Goal: Task Accomplishment & Management: Manage account settings

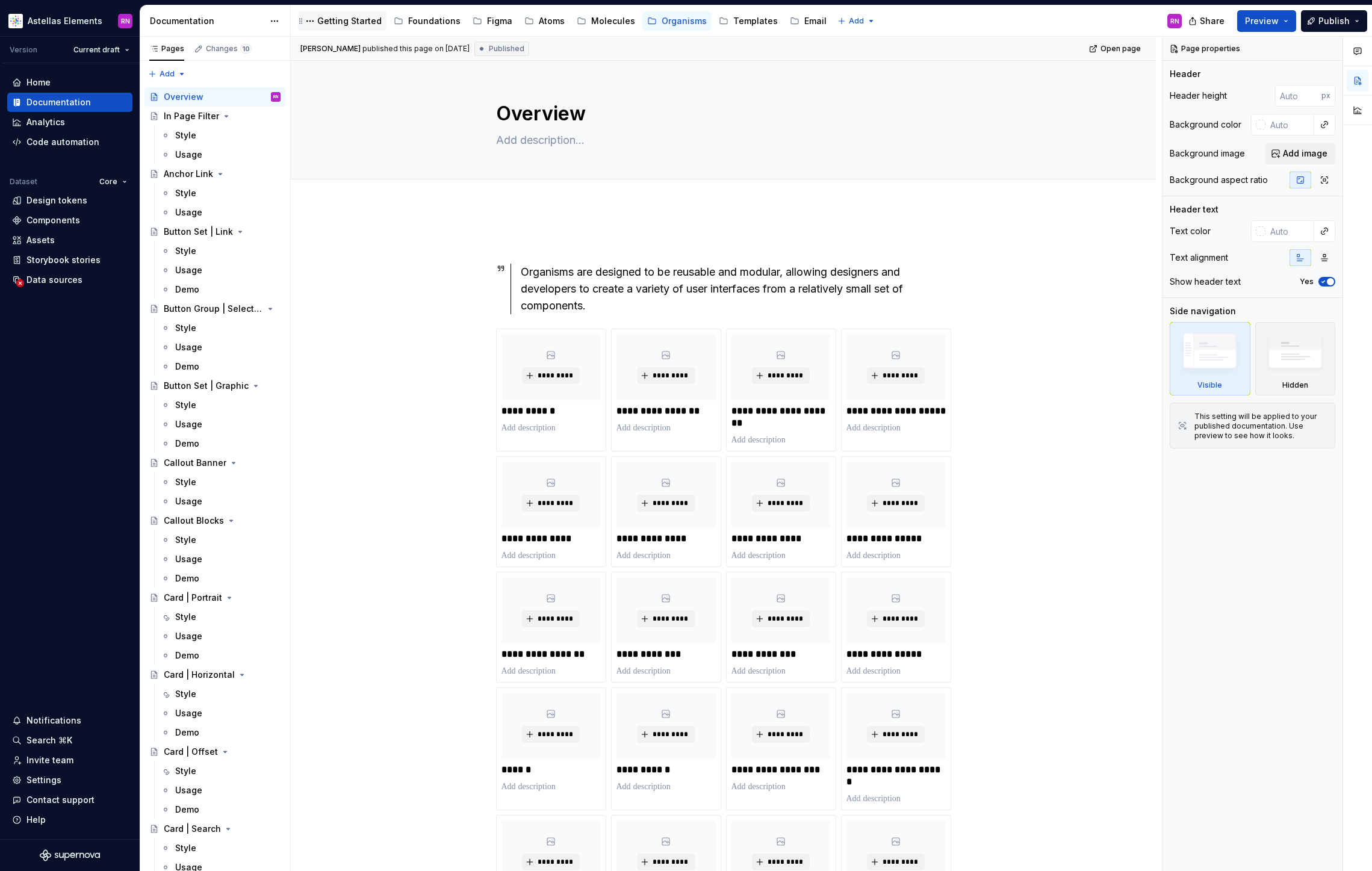
click at [340, 16] on div "Getting Started" at bounding box center [350, 21] width 64 height 12
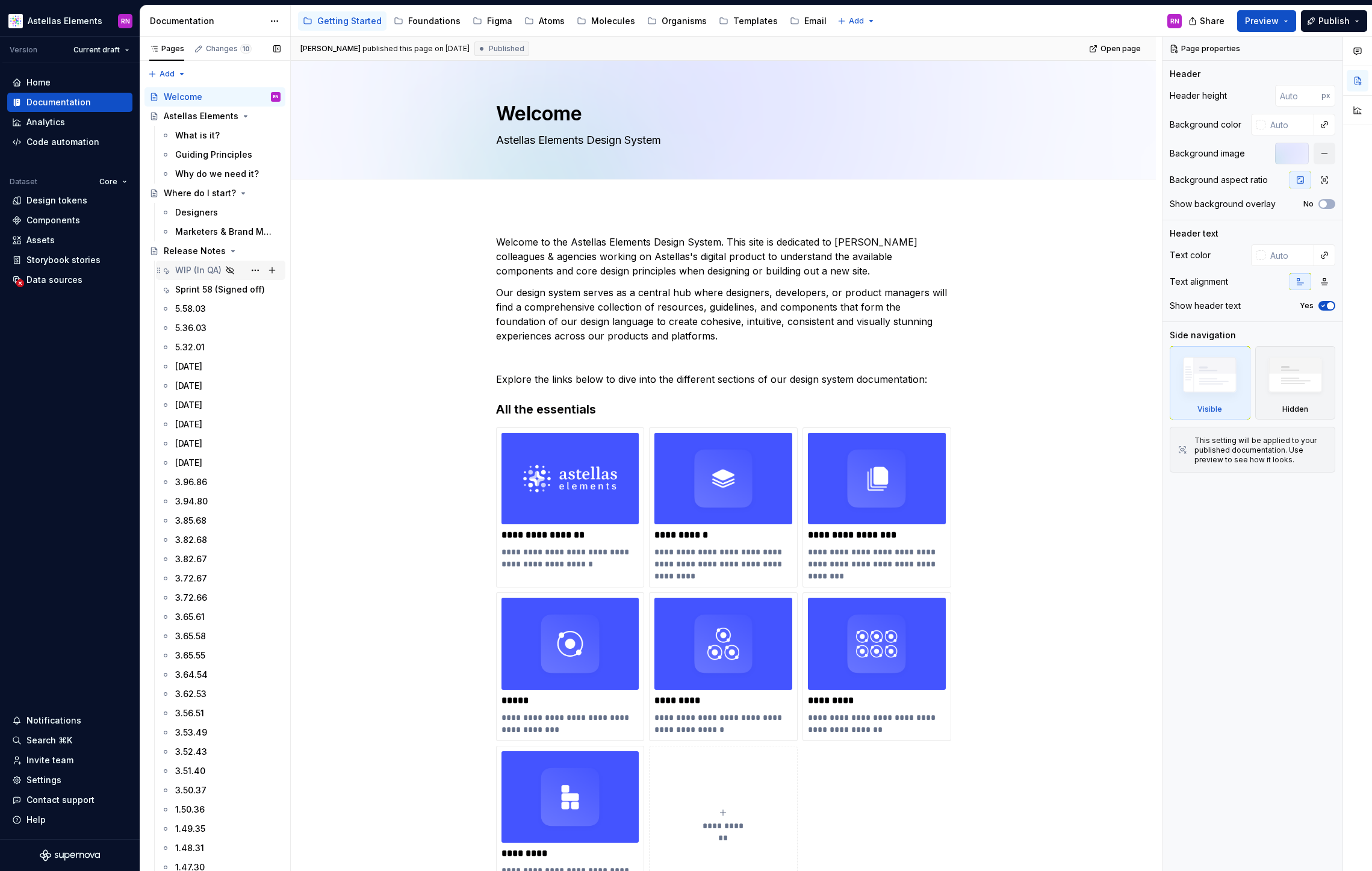
click at [206, 275] on div "WIP (In QA)" at bounding box center [197, 270] width 46 height 12
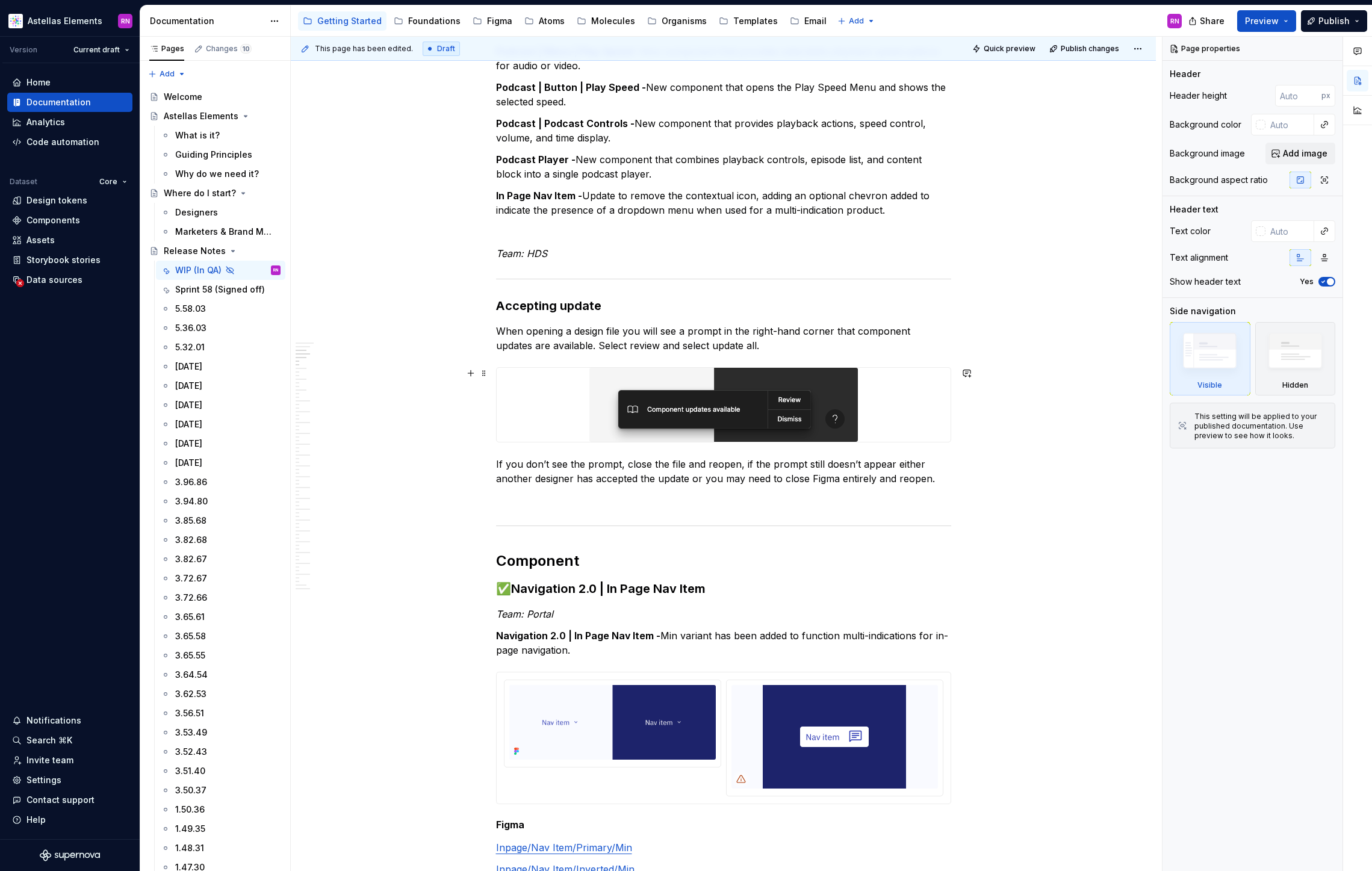
scroll to position [942, 0]
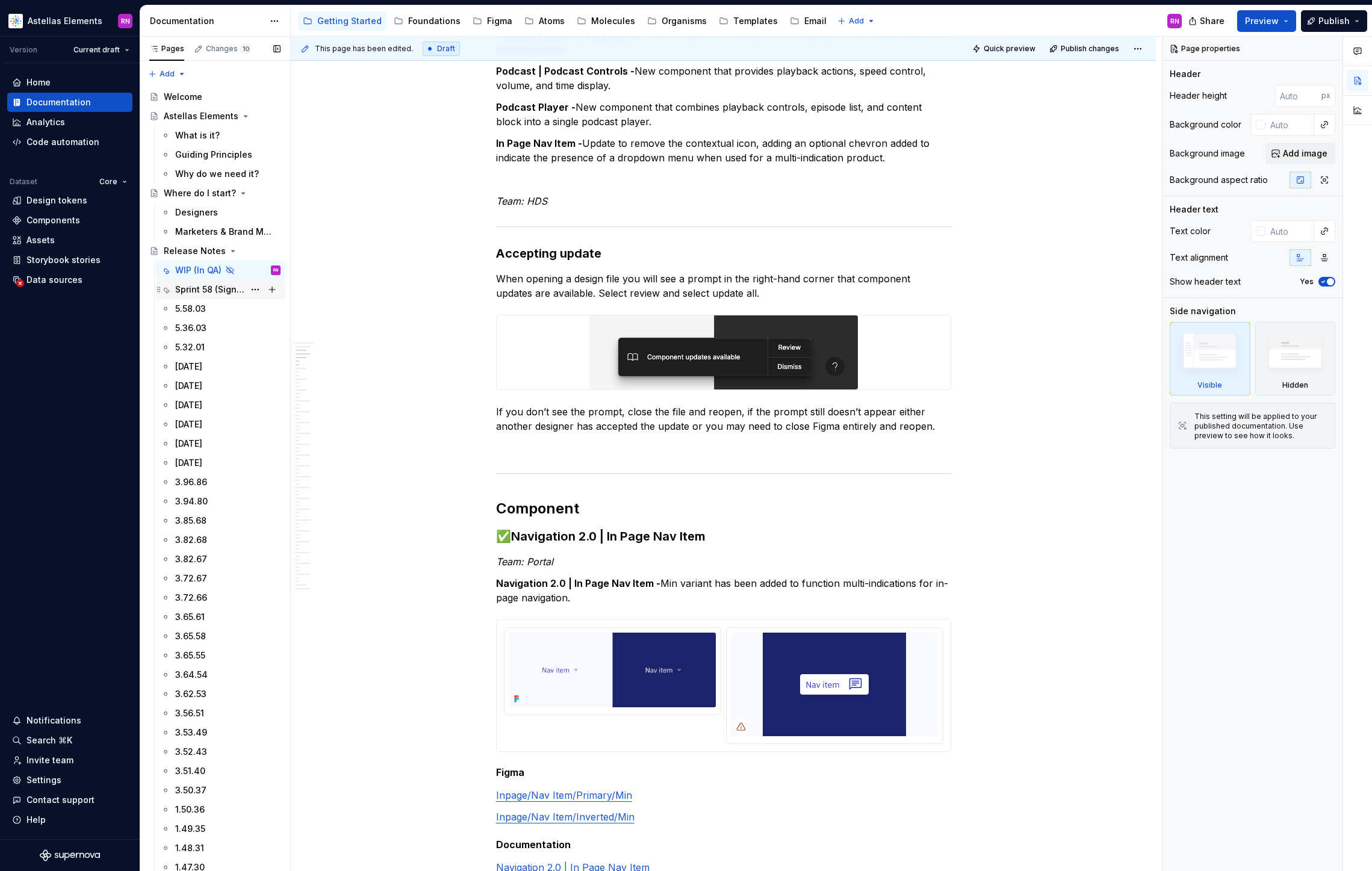
click at [218, 284] on div "Sprint 58 (Signed off)" at bounding box center [209, 289] width 69 height 12
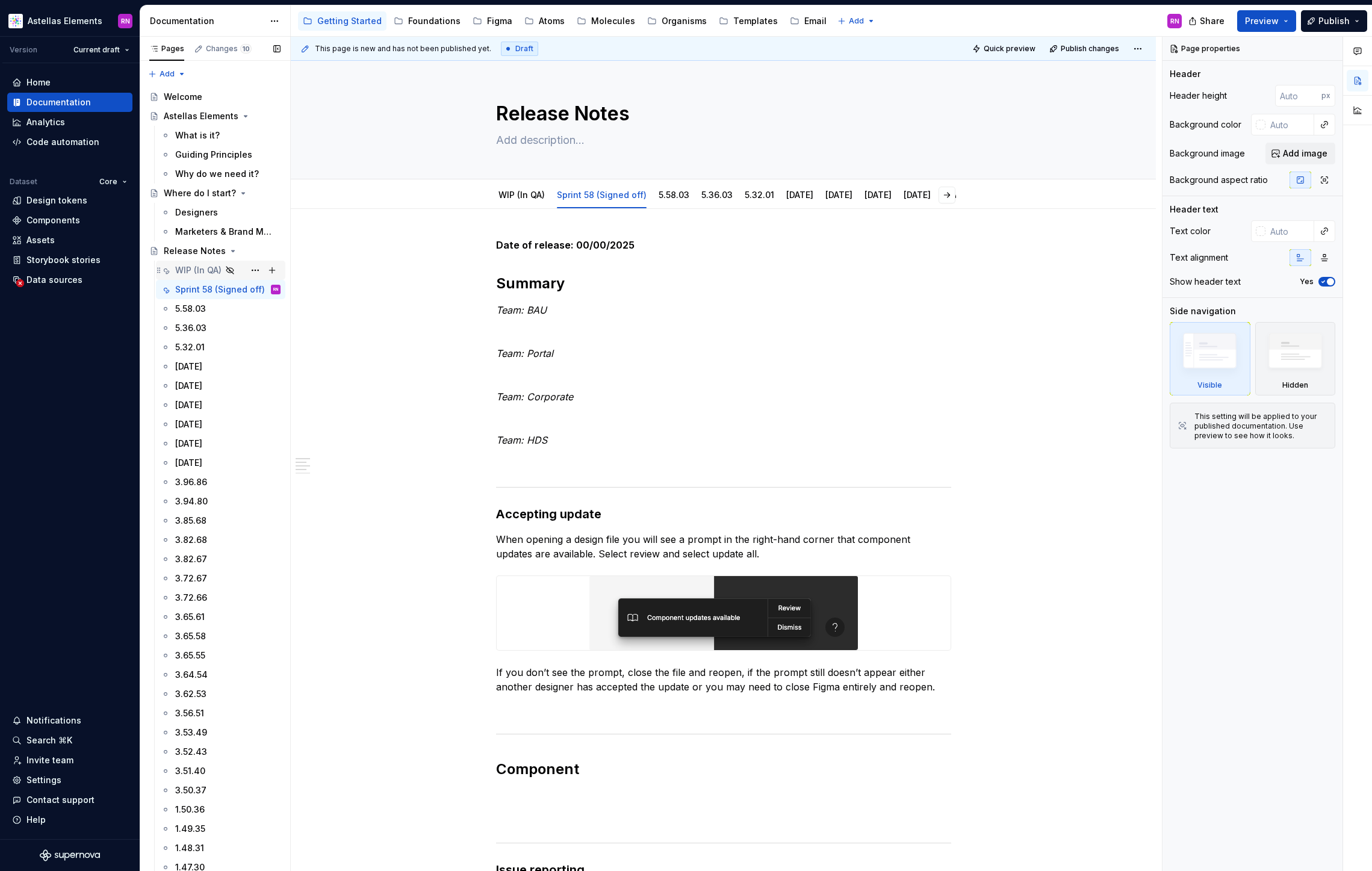
click at [213, 270] on div "WIP (In QA)" at bounding box center [197, 270] width 46 height 12
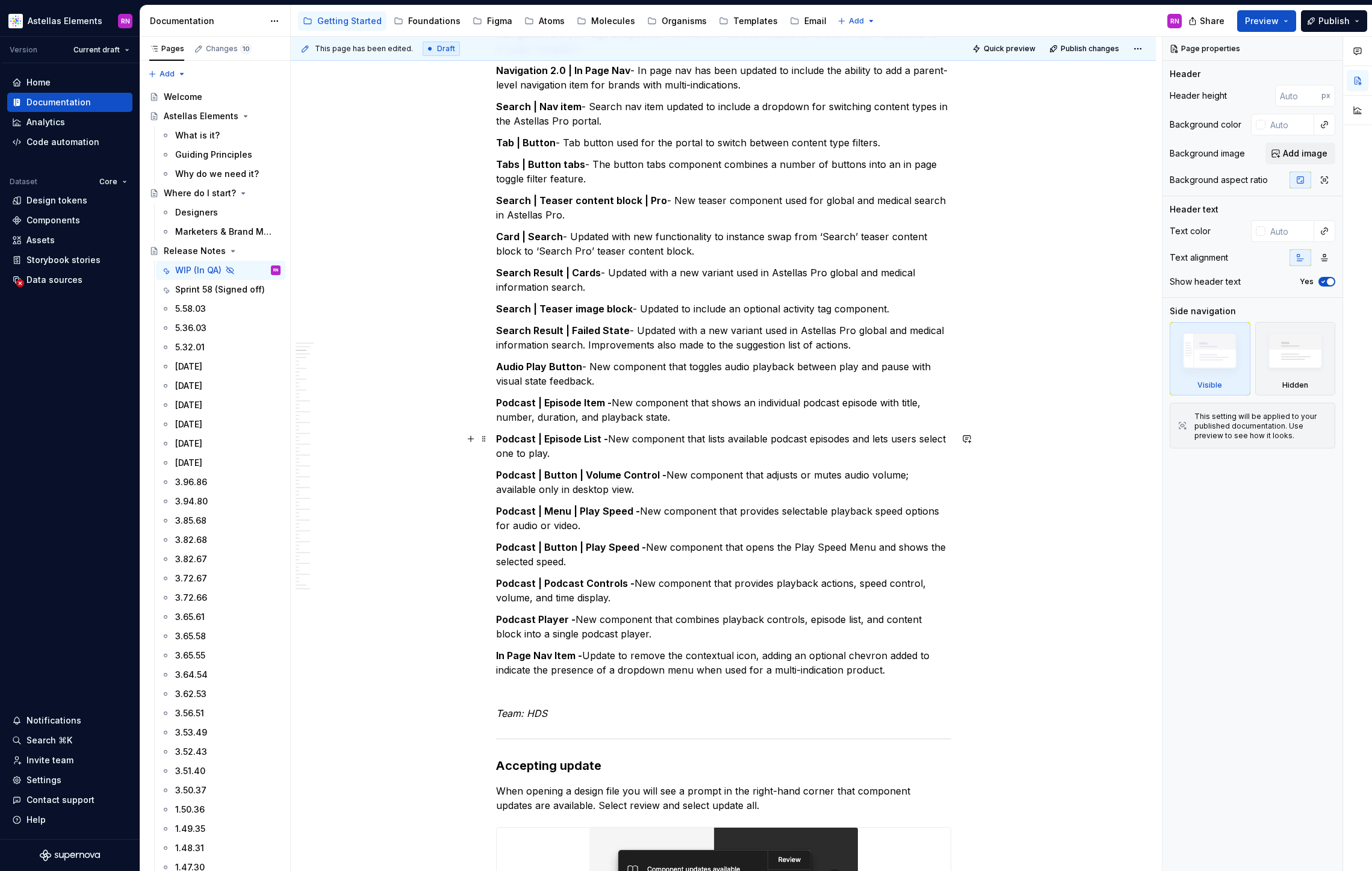
scroll to position [233, 0]
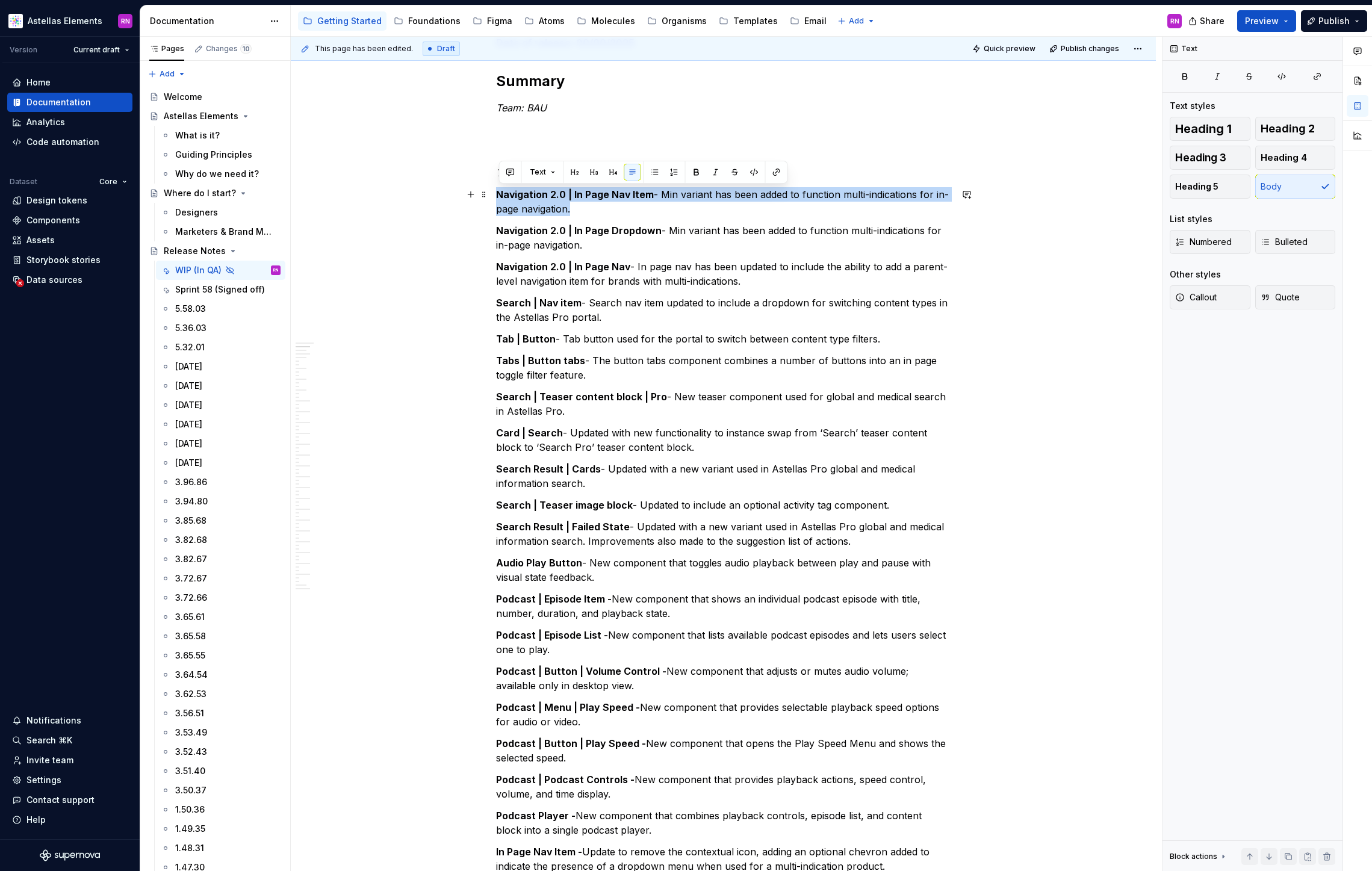
drag, startPoint x: 588, startPoint y: 212, endPoint x: 500, endPoint y: 197, distance: 89.3
click at [500, 197] on p "Navigation 2.0 | In Page Nav Item - Min variant has been added to function mult…" at bounding box center [724, 202] width 455 height 29
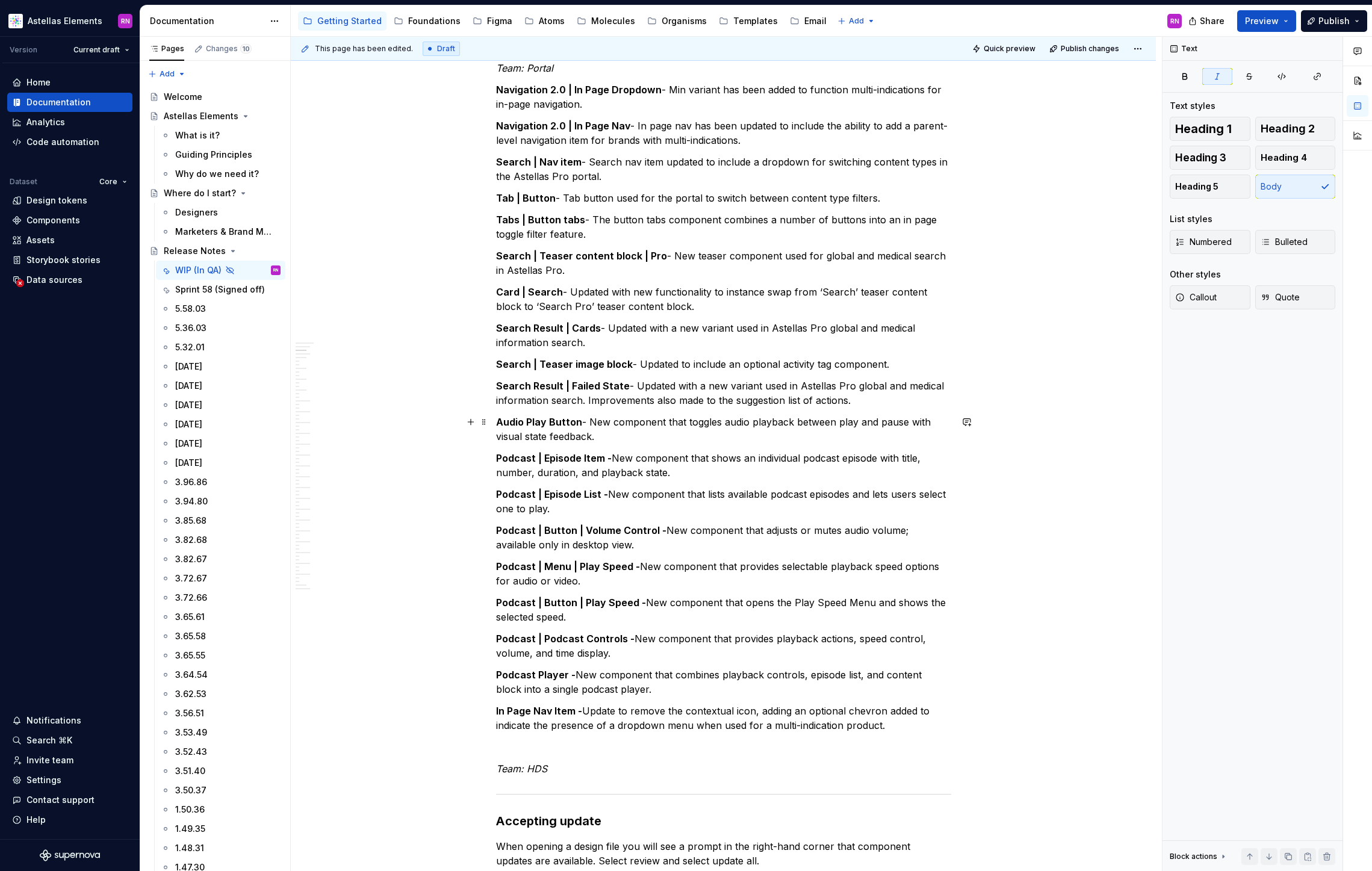
scroll to position [0, 0]
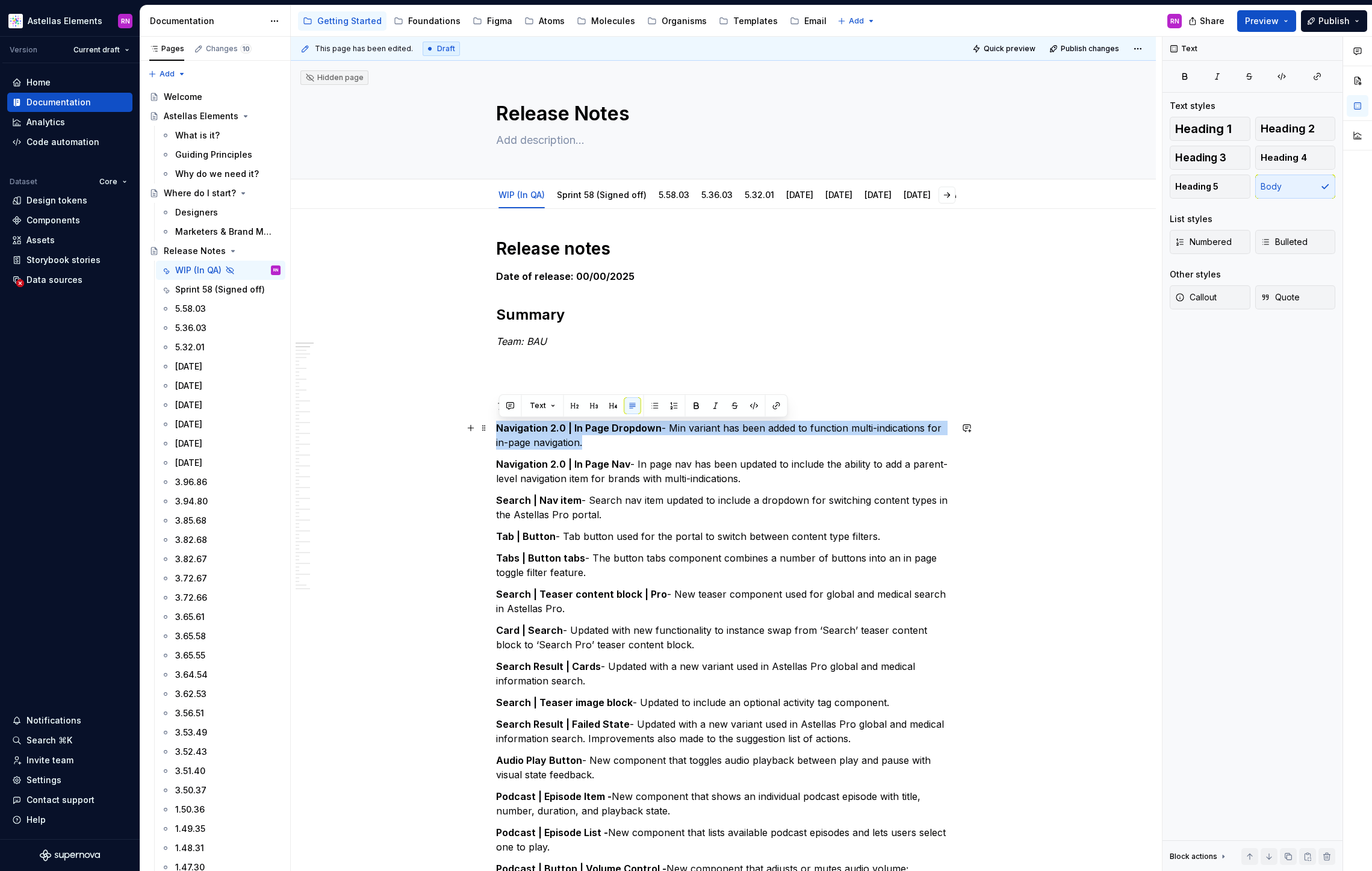
drag, startPoint x: 589, startPoint y: 442, endPoint x: 497, endPoint y: 428, distance: 93.1
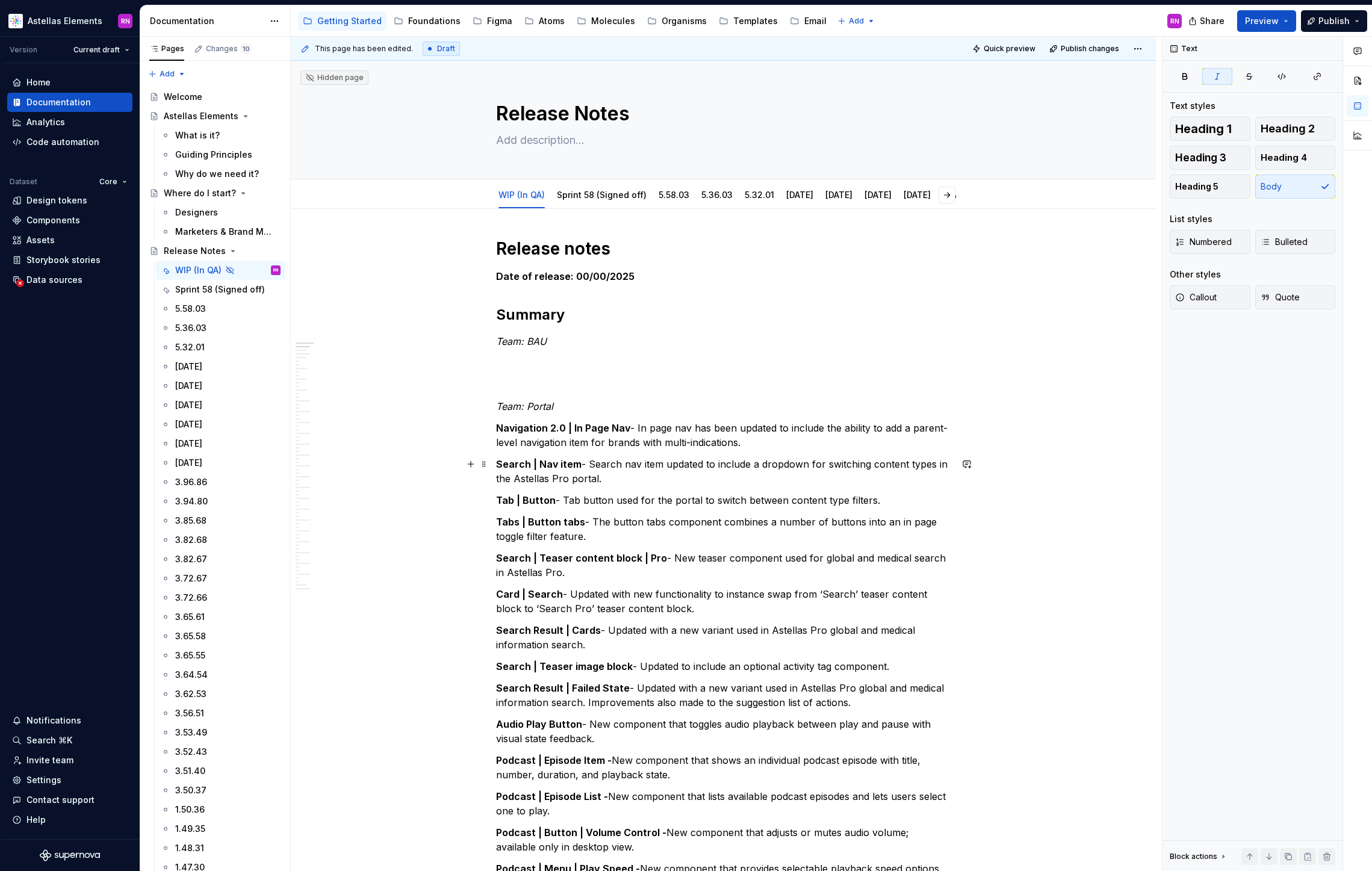
scroll to position [96, 0]
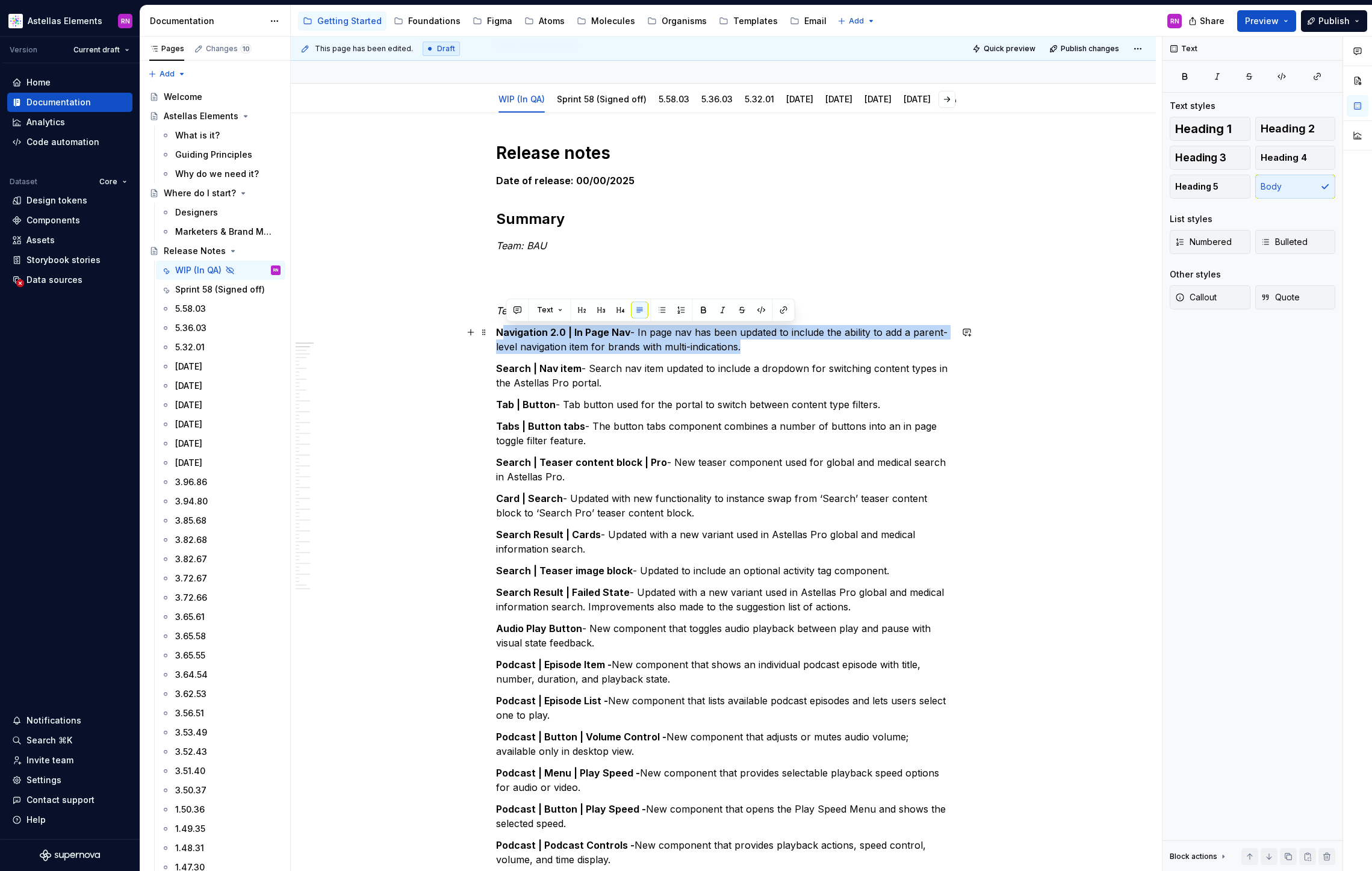
drag, startPoint x: 749, startPoint y: 349, endPoint x: 503, endPoint y: 335, distance: 246.4
click at [503, 335] on p "Navigation 2.0 | In Page Nav - In page nav has been updated to include the abil…" at bounding box center [724, 340] width 455 height 29
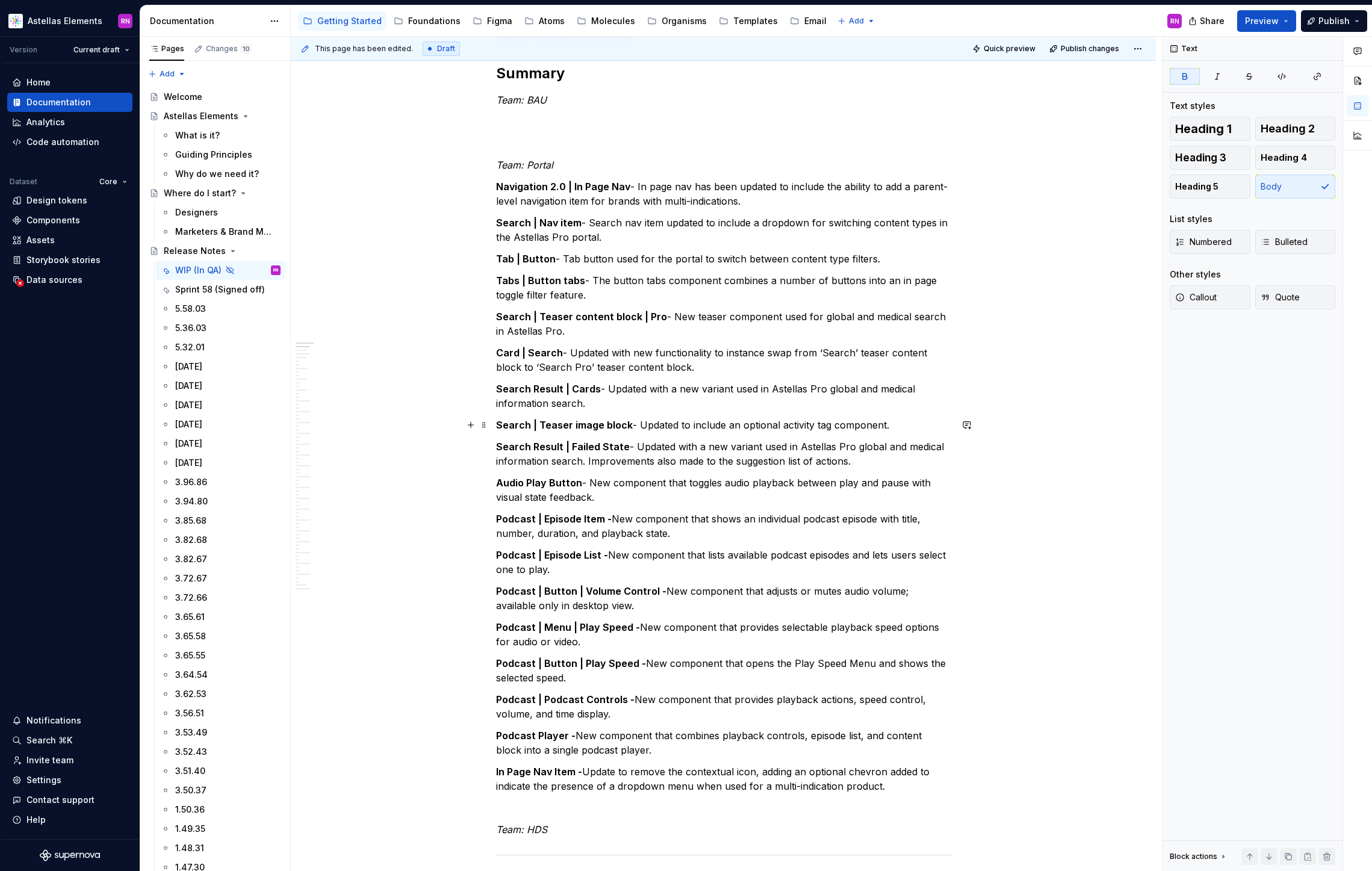
scroll to position [0, 0]
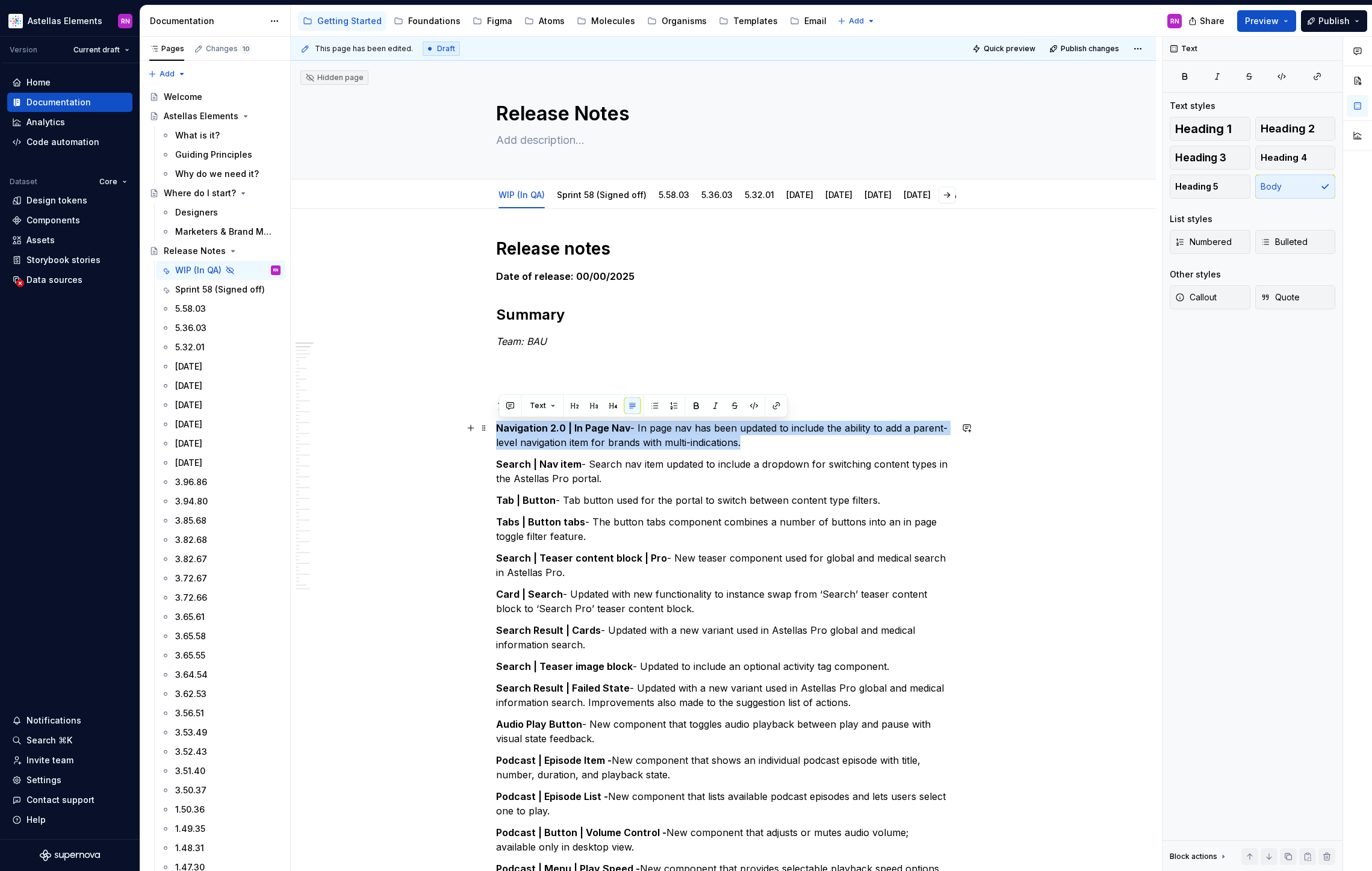
drag, startPoint x: 752, startPoint y: 445, endPoint x: 495, endPoint y: 430, distance: 257.4
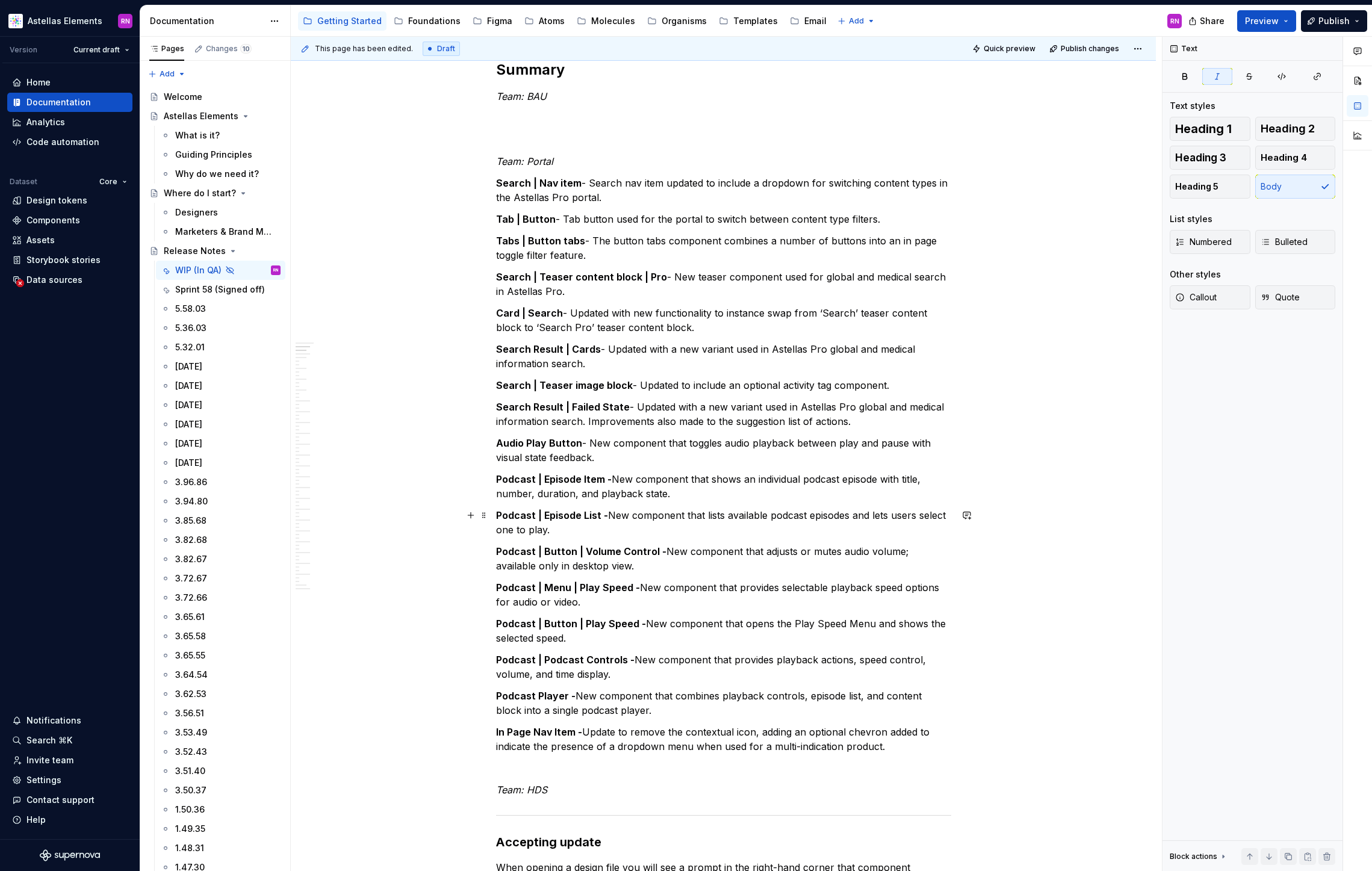
scroll to position [197, 0]
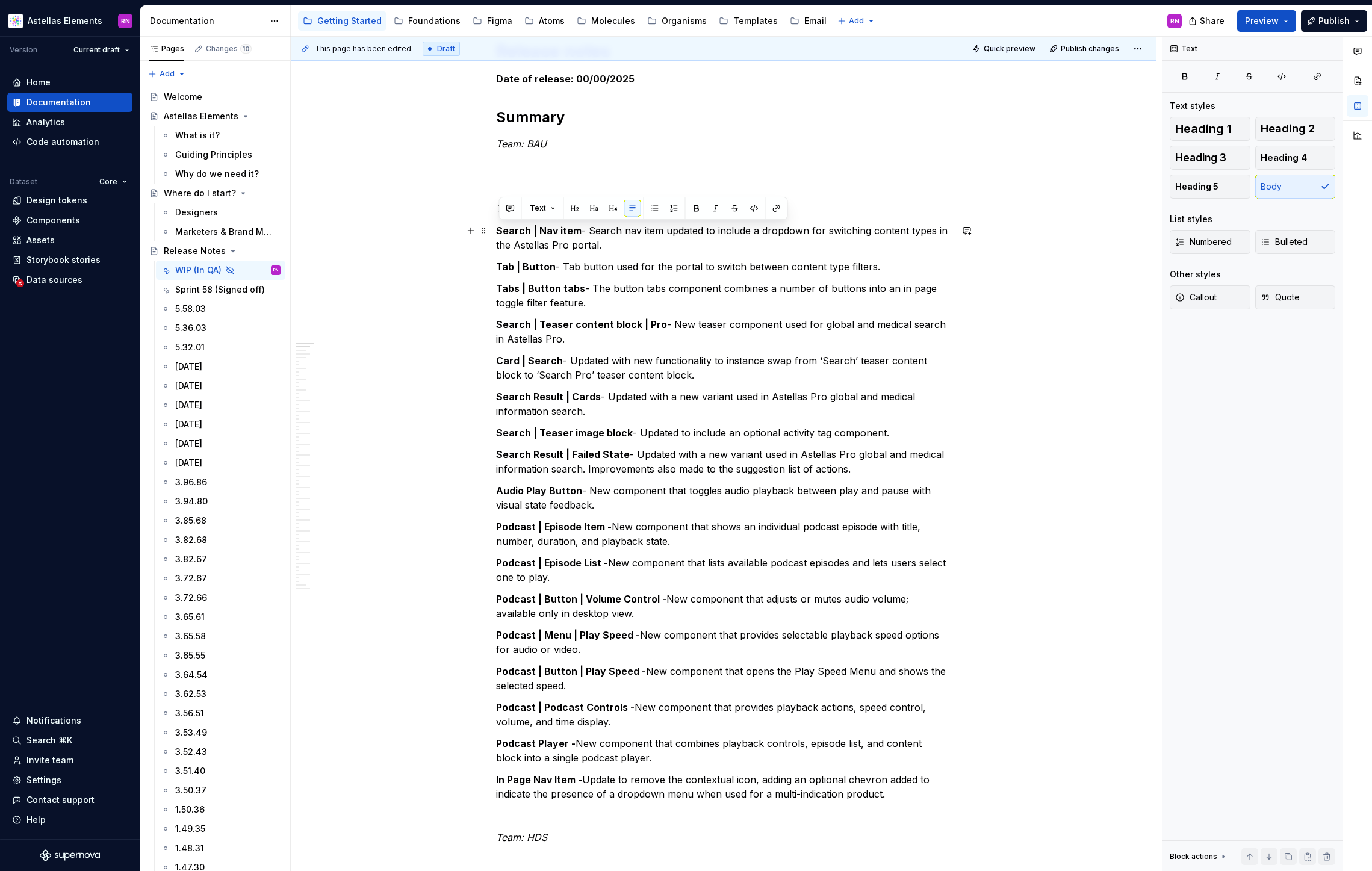
drag, startPoint x: 612, startPoint y: 244, endPoint x: 498, endPoint y: 234, distance: 114.4
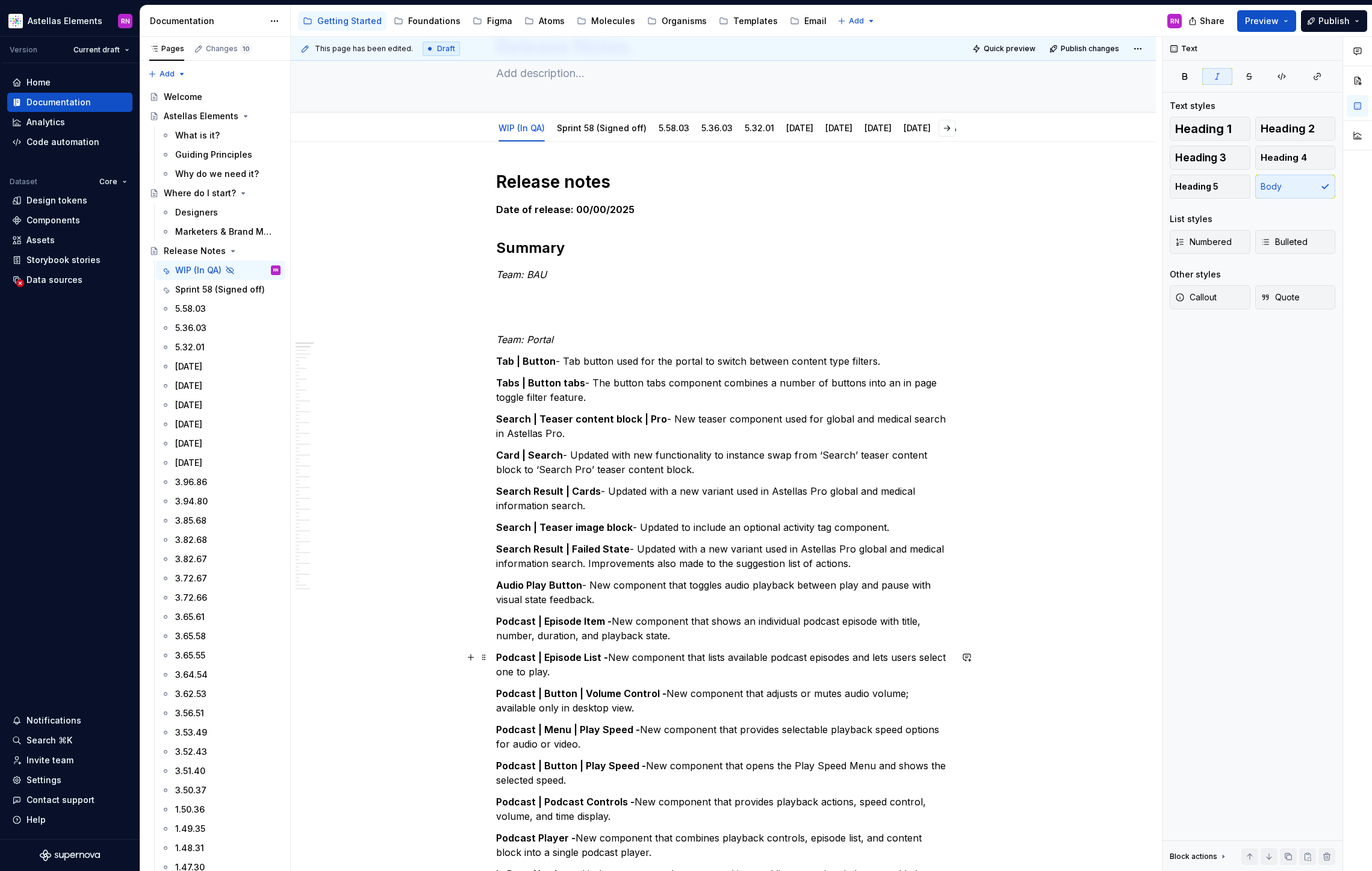
scroll to position [0, 0]
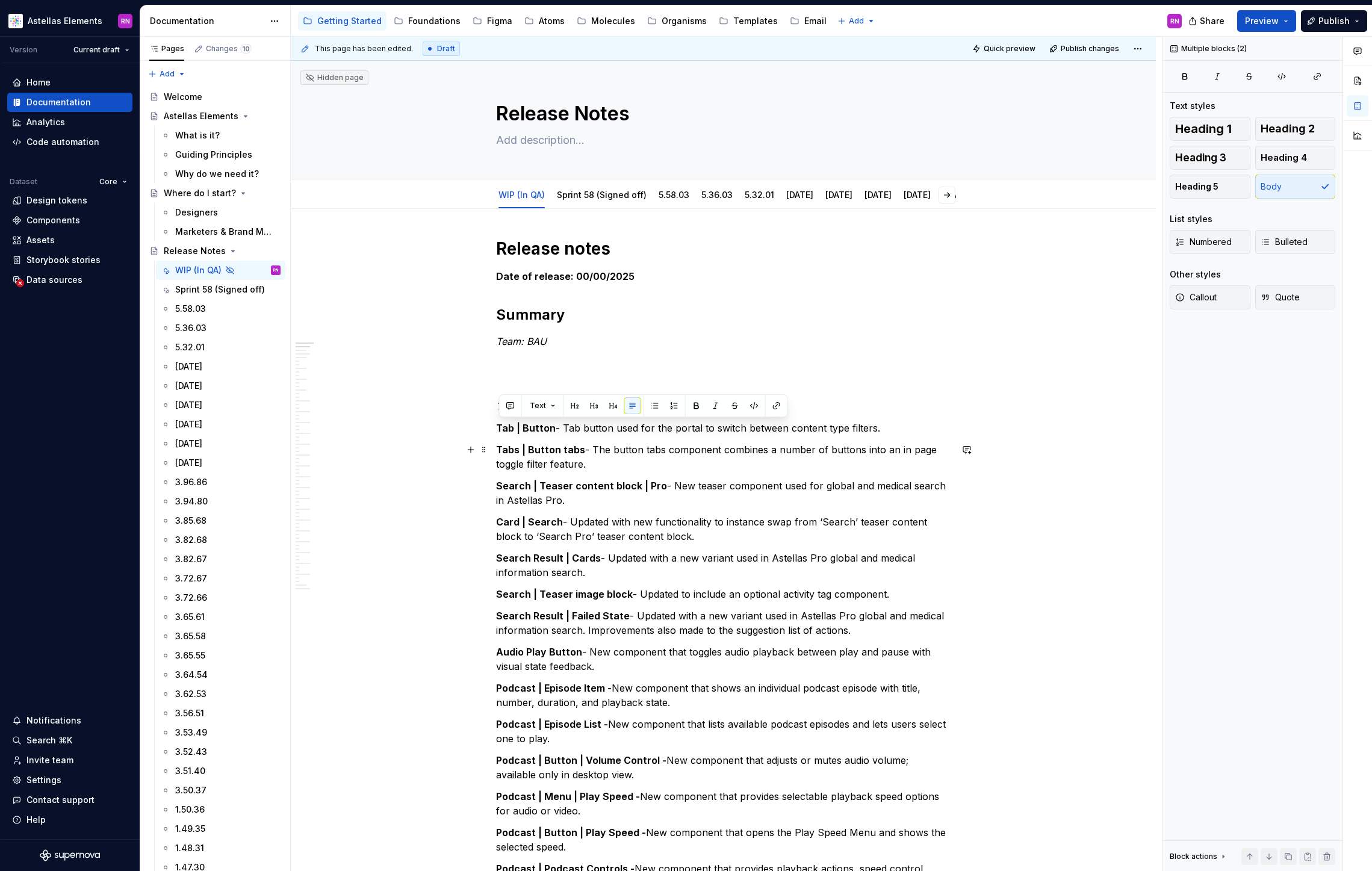
drag, startPoint x: 539, startPoint y: 446, endPoint x: 590, endPoint y: 459, distance: 52.6
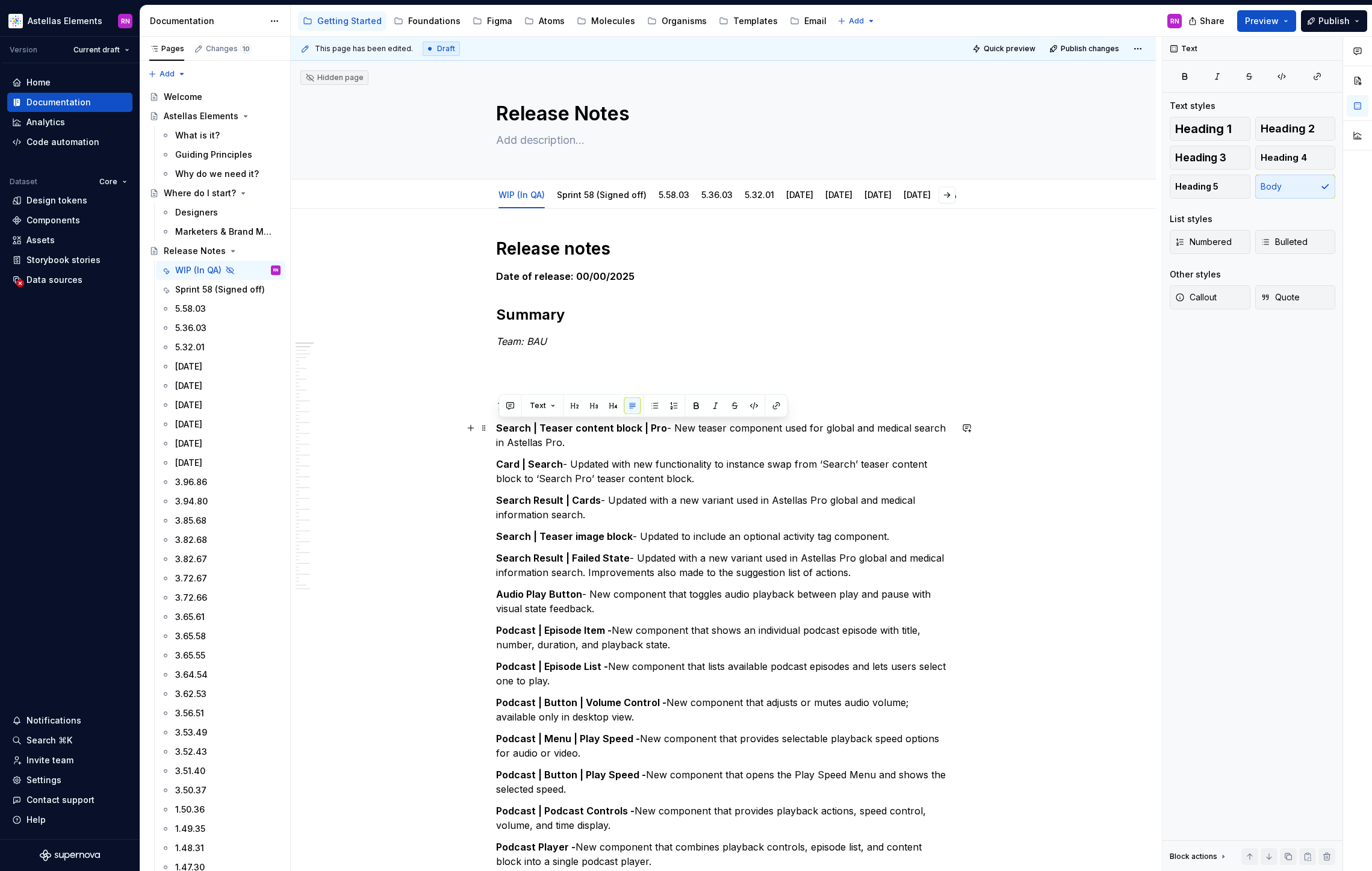
drag, startPoint x: 558, startPoint y: 445, endPoint x: 502, endPoint y: 431, distance: 57.7
click at [502, 431] on p "Search | Teaser content block | Pro - New teaser component used for global and …" at bounding box center [724, 436] width 455 height 29
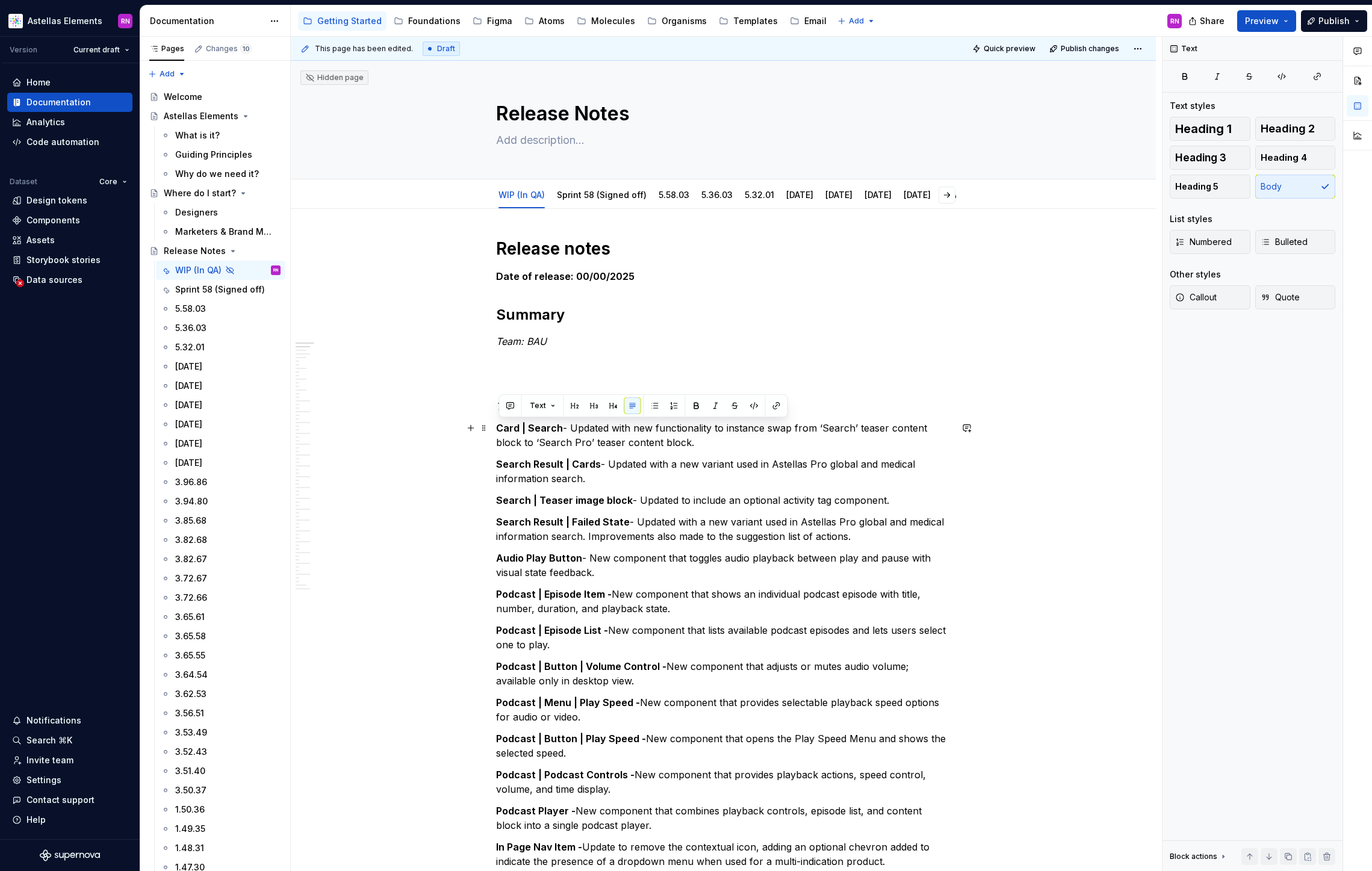
drag, startPoint x: 638, startPoint y: 438, endPoint x: 497, endPoint y: 430, distance: 141.2
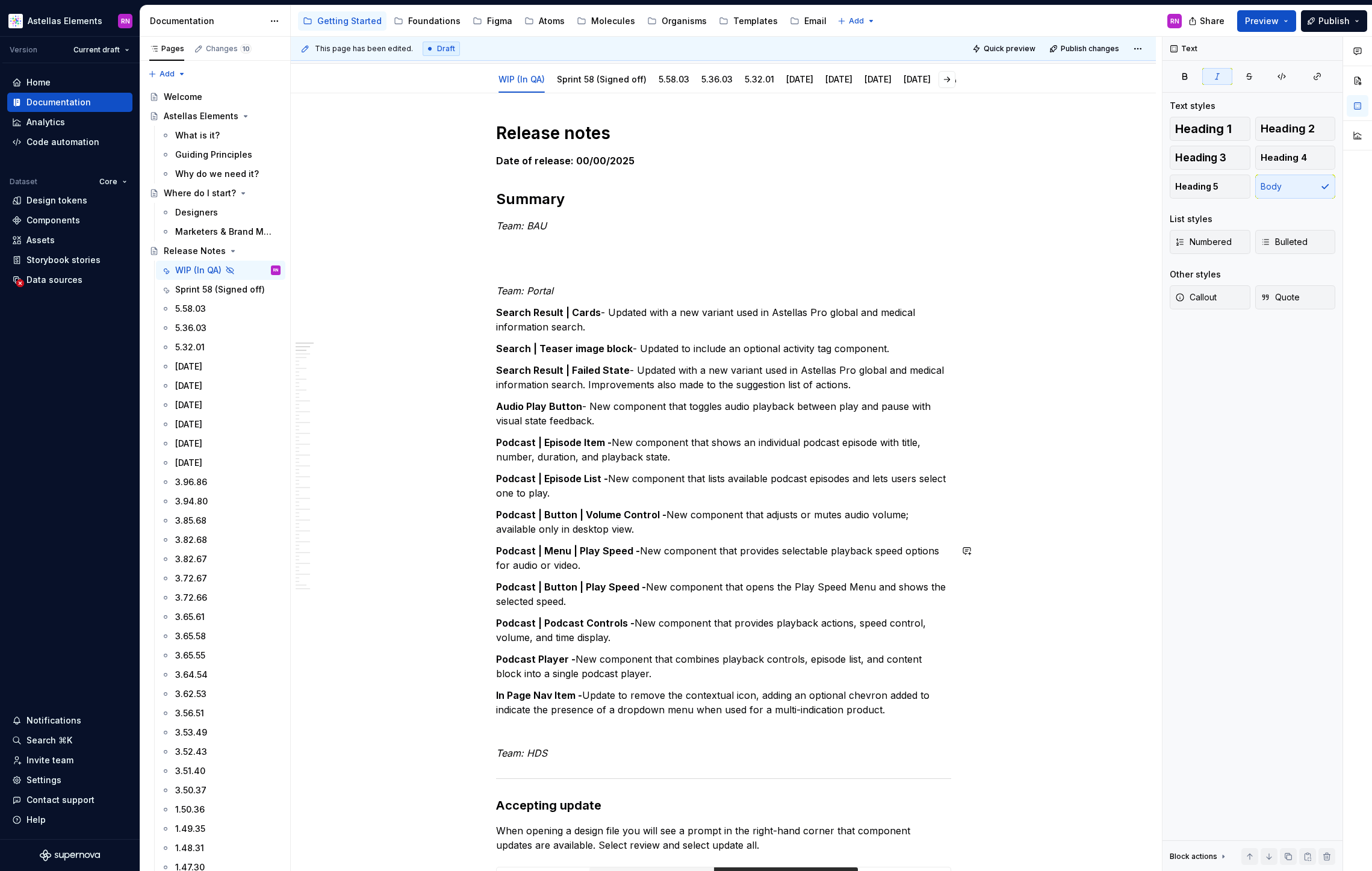
scroll to position [54, 0]
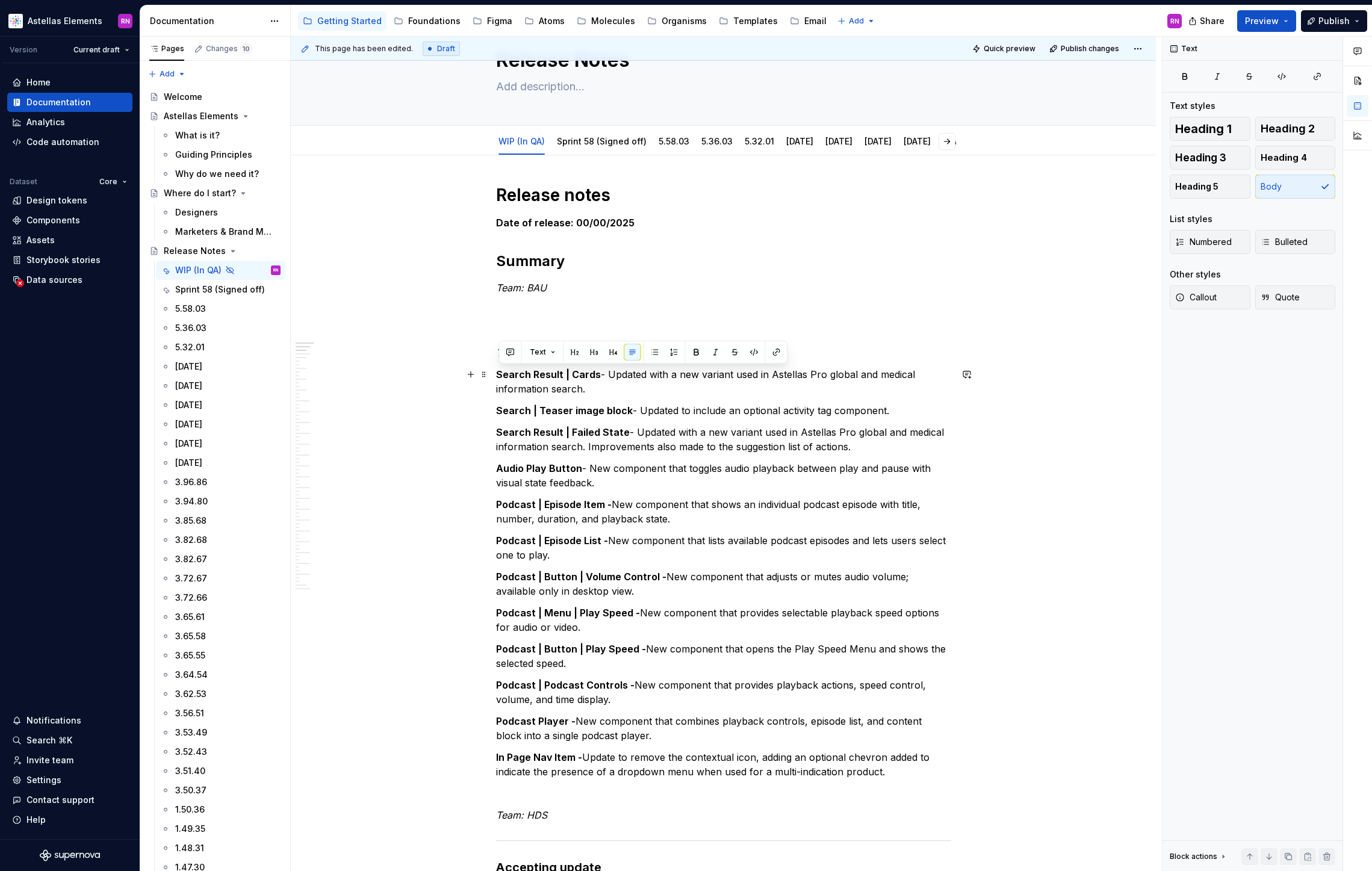
drag, startPoint x: 586, startPoint y: 391, endPoint x: 498, endPoint y: 375, distance: 89.4
click at [498, 375] on p "Search Result | Cards - Updated with a new variant used in Astellas Pro global …" at bounding box center [724, 382] width 455 height 29
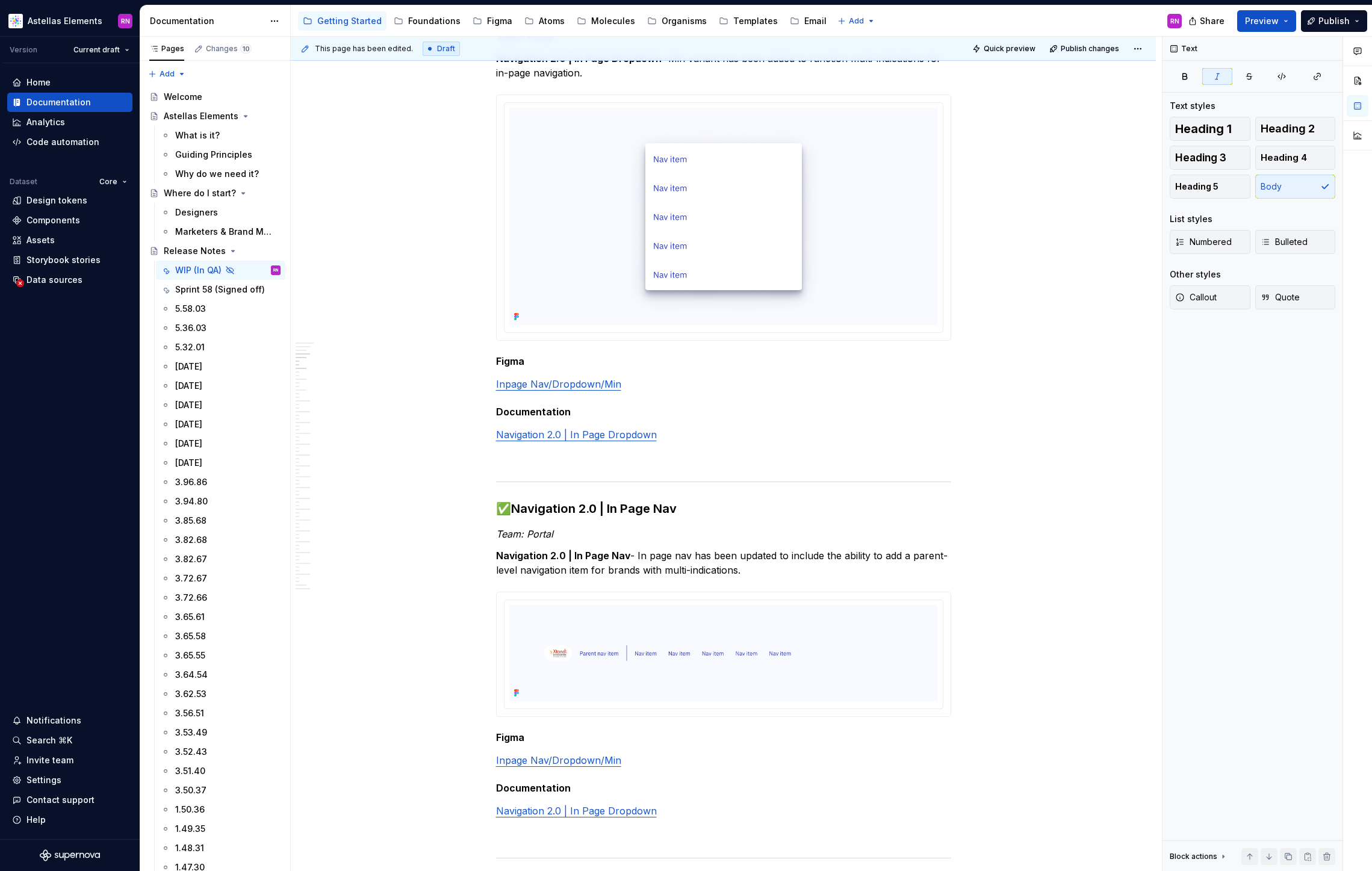
scroll to position [0, 0]
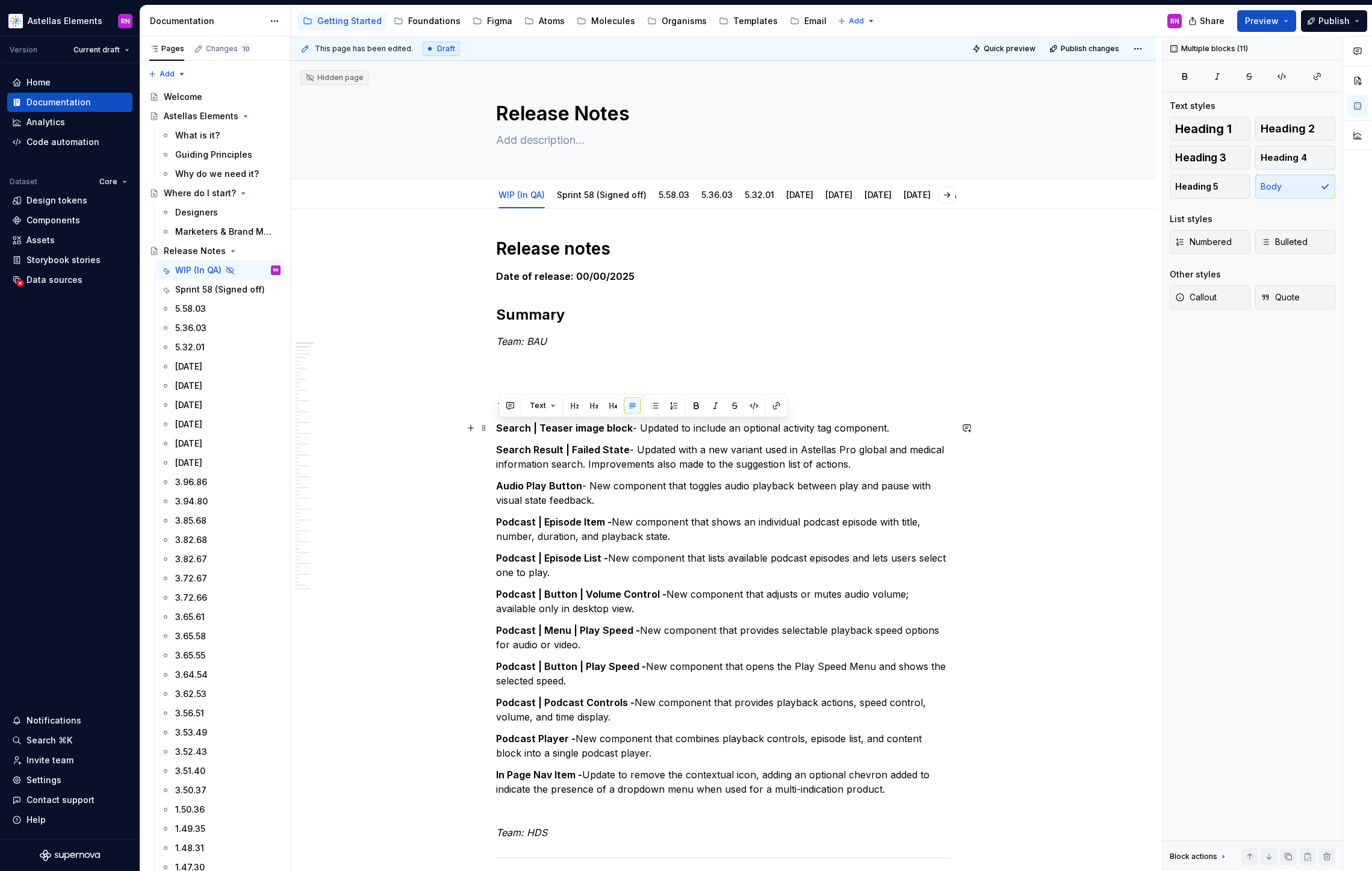
drag, startPoint x: 893, startPoint y: 791, endPoint x: 494, endPoint y: 428, distance: 539.4
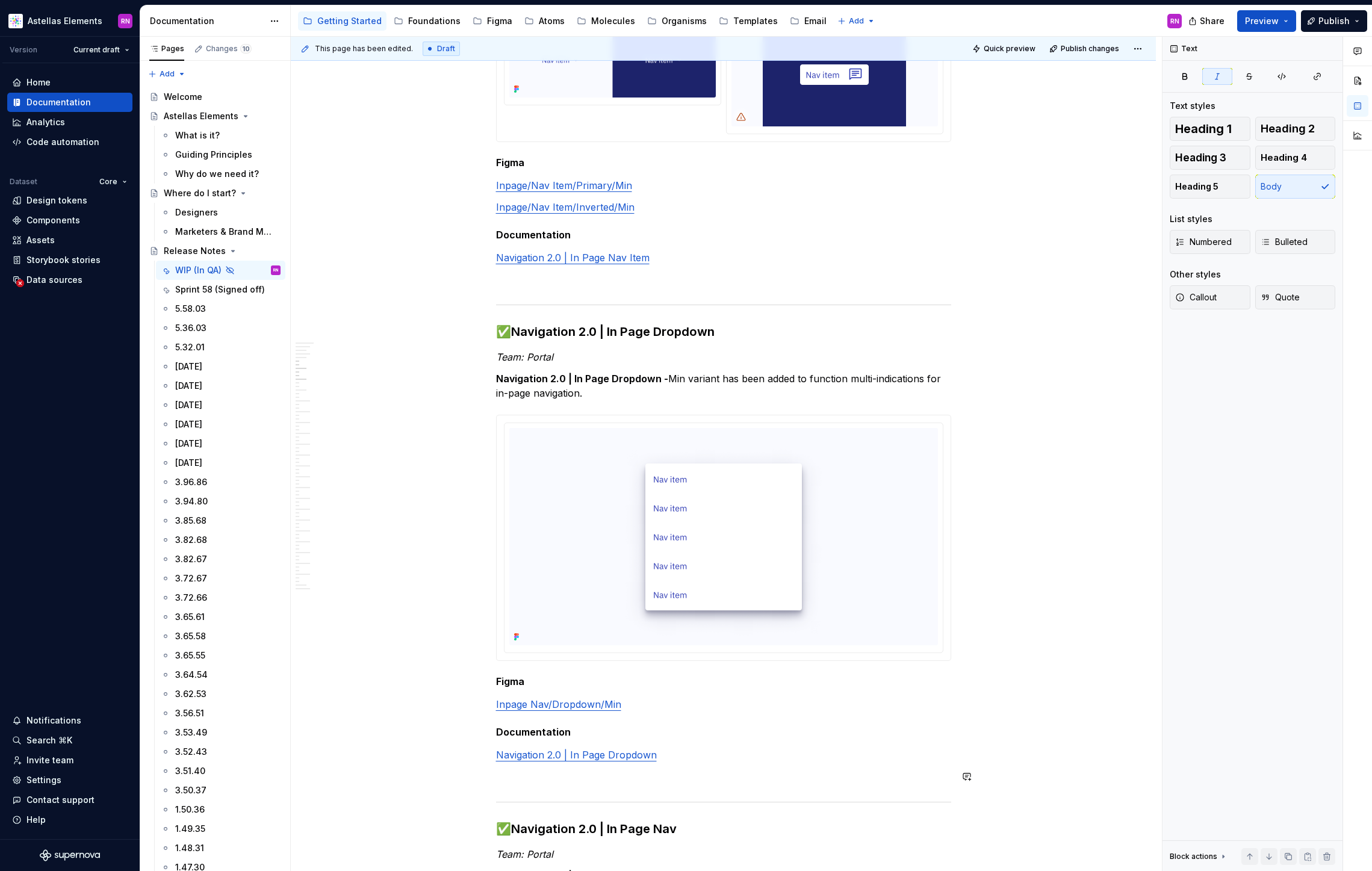
scroll to position [646, 0]
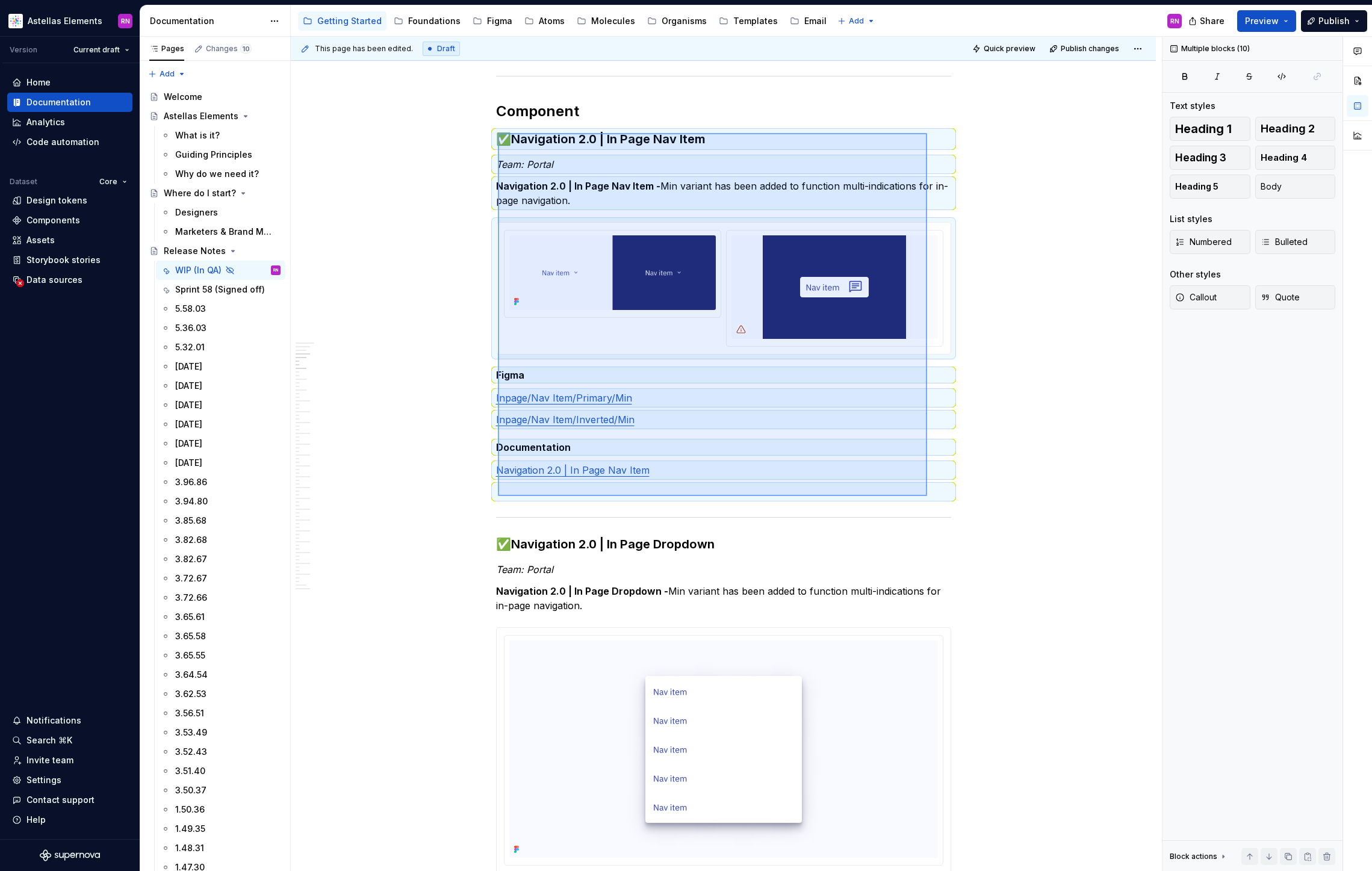
drag, startPoint x: 498, startPoint y: 133, endPoint x: 927, endPoint y: 496, distance: 562.0
click at [927, 496] on div "This page has been edited. Draft Quick preview Publish changes Hidden page Rele…" at bounding box center [727, 454] width 871 height 835
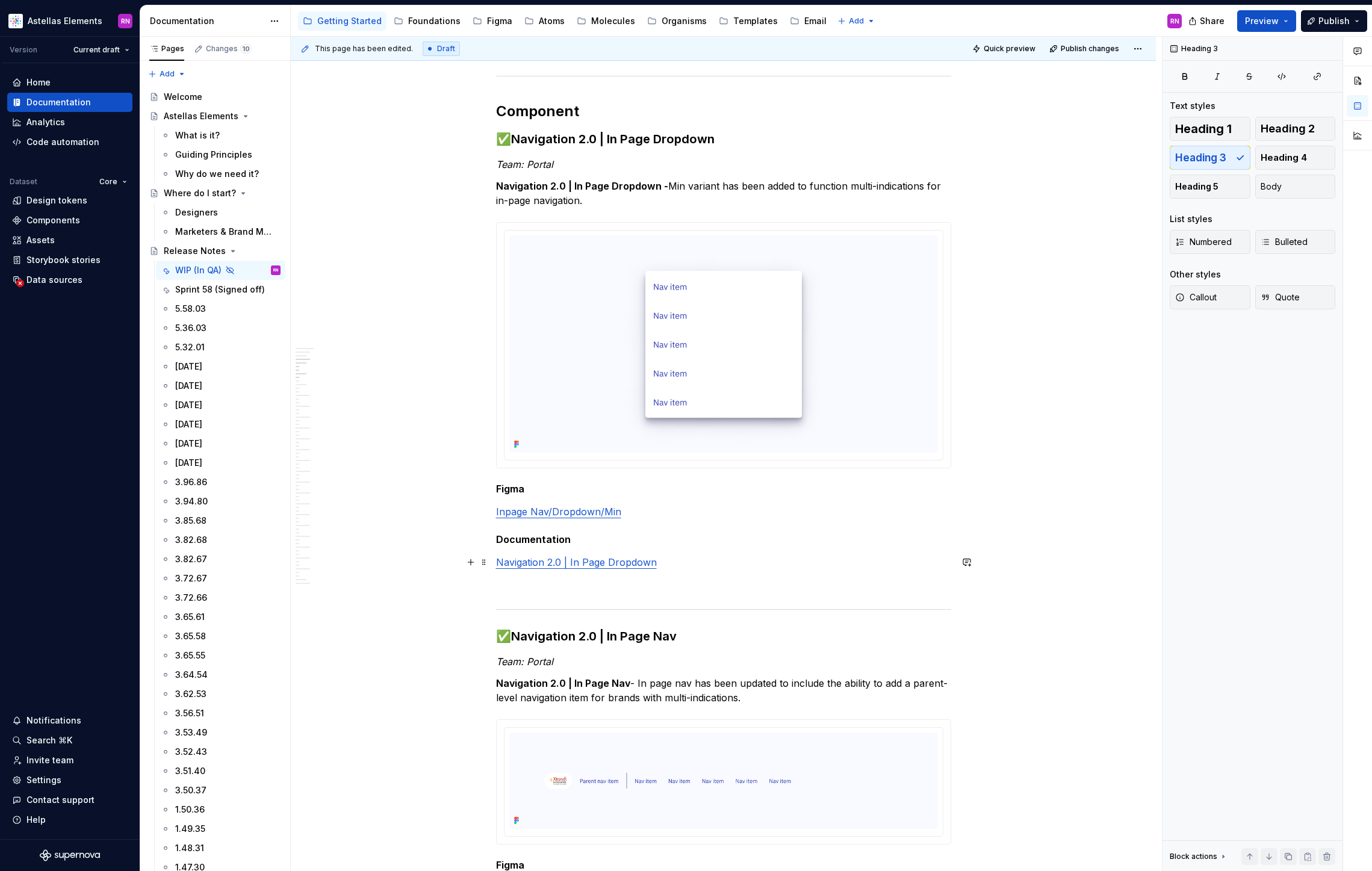
scroll to position [653, 0]
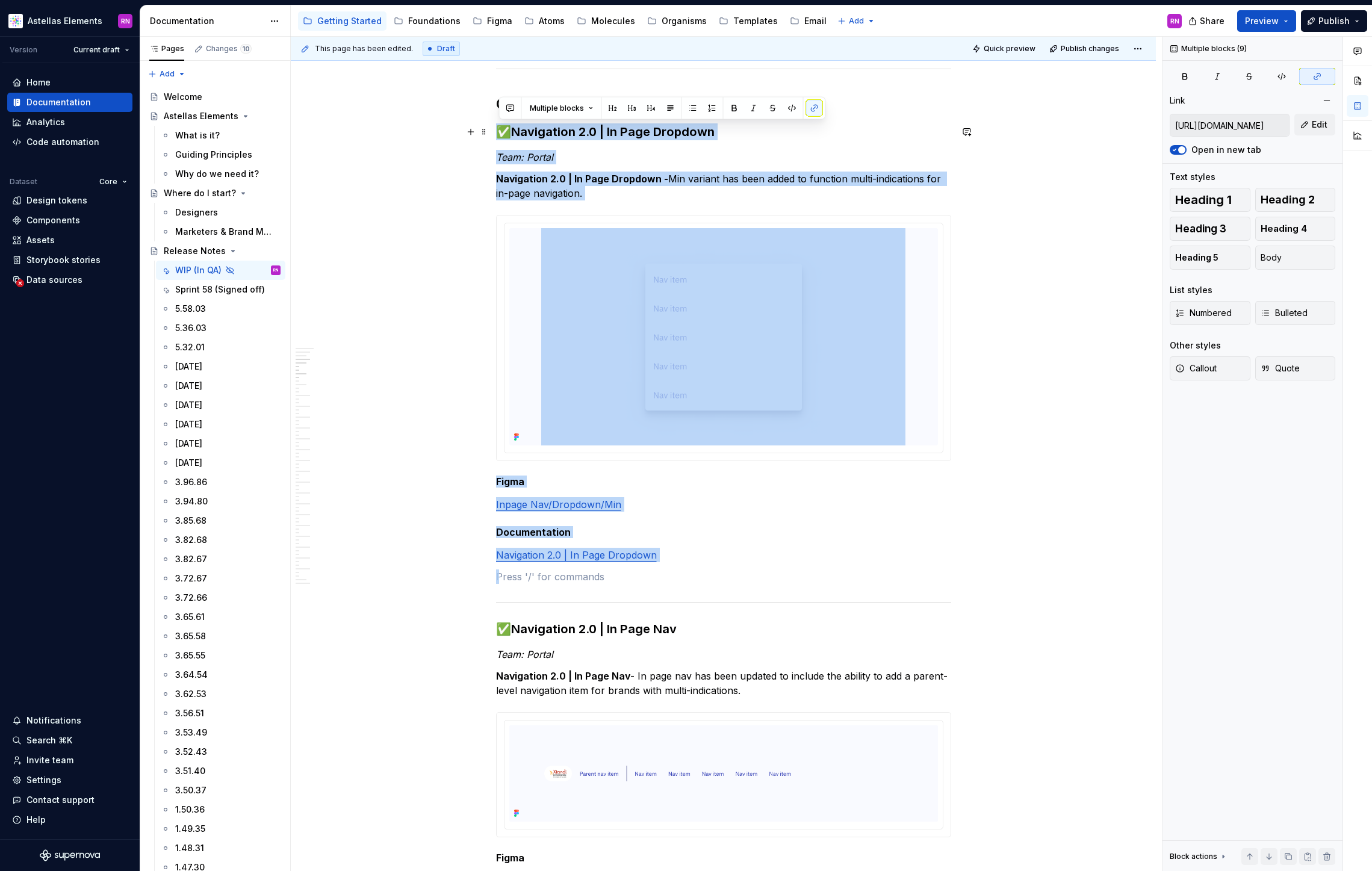
drag, startPoint x: 702, startPoint y: 575, endPoint x: 494, endPoint y: 131, distance: 490.3
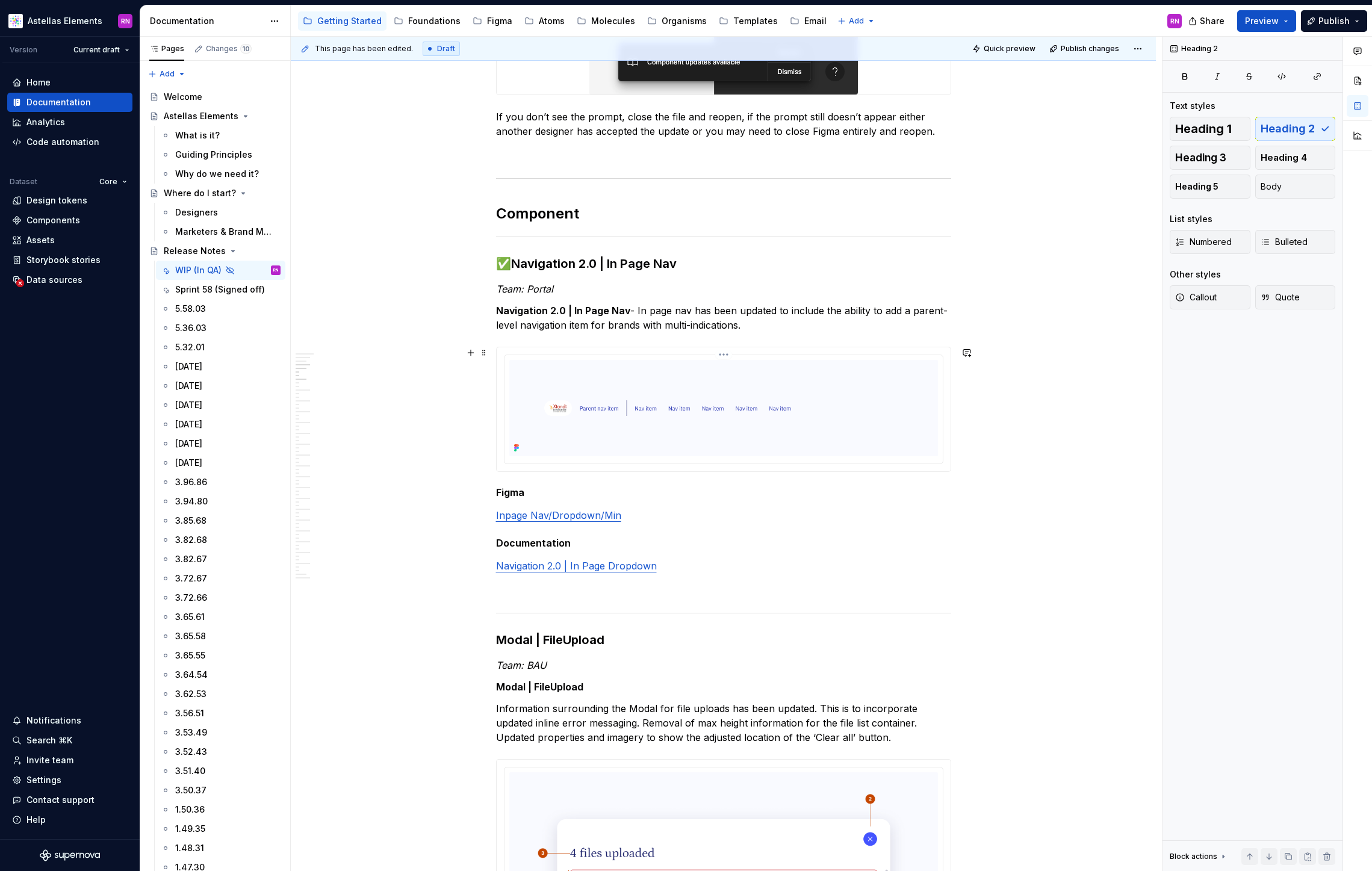
scroll to position [481, 0]
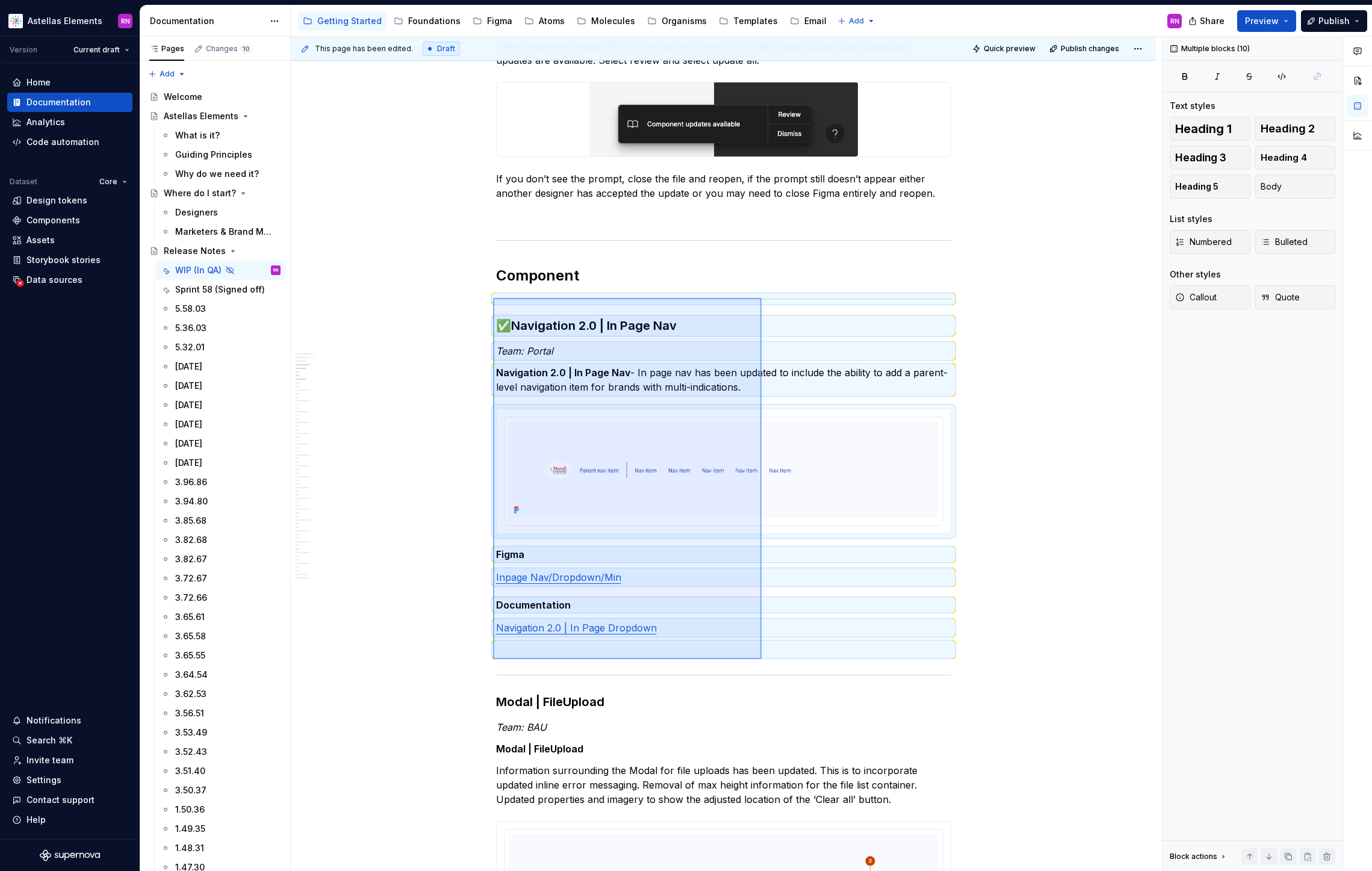
drag, startPoint x: 493, startPoint y: 298, endPoint x: 762, endPoint y: 659, distance: 450.2
click at [762, 659] on div "This page has been edited. Draft Quick preview Publish changes Hidden page Rele…" at bounding box center [727, 454] width 871 height 835
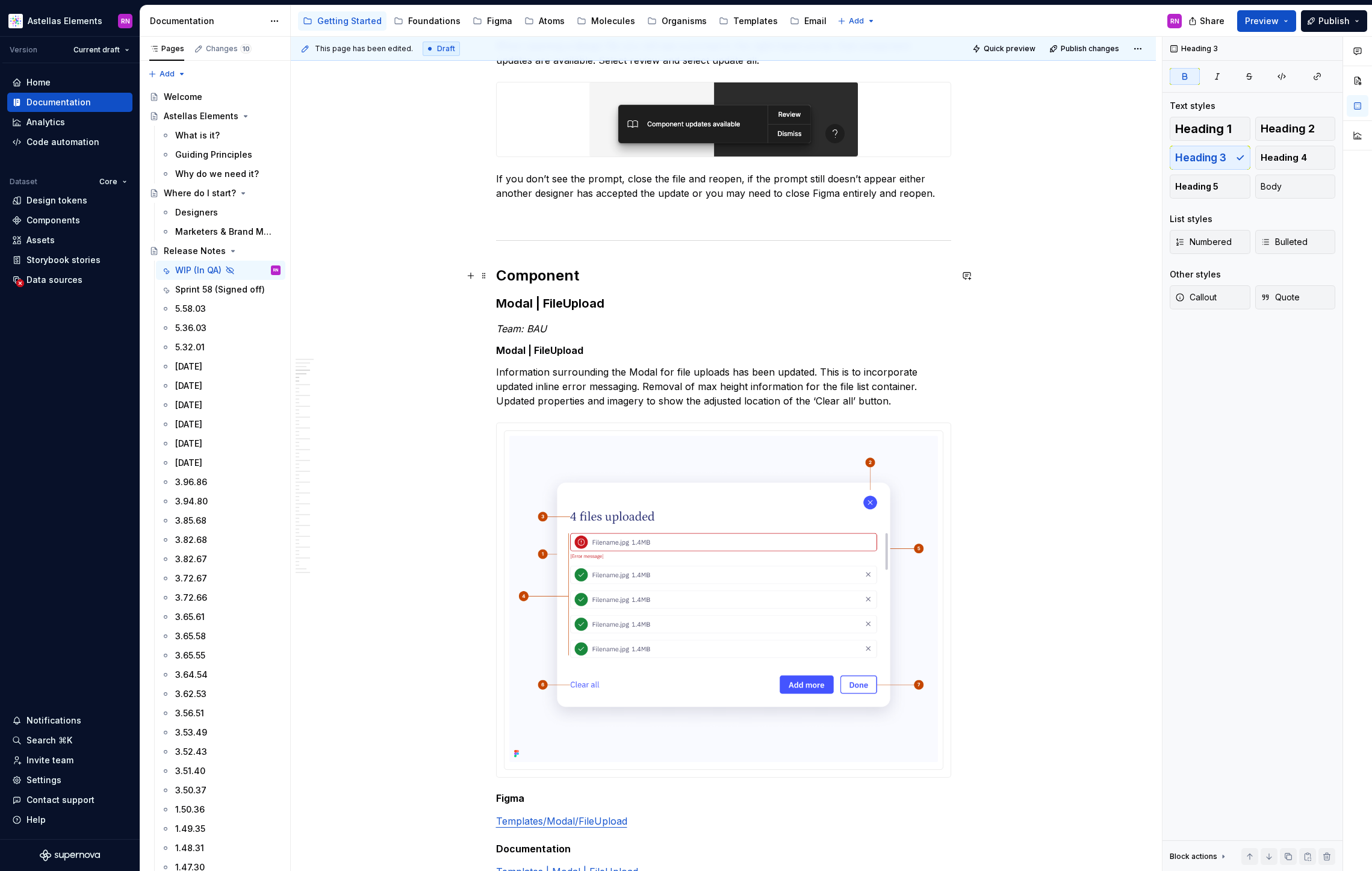
click at [616, 277] on h2 "Component" at bounding box center [724, 276] width 455 height 20
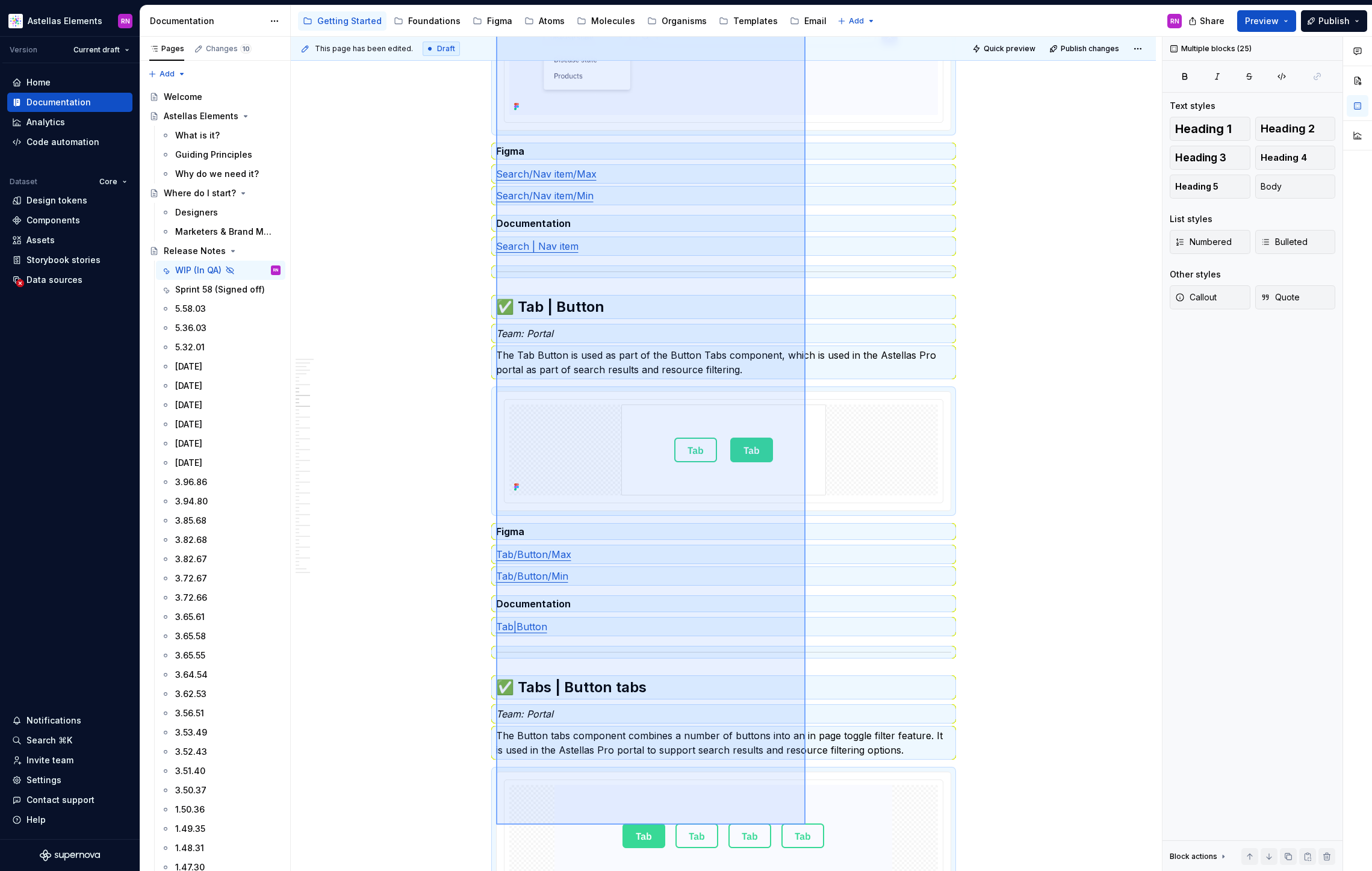
scroll to position [1555, 0]
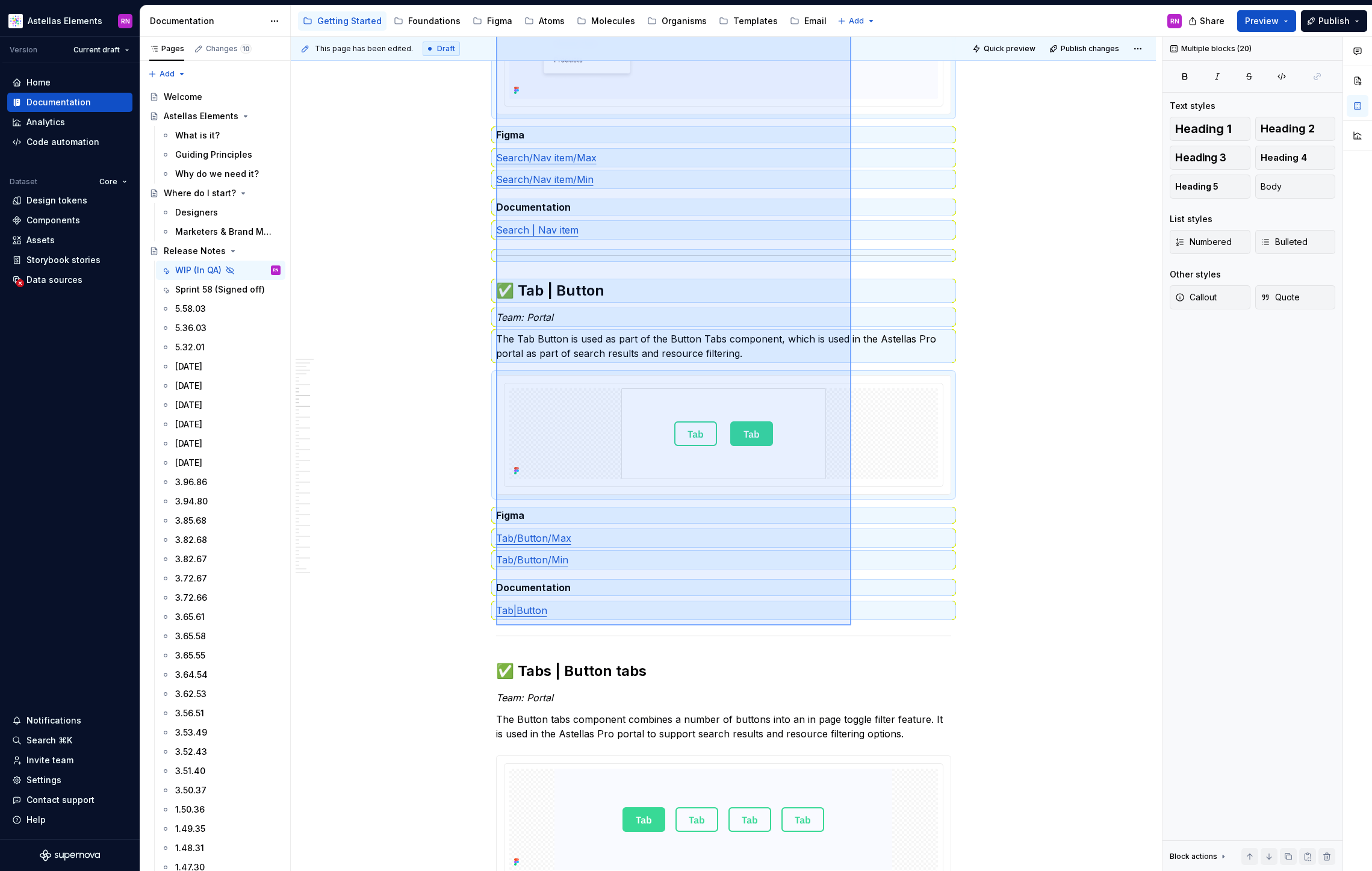
drag, startPoint x: 496, startPoint y: 479, endPoint x: 852, endPoint y: 626, distance: 385.2
click at [852, 626] on div "This page has been edited. Draft Quick preview Publish changes Hidden page Rele…" at bounding box center [727, 454] width 871 height 835
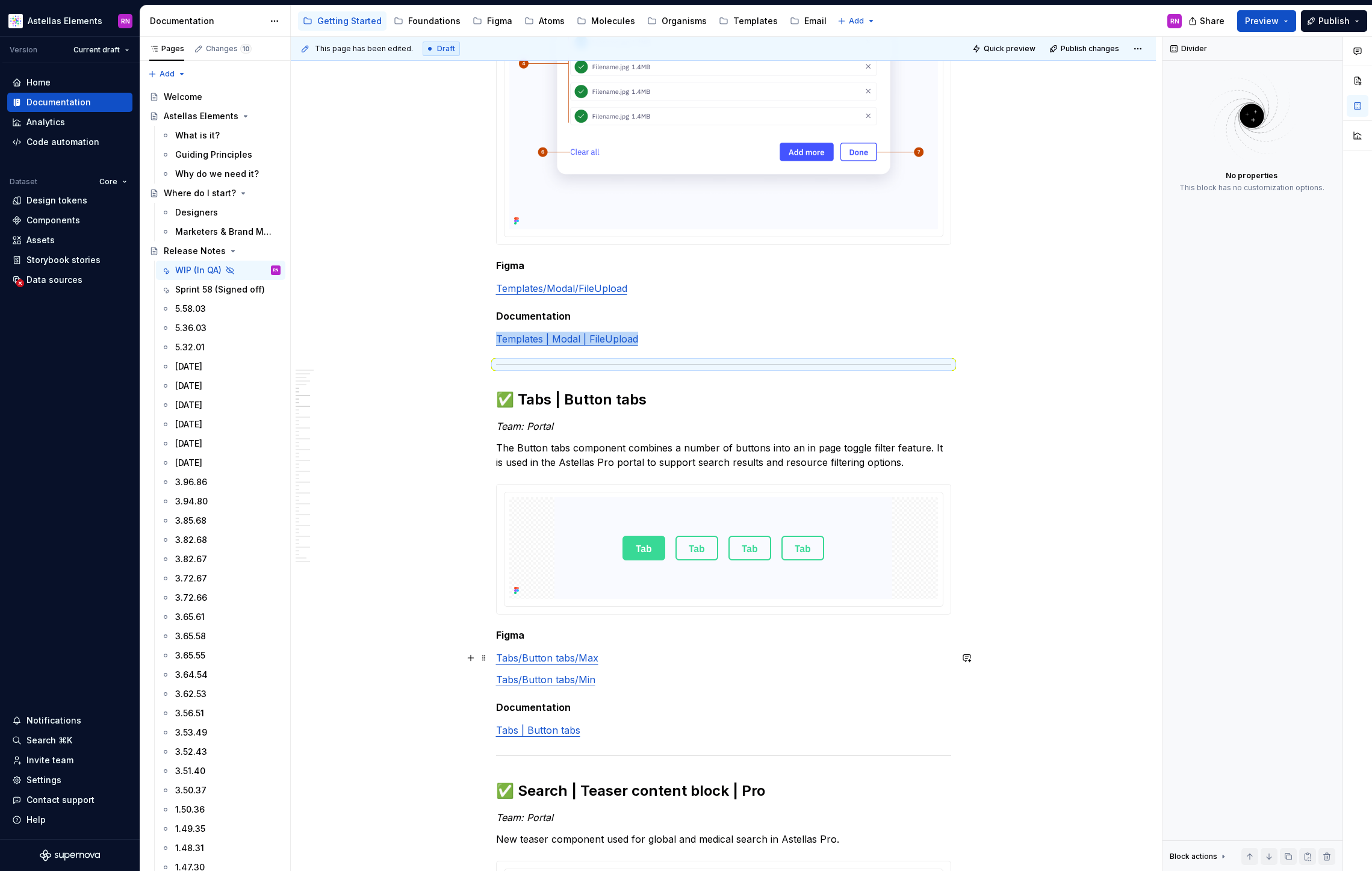
scroll to position [1051, 0]
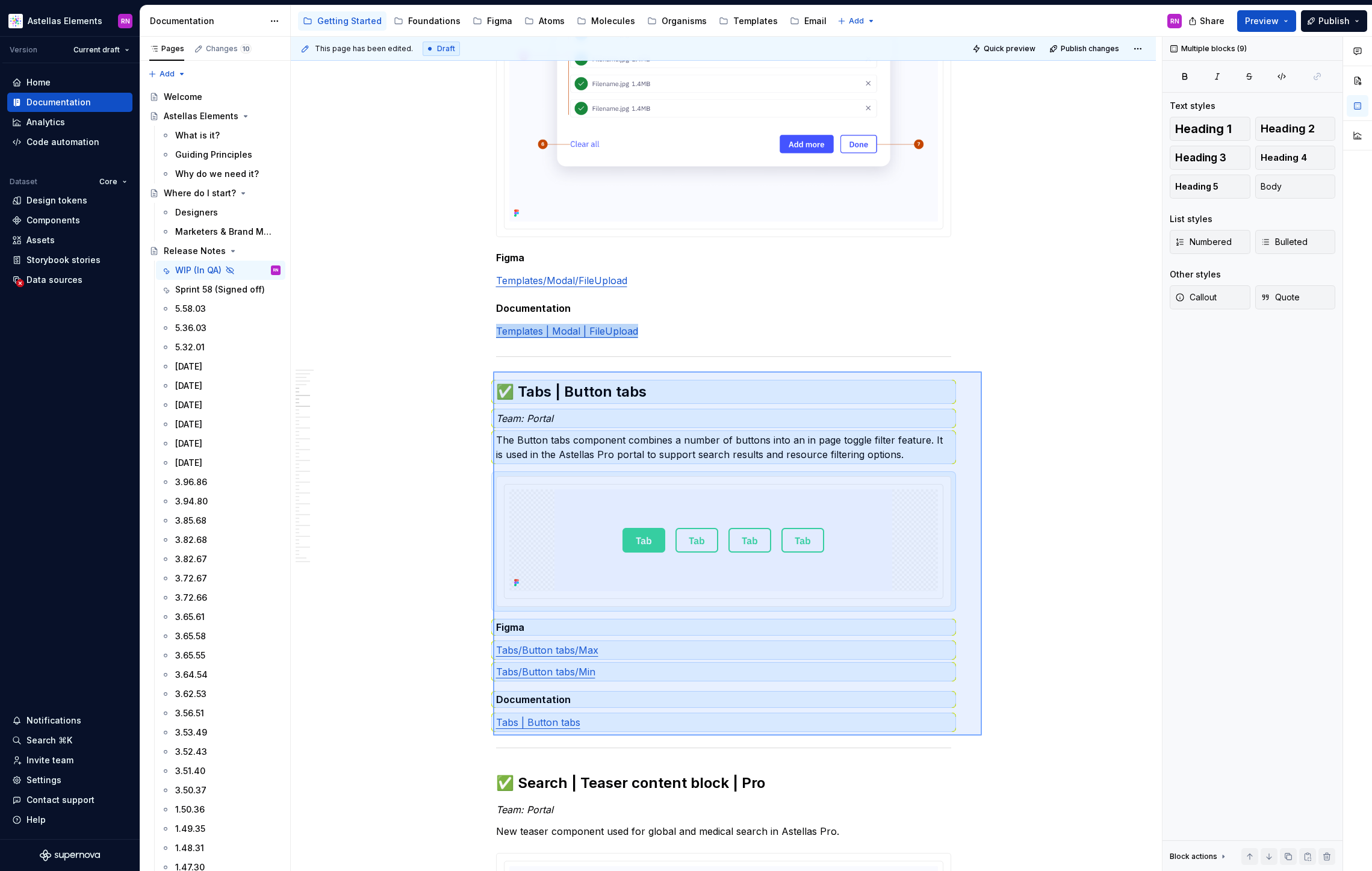
drag, startPoint x: 493, startPoint y: 371, endPoint x: 982, endPoint y: 735, distance: 609.6
click at [982, 735] on div "This page has been edited. Draft Quick preview Publish changes Hidden page Rele…" at bounding box center [727, 454] width 871 height 835
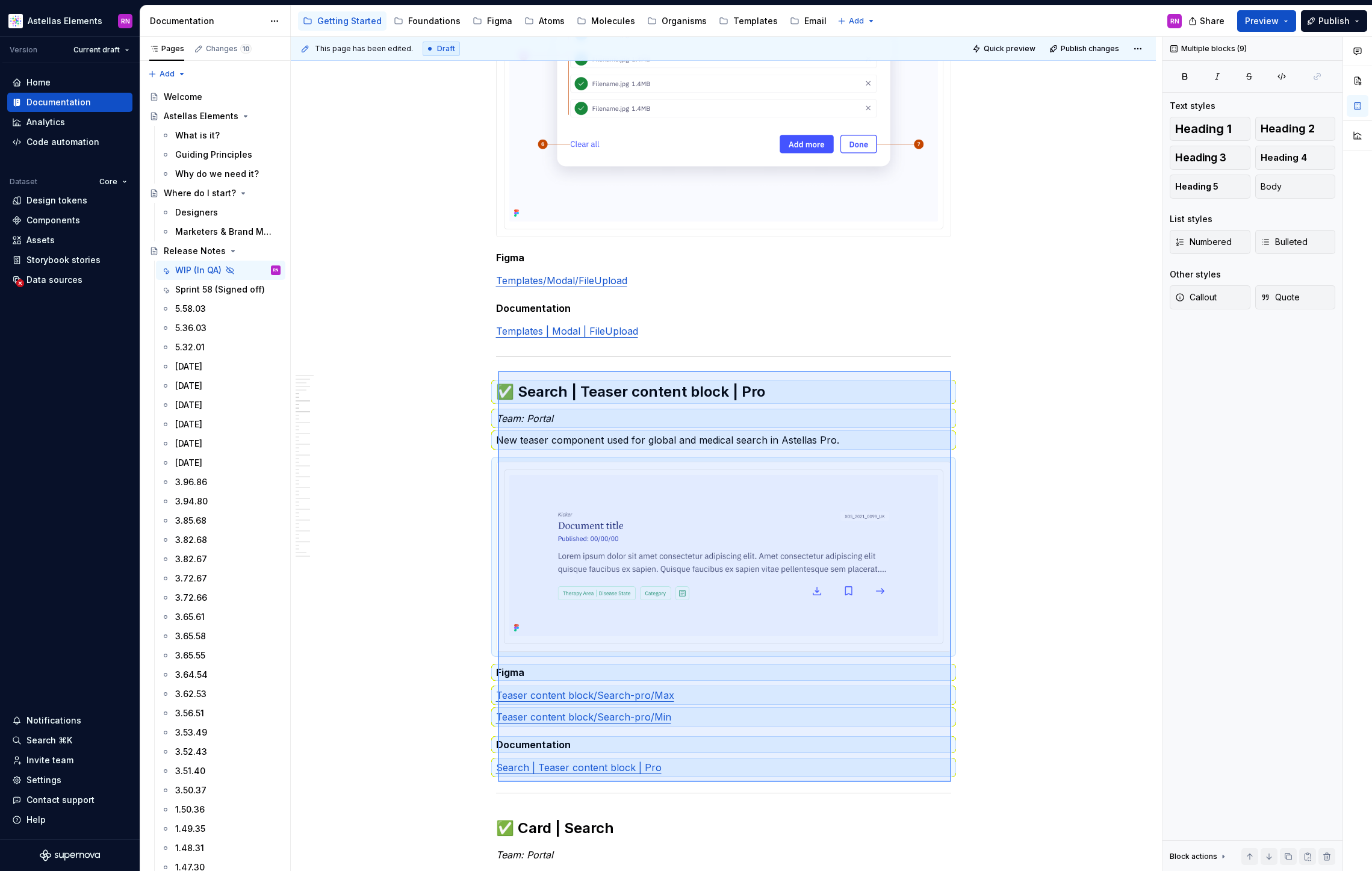
drag, startPoint x: 498, startPoint y: 371, endPoint x: 951, endPoint y: 782, distance: 611.7
click at [951, 782] on div "This page has been edited. Draft Quick preview Publish changes Hidden page Rele…" at bounding box center [727, 454] width 871 height 835
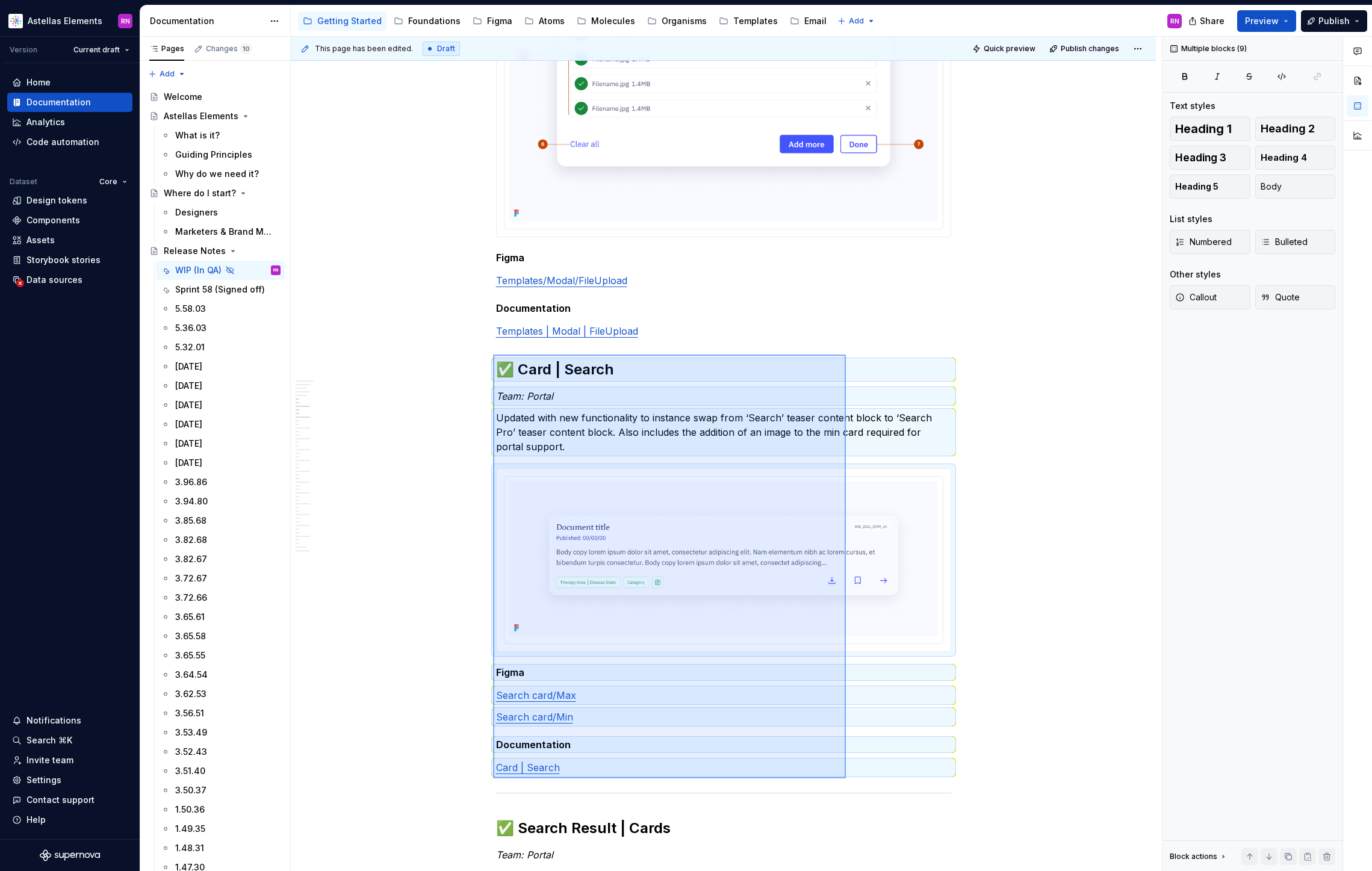
drag, startPoint x: 665, startPoint y: 507, endPoint x: 846, endPoint y: 778, distance: 325.9
click at [846, 778] on div "This page has been edited. Draft Quick preview Publish changes Hidden page Rele…" at bounding box center [727, 454] width 871 height 835
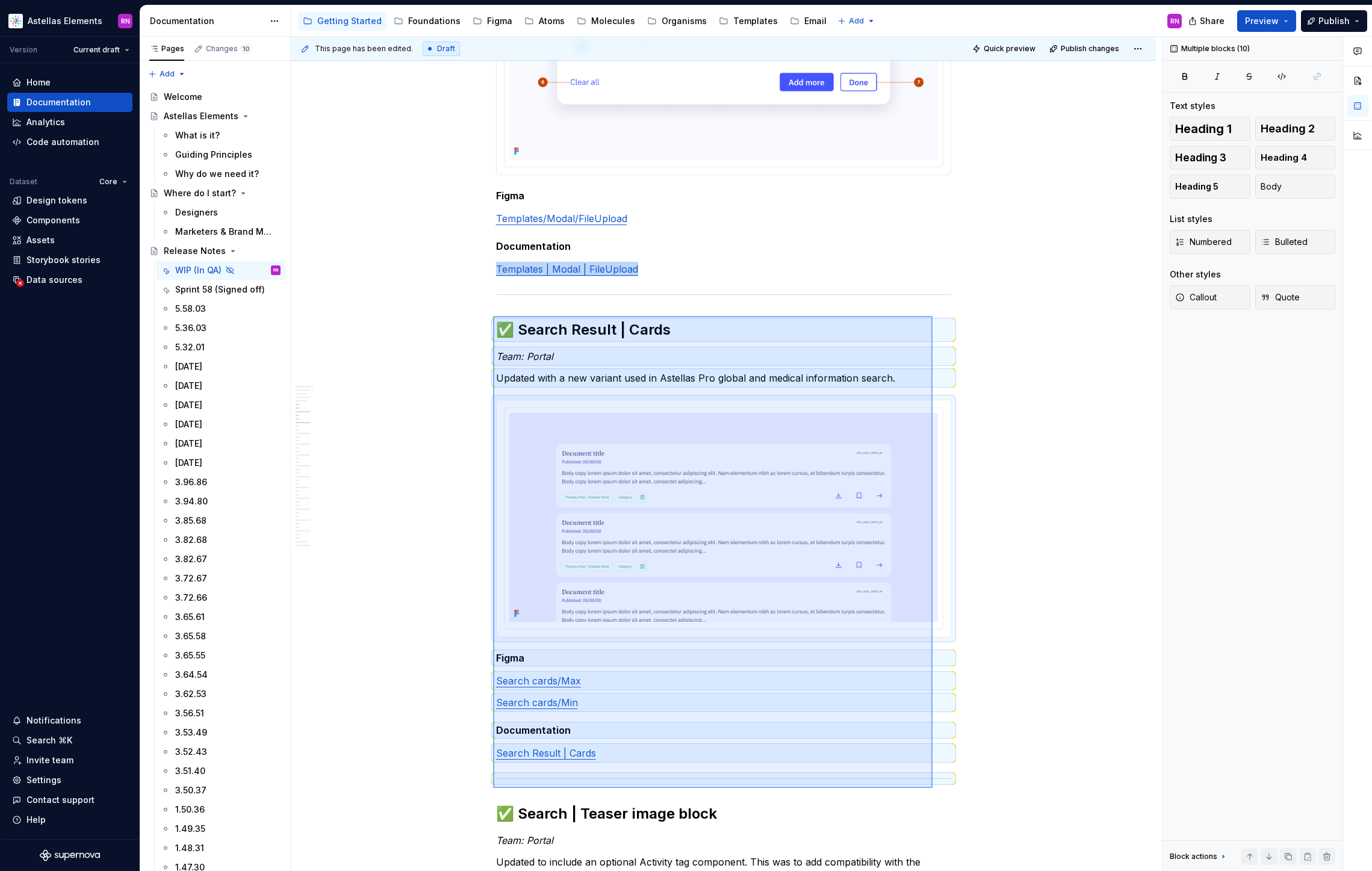
scroll to position [1115, 0]
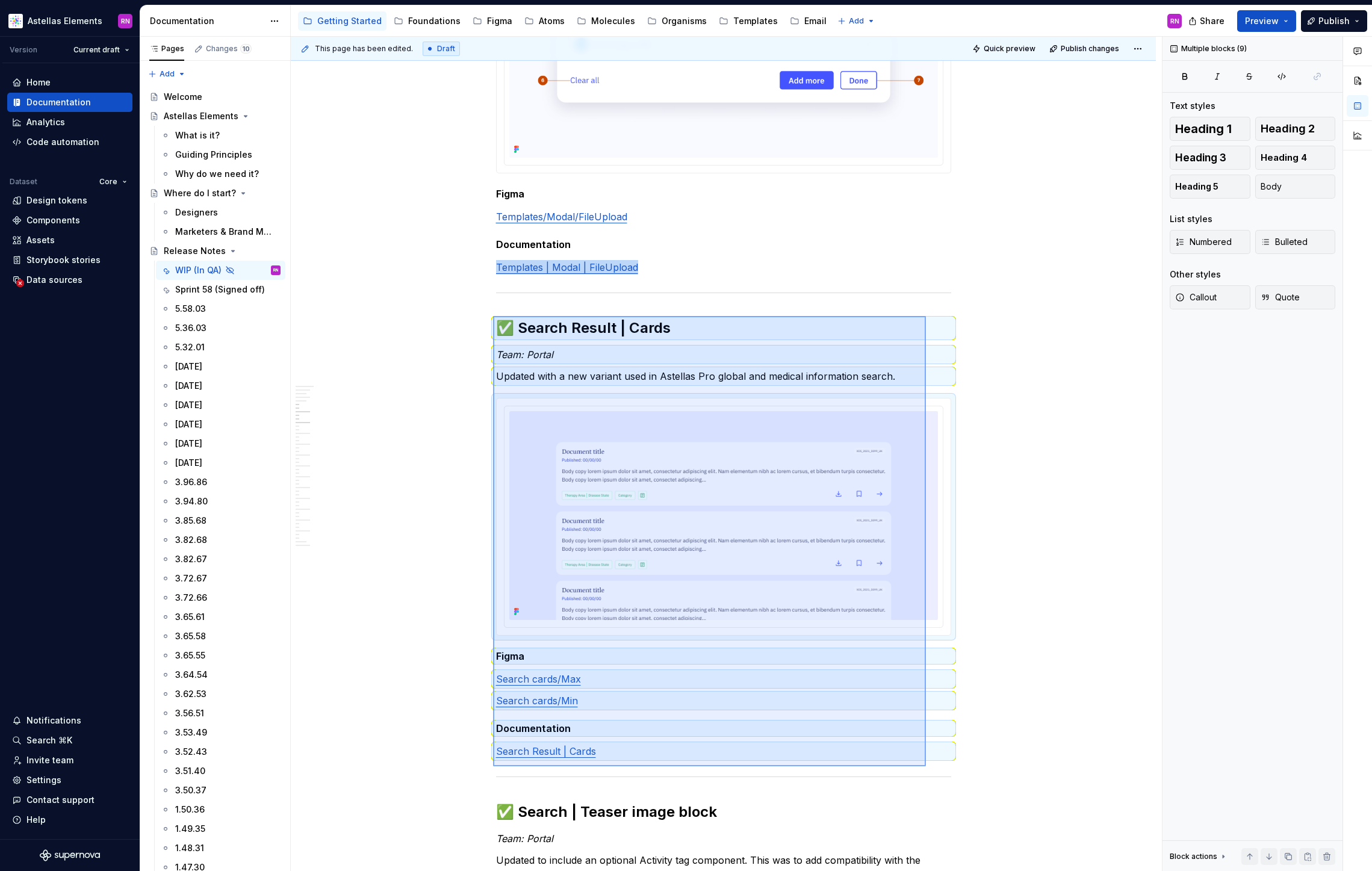
drag, startPoint x: 493, startPoint y: 380, endPoint x: 926, endPoint y: 767, distance: 580.7
click at [926, 767] on div "This page has been edited. Draft Quick preview Publish changes Hidden page Rele…" at bounding box center [727, 454] width 871 height 835
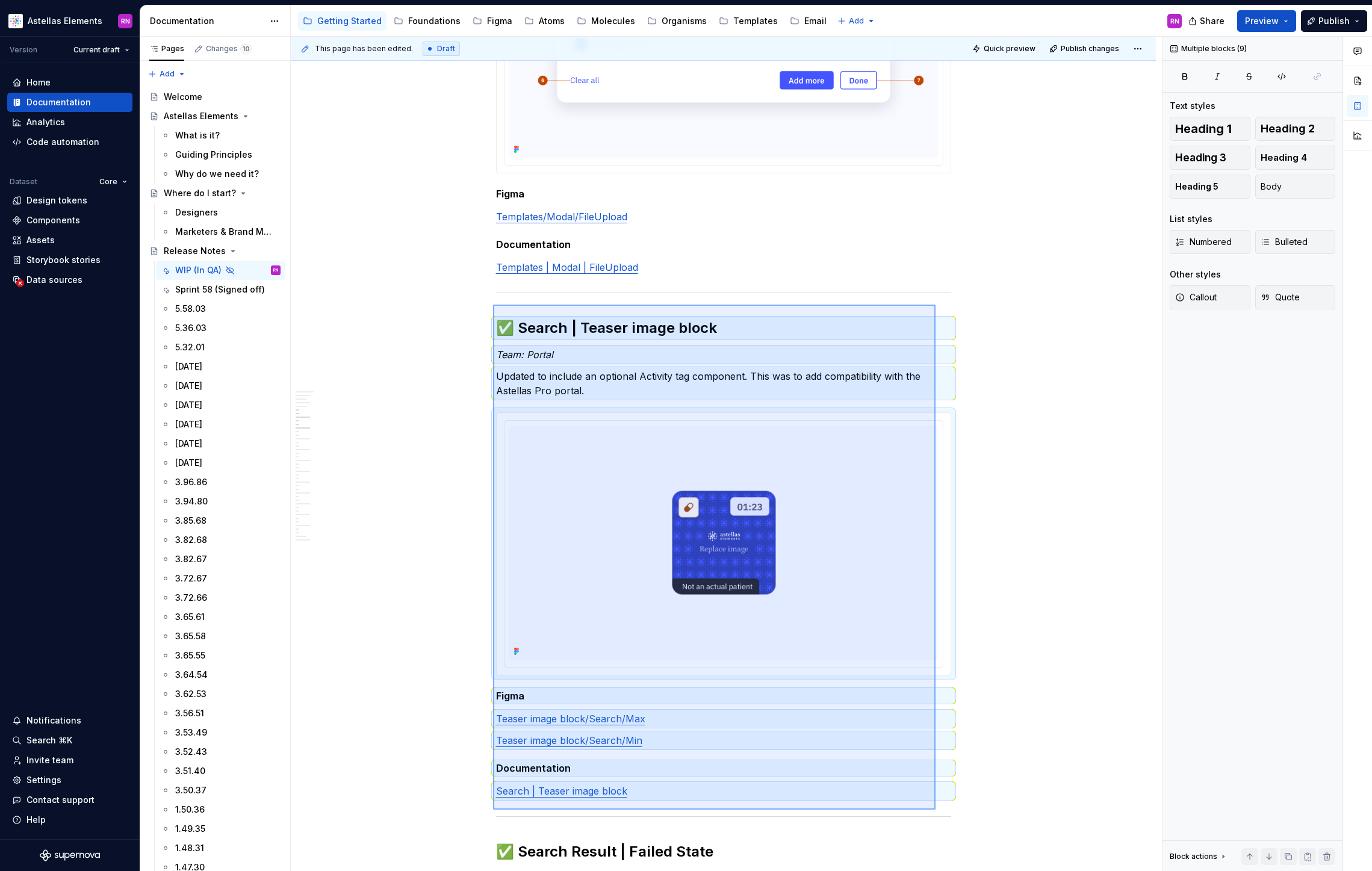
drag, startPoint x: 493, startPoint y: 305, endPoint x: 935, endPoint y: 809, distance: 670.4
click at [935, 809] on div "This page has been edited. Draft Quick preview Publish changes Hidden page Rele…" at bounding box center [727, 454] width 871 height 835
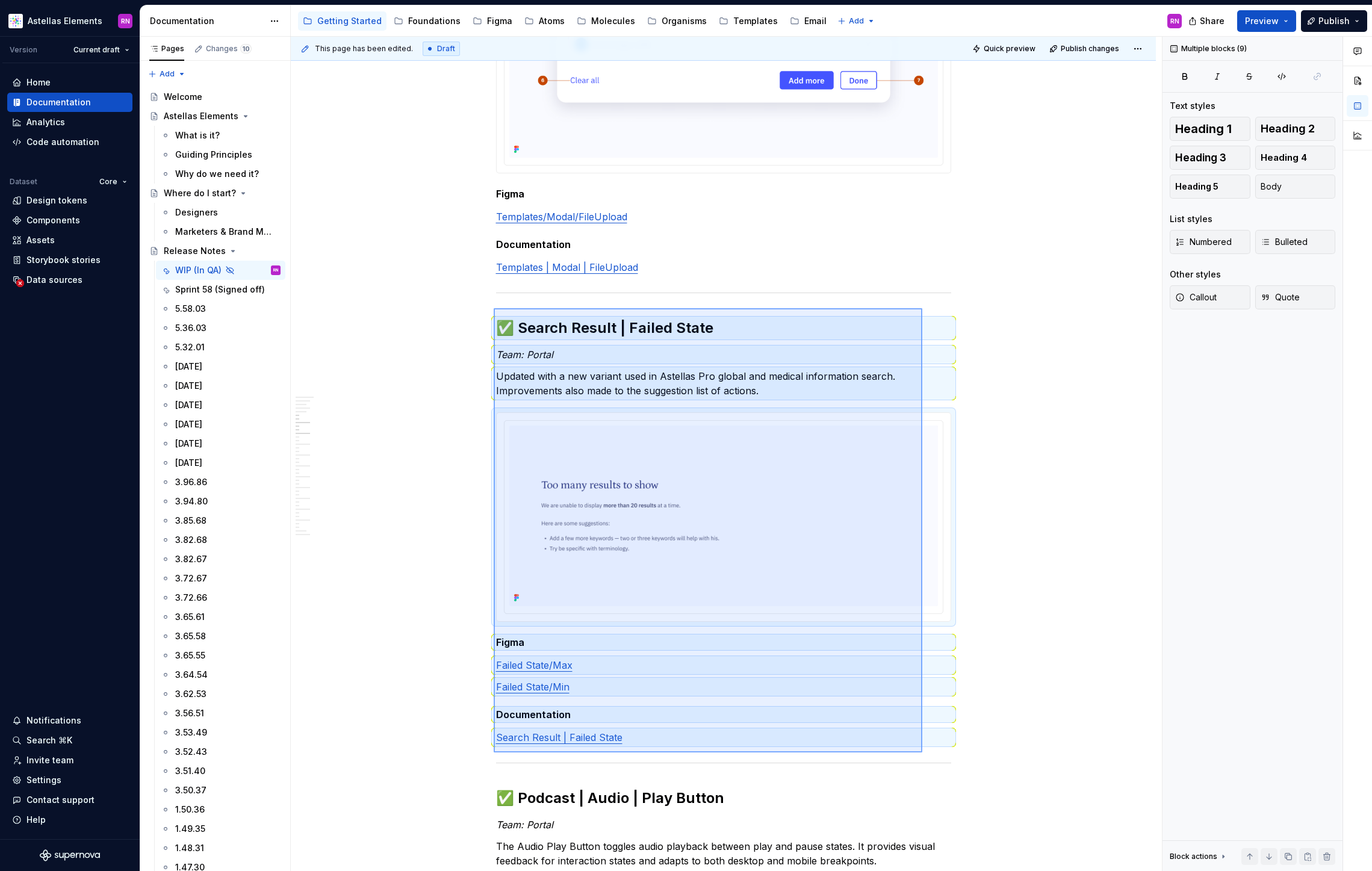
drag, startPoint x: 494, startPoint y: 309, endPoint x: 923, endPoint y: 753, distance: 617.4
click at [923, 753] on div "This page has been edited. Draft Quick preview Publish changes Hidden page Rele…" at bounding box center [727, 454] width 871 height 835
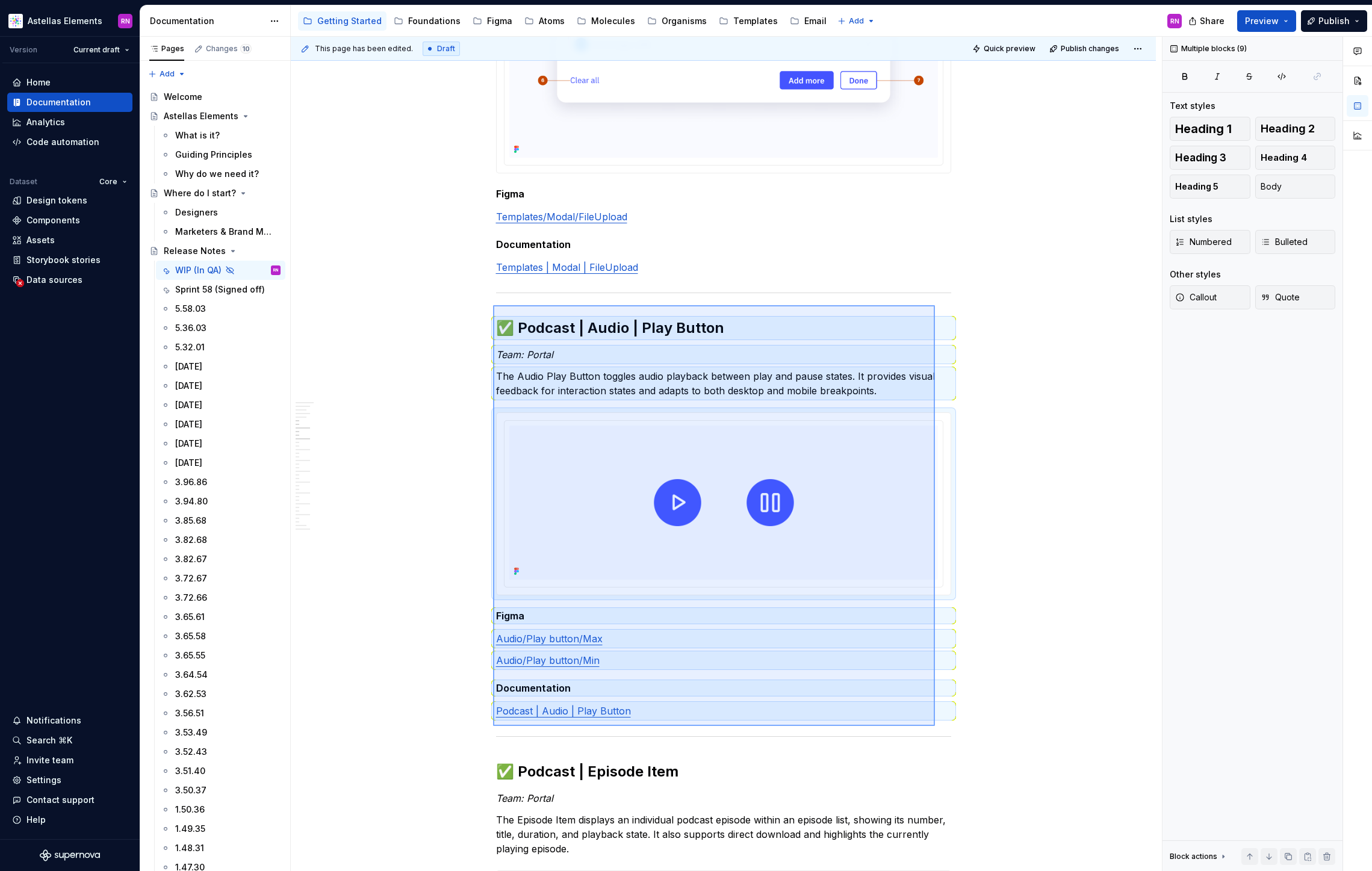
drag, startPoint x: 772, startPoint y: 567, endPoint x: 935, endPoint y: 726, distance: 227.7
click at [935, 726] on div "This page has been edited. Draft Quick preview Publish changes Hidden page Rele…" at bounding box center [727, 454] width 871 height 835
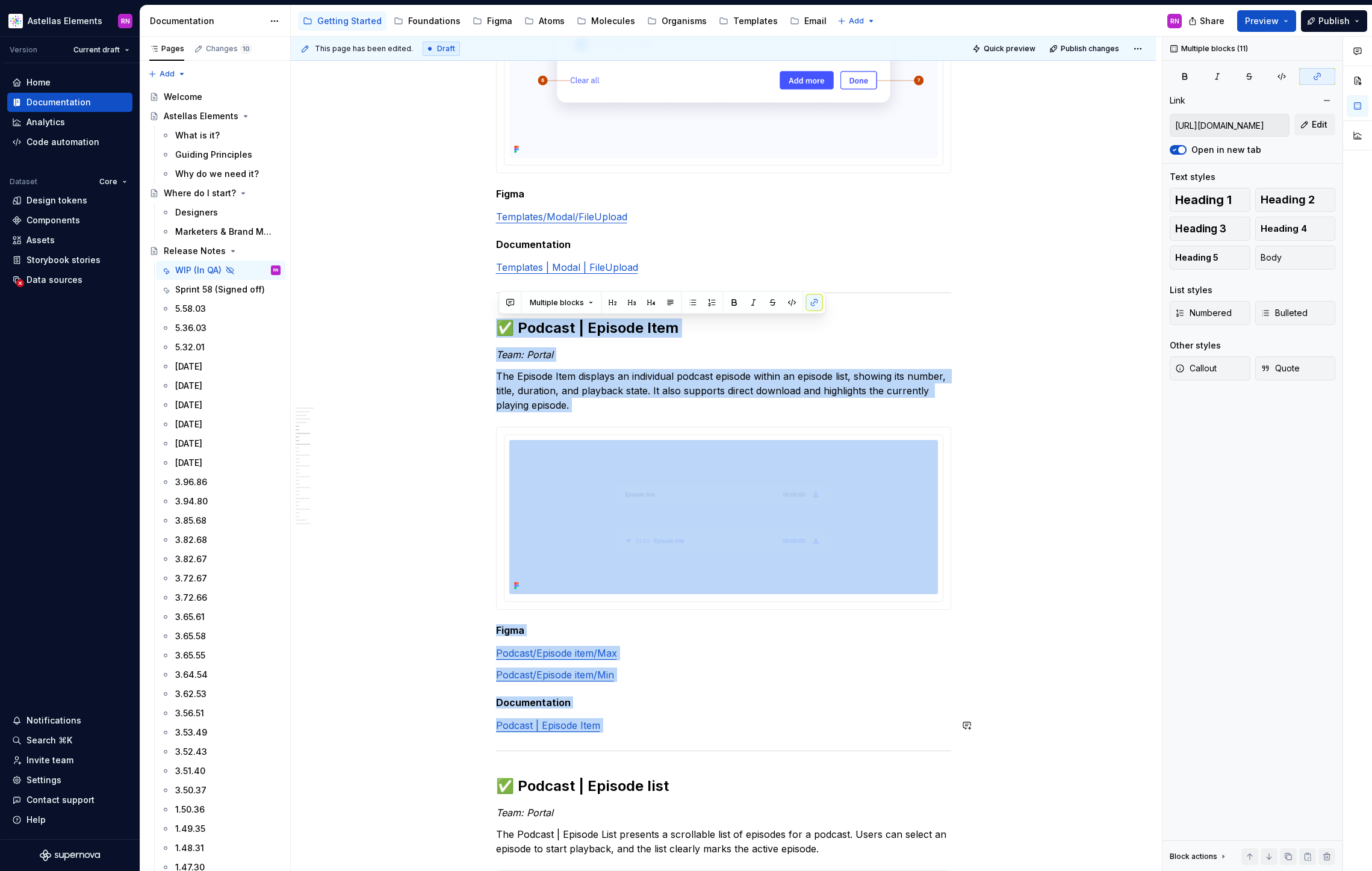
drag, startPoint x: 501, startPoint y: 307, endPoint x: 876, endPoint y: 740, distance: 572.8
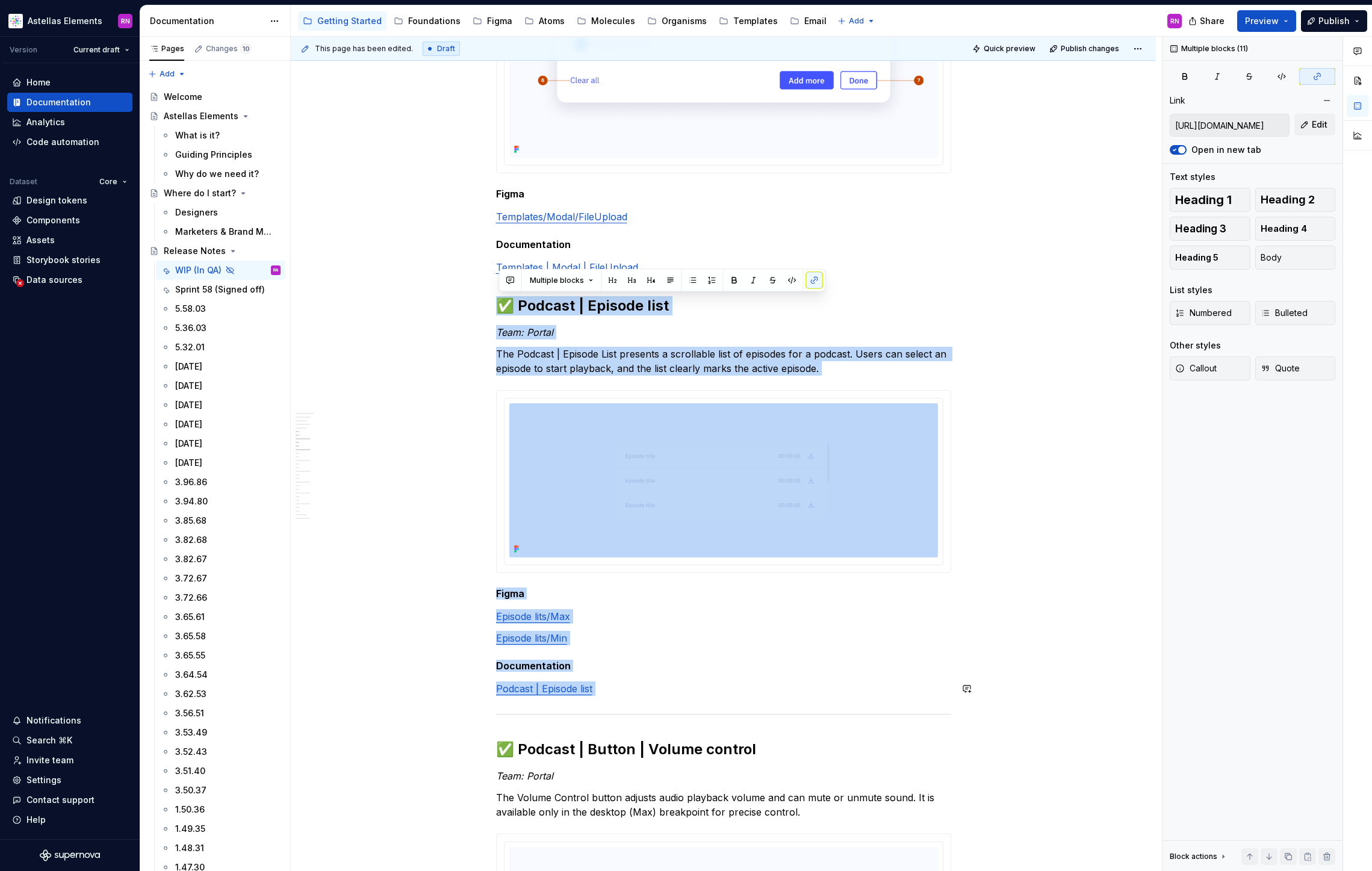
drag, startPoint x: 499, startPoint y: 298, endPoint x: 735, endPoint y: 698, distance: 464.4
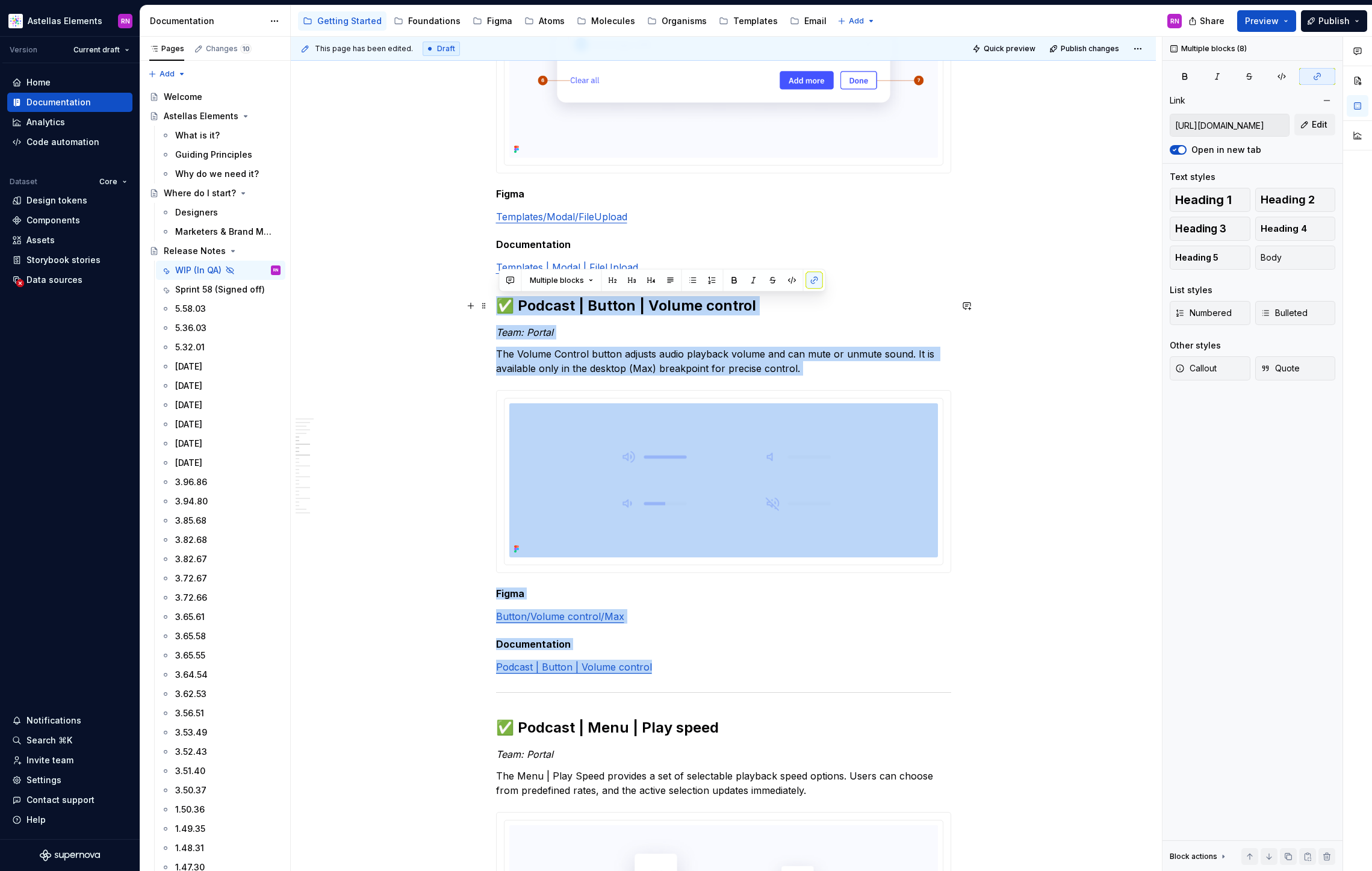
drag, startPoint x: 662, startPoint y: 683, endPoint x: 499, endPoint y: 307, distance: 409.8
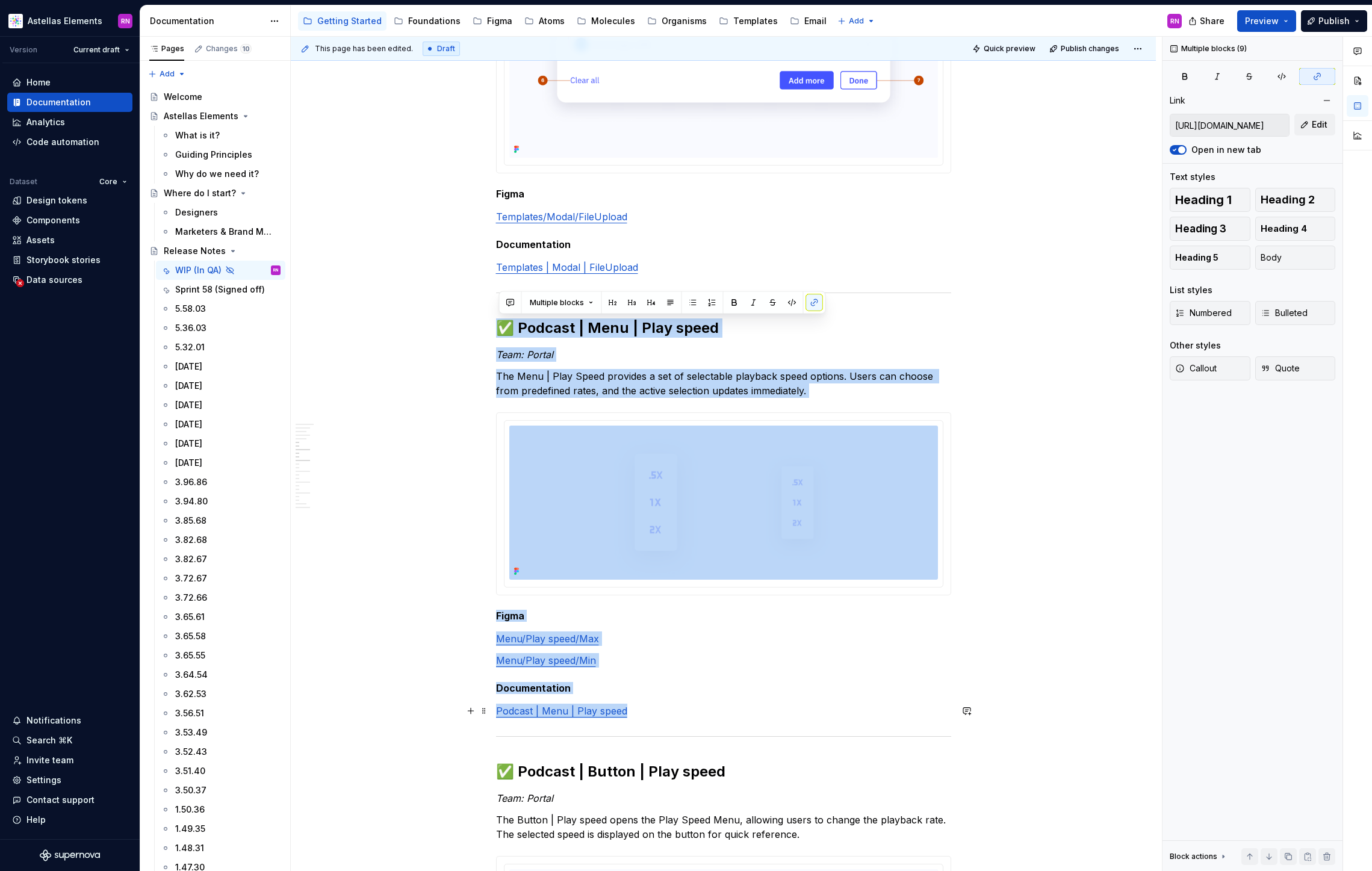
drag, startPoint x: 503, startPoint y: 307, endPoint x: 864, endPoint y: 715, distance: 544.8
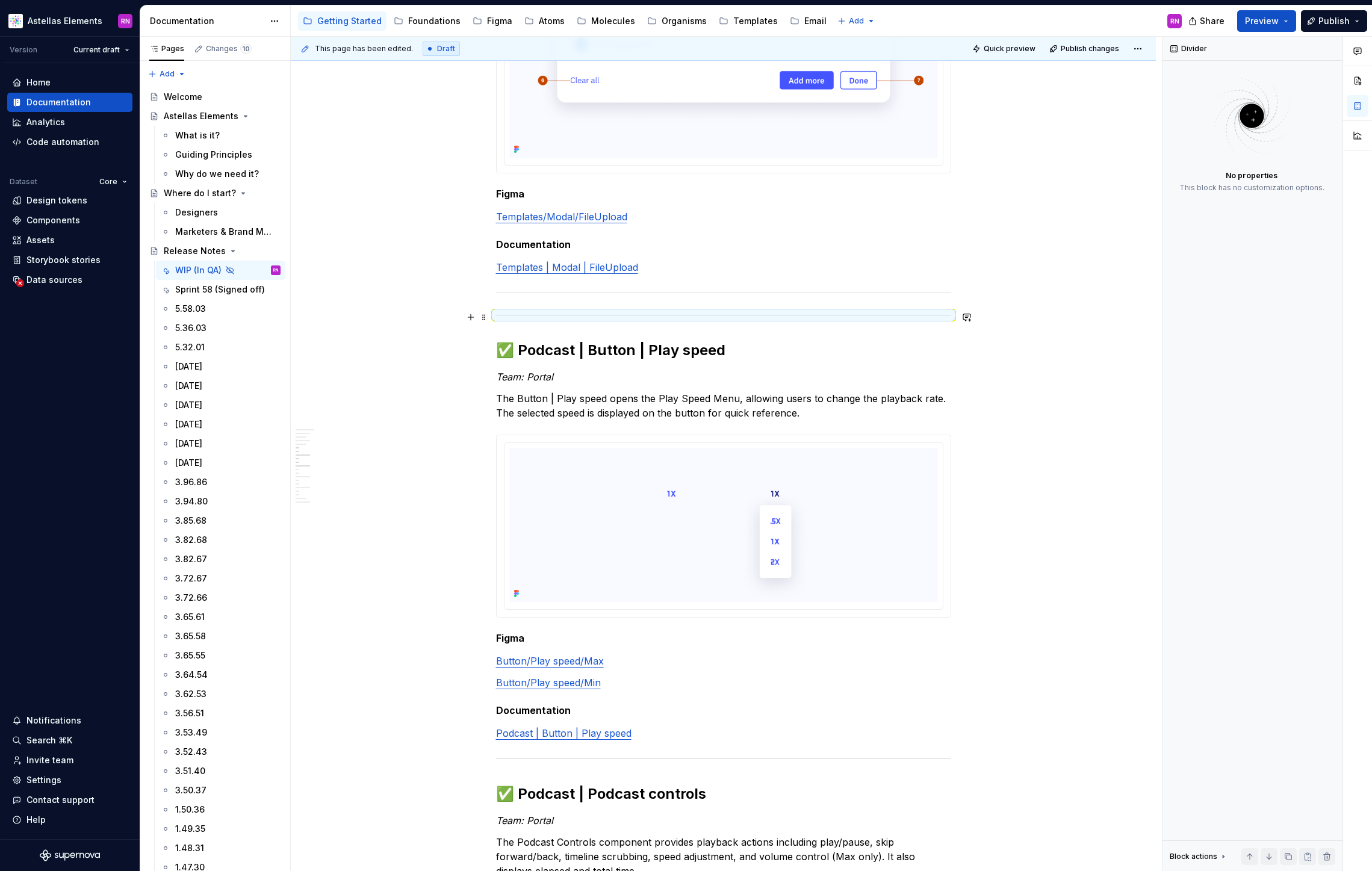
click at [503, 311] on div at bounding box center [724, 315] width 455 height 8
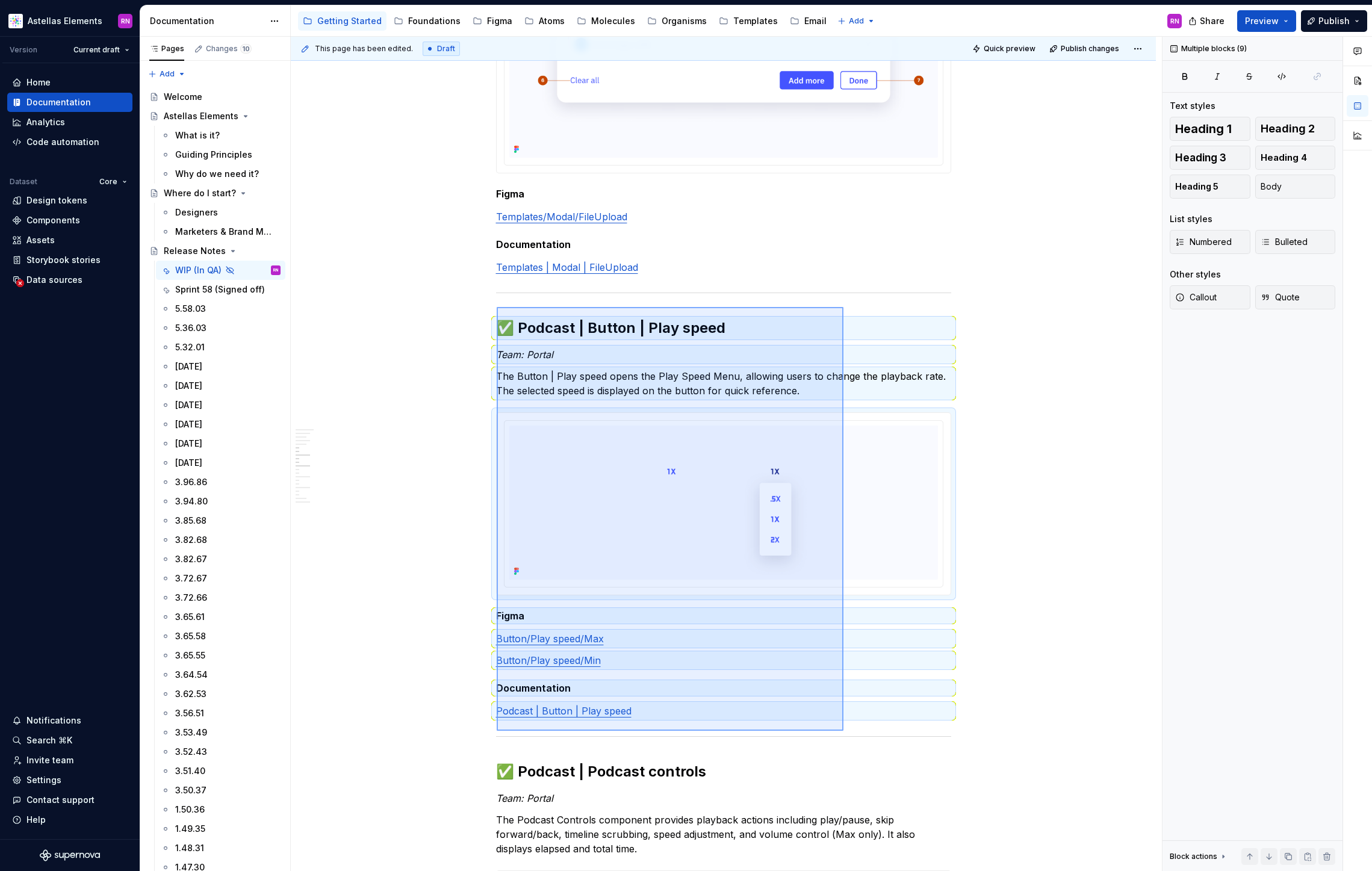
drag, startPoint x: 717, startPoint y: 505, endPoint x: 844, endPoint y: 730, distance: 258.4
click at [844, 730] on div "This page has been edited. Draft Quick preview Publish changes Hidden page Rele…" at bounding box center [727, 454] width 871 height 835
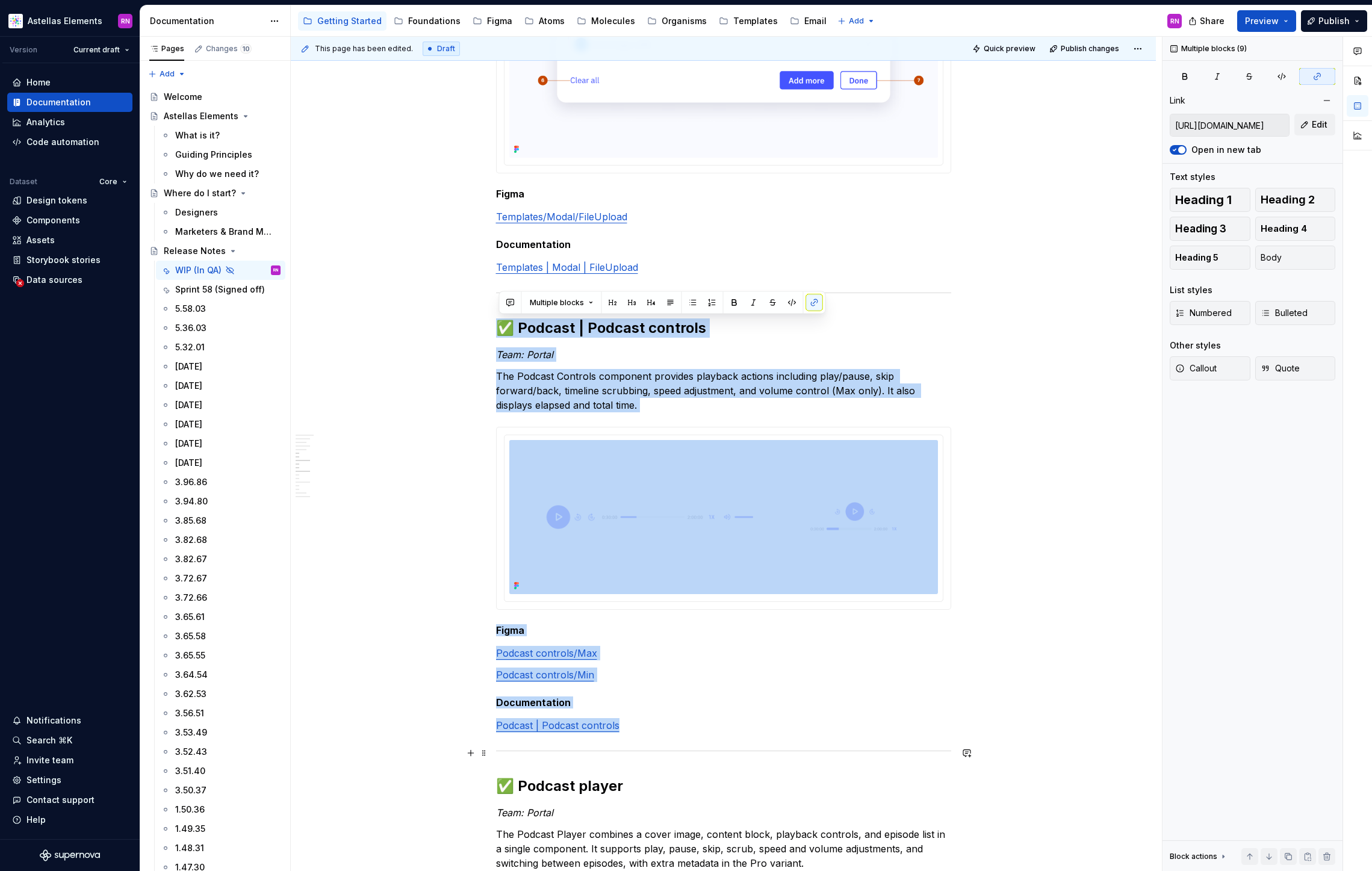
drag, startPoint x: 606, startPoint y: 450, endPoint x: 798, endPoint y: 753, distance: 358.7
click at [798, 753] on div "Release notes Date of release: 00/00/2025 Summary Team: BAU Team: Portal Team: …" at bounding box center [724, 517] width 455 height 2788
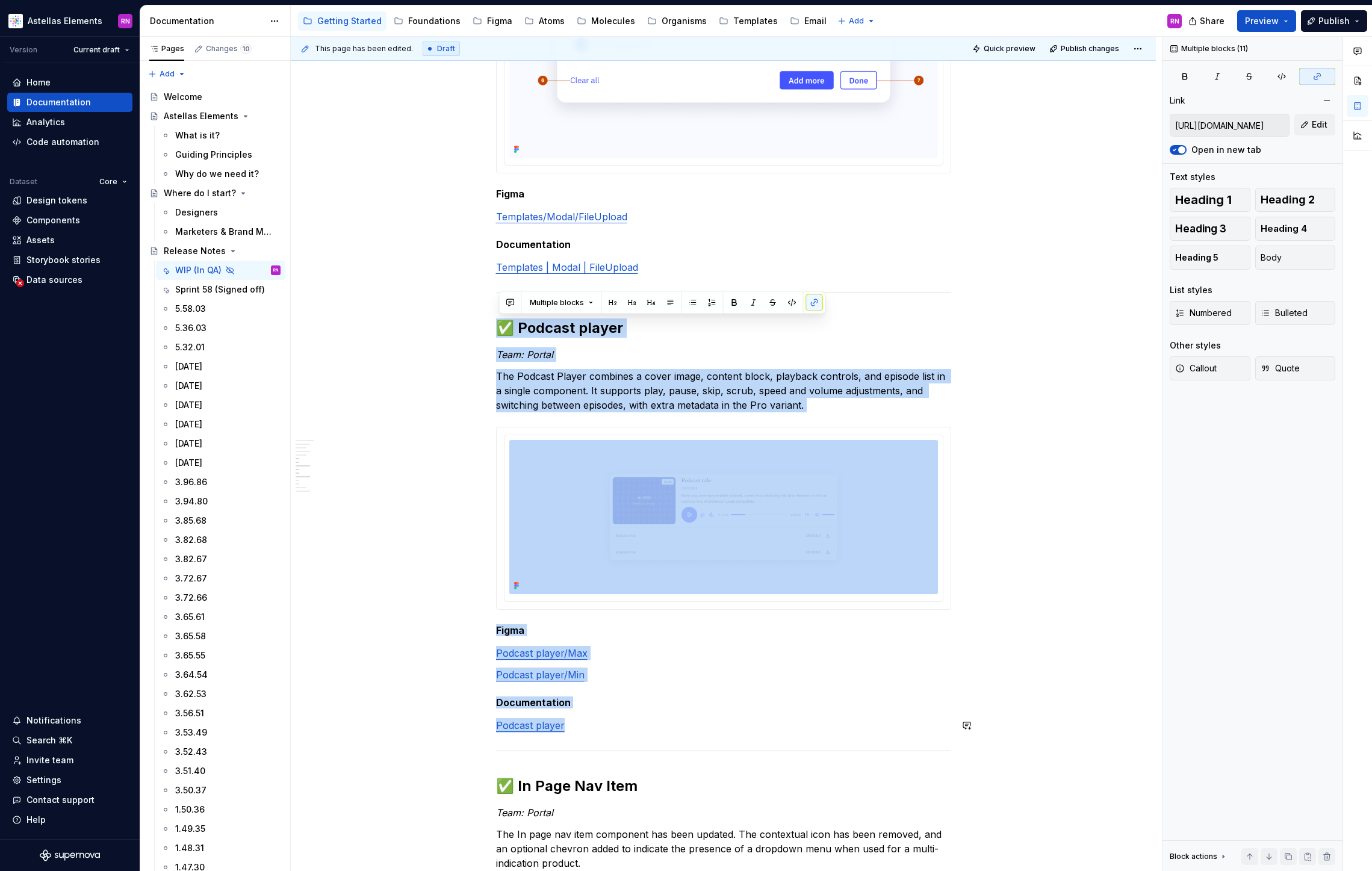
drag, startPoint x: 500, startPoint y: 304, endPoint x: 811, endPoint y: 732, distance: 529.1
click at [811, 732] on div "Release notes Date of release: 00/00/2025 Summary Team: BAU Team: Portal Team: …" at bounding box center [724, 287] width 455 height 2329
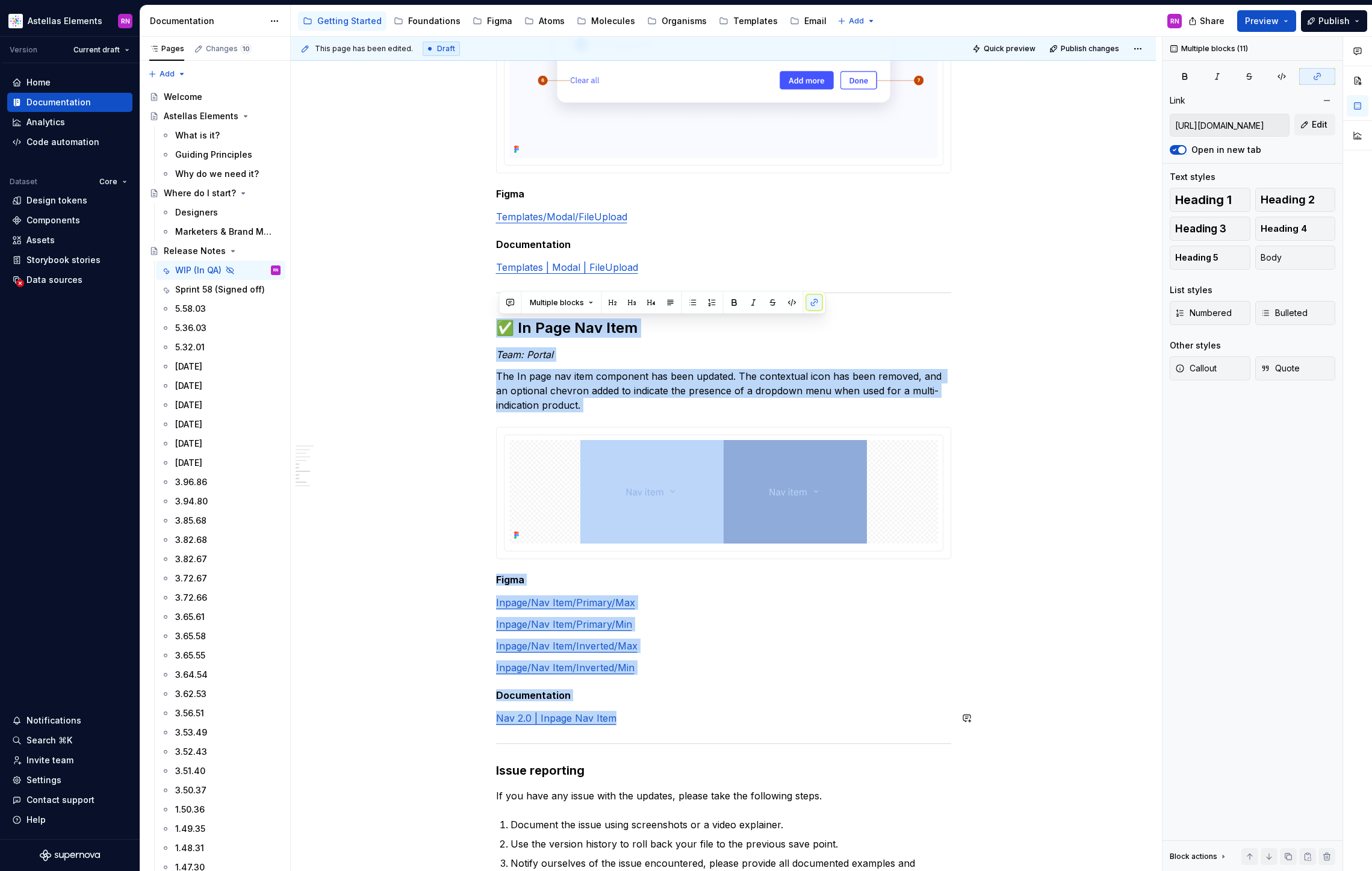
drag, startPoint x: 502, startPoint y: 309, endPoint x: 711, endPoint y: 732, distance: 471.8
click at [711, 732] on div "Release notes Date of release: 00/00/2025 Summary Team: BAU Team: Portal Team: …" at bounding box center [724, 59] width 455 height 1871
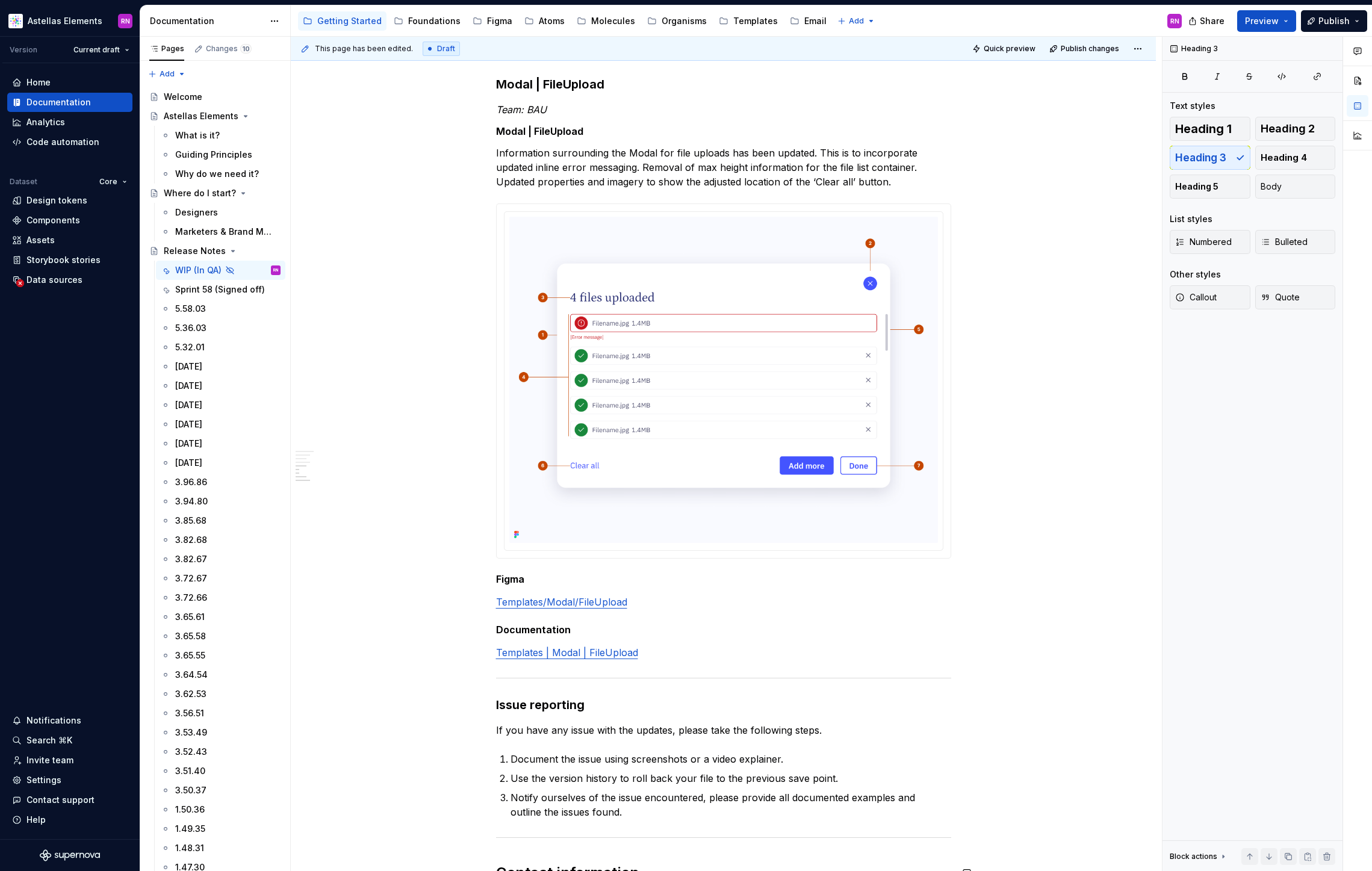
scroll to position [408, 0]
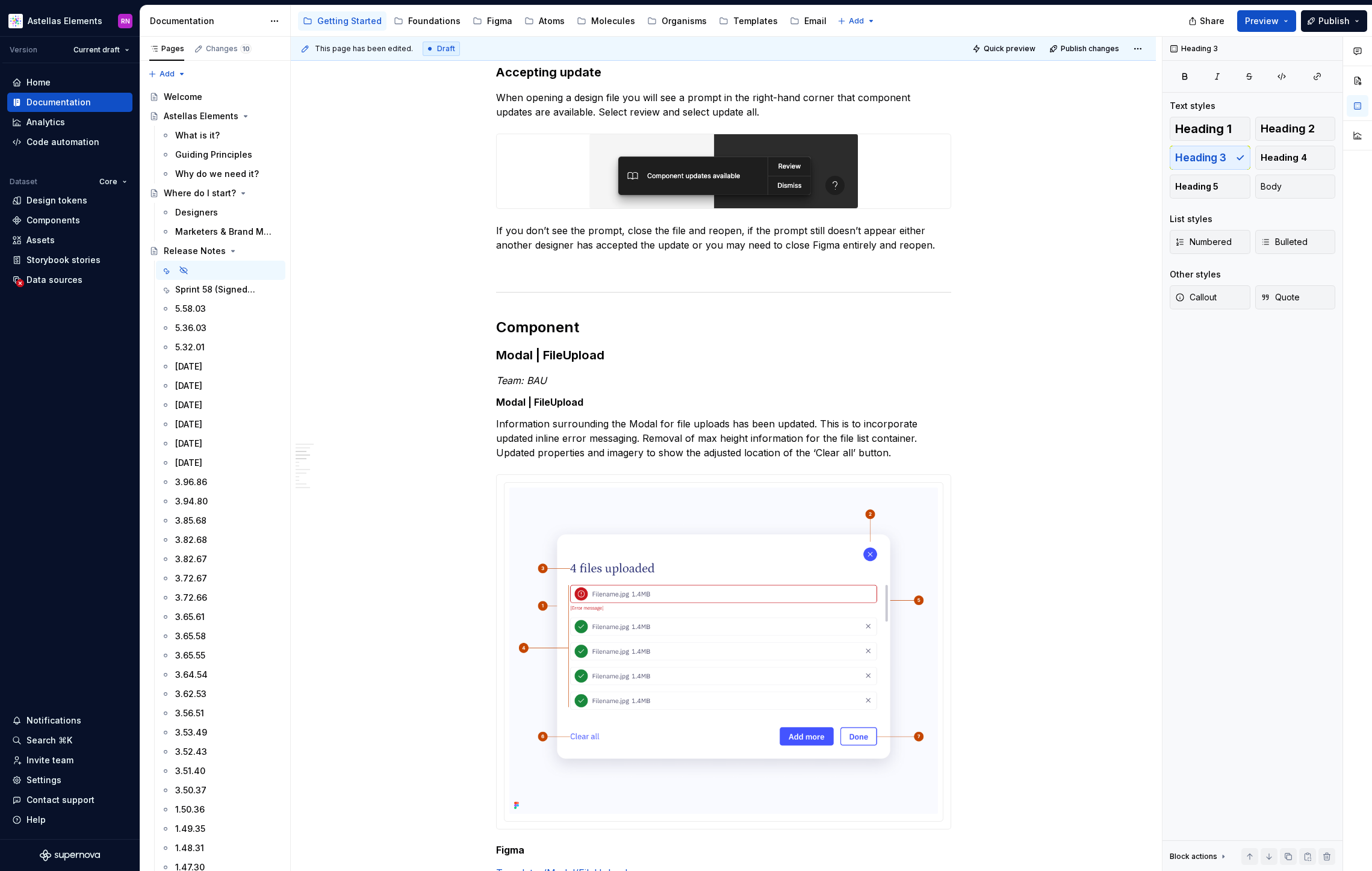
type textarea "*"
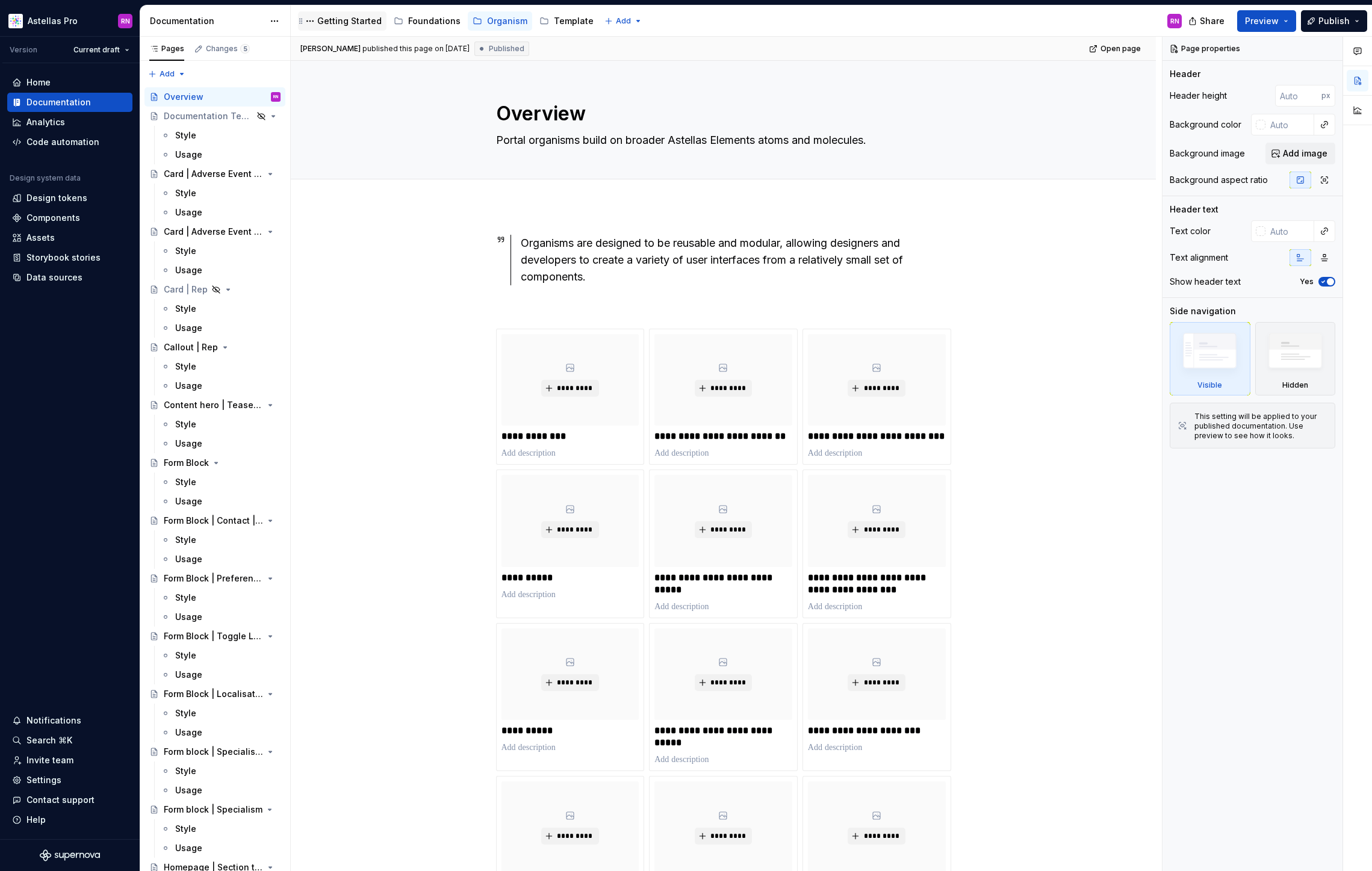
click at [354, 28] on div "Getting Started" at bounding box center [342, 21] width 89 height 20
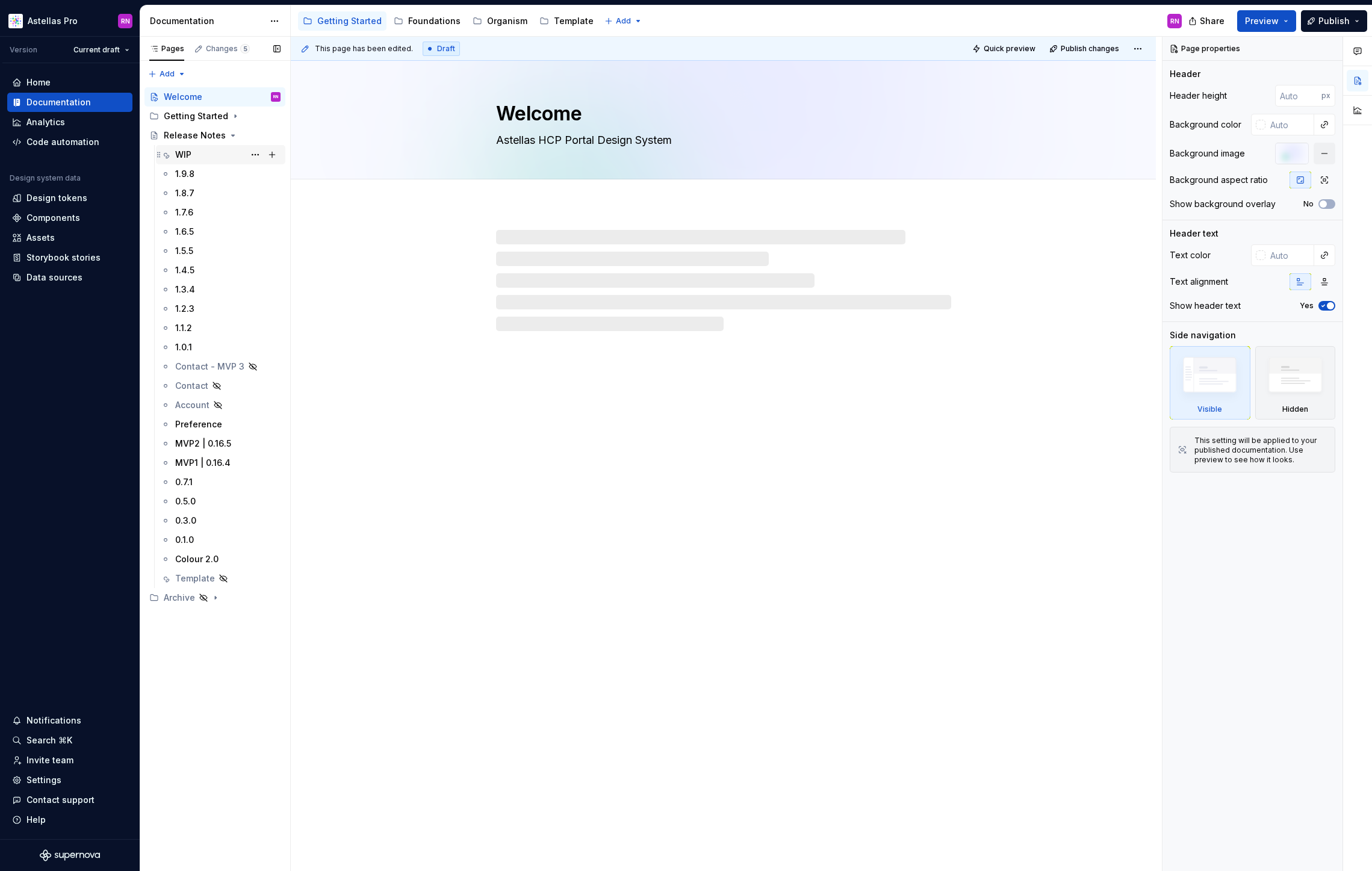
click at [189, 158] on div "WIP" at bounding box center [183, 154] width 17 height 12
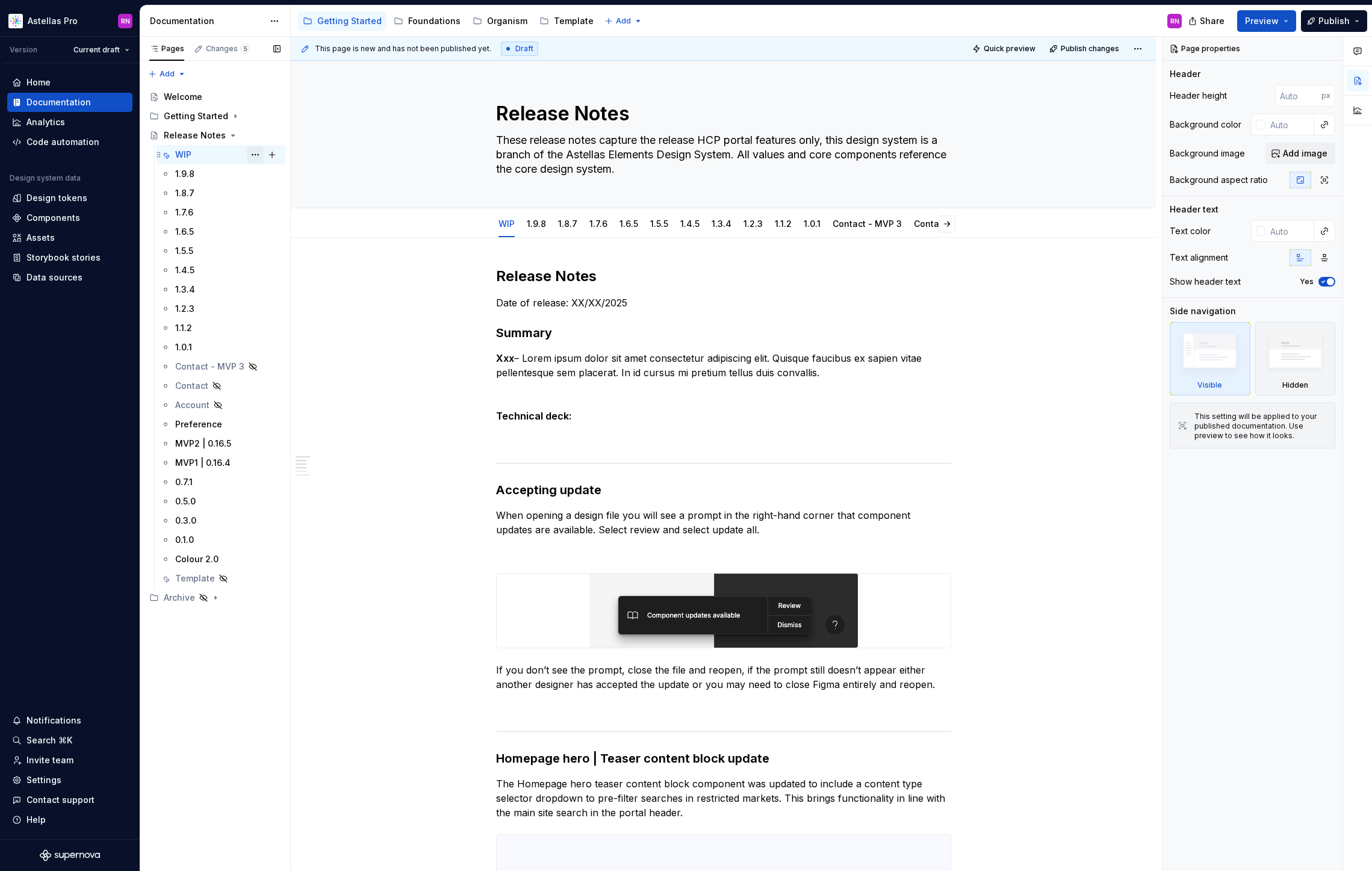
click at [257, 151] on button "Page tree" at bounding box center [255, 154] width 17 height 17
click at [295, 216] on div "Hide tab" at bounding box center [328, 220] width 118 height 12
click at [0, 0] on button "Page tree" at bounding box center [0, 0] width 0 height 0
click at [290, 619] on div "Duplicate tab" at bounding box center [328, 619] width 118 height 12
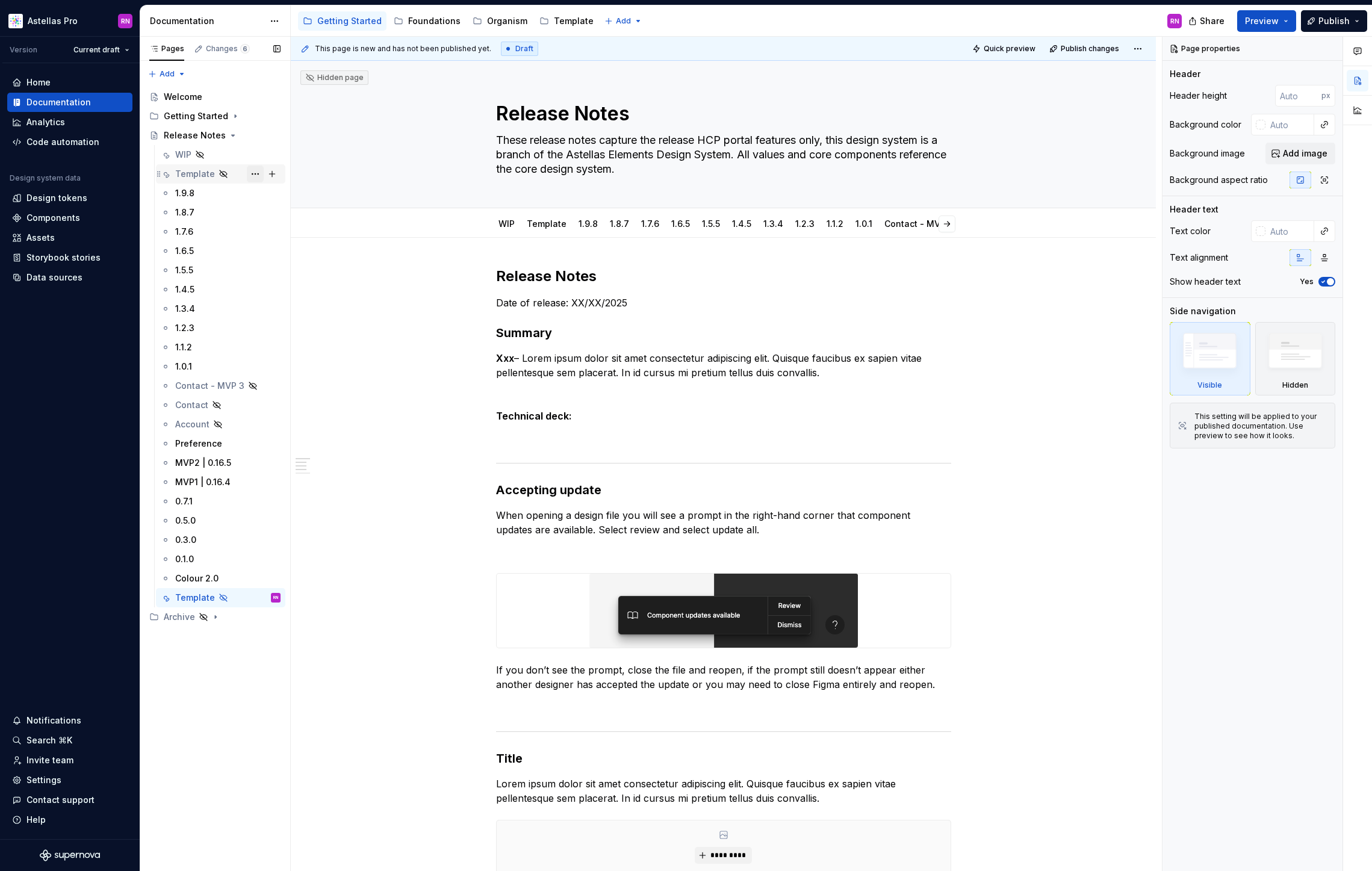
click at [252, 174] on button "Page tree" at bounding box center [255, 174] width 17 height 17
click at [285, 238] on div "Show tab" at bounding box center [328, 239] width 118 height 12
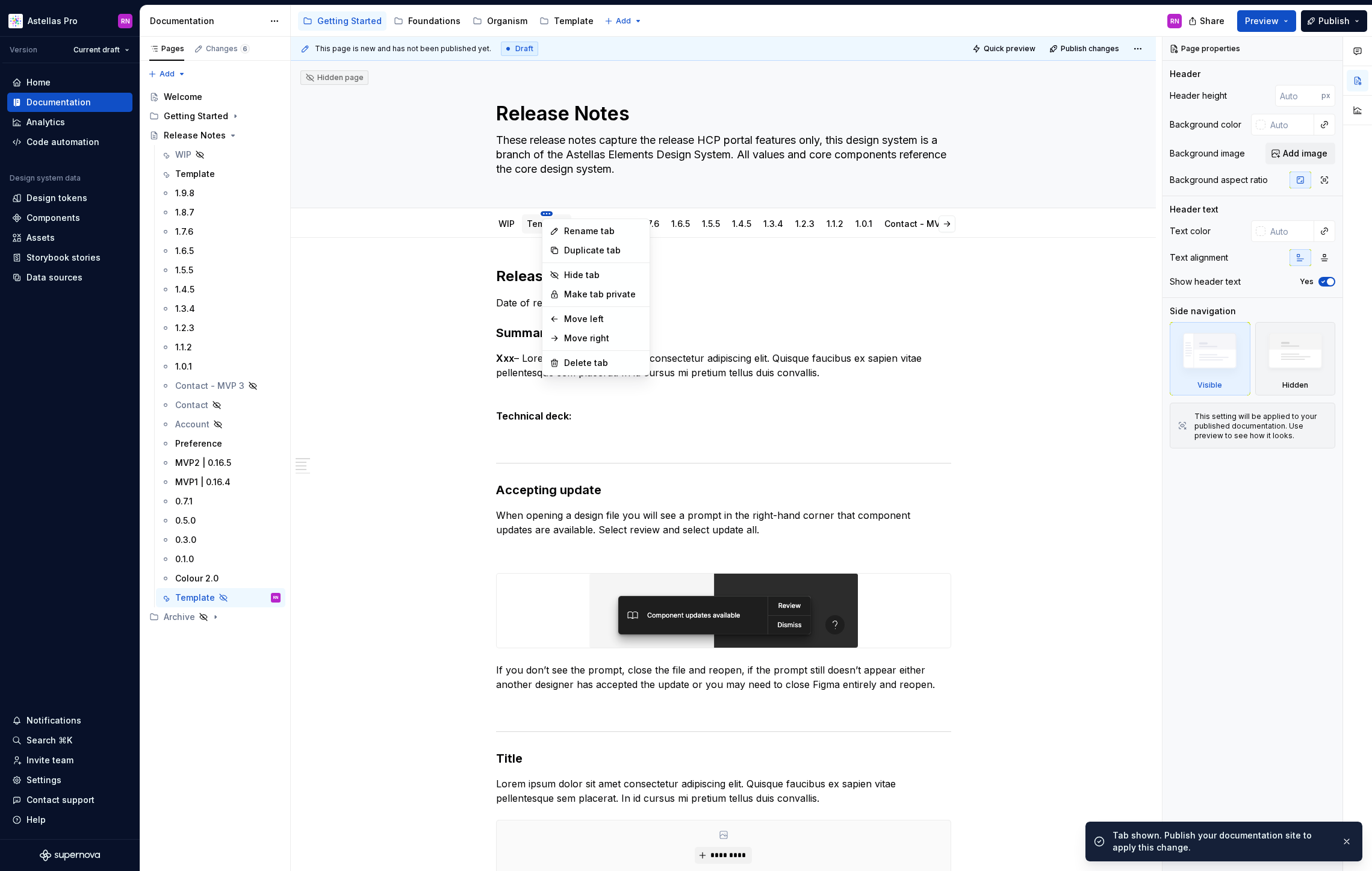
click at [548, 215] on html "Astellas Pro RN Version Current draft Home Documentation Analytics Code automat…" at bounding box center [686, 436] width 1372 height 871
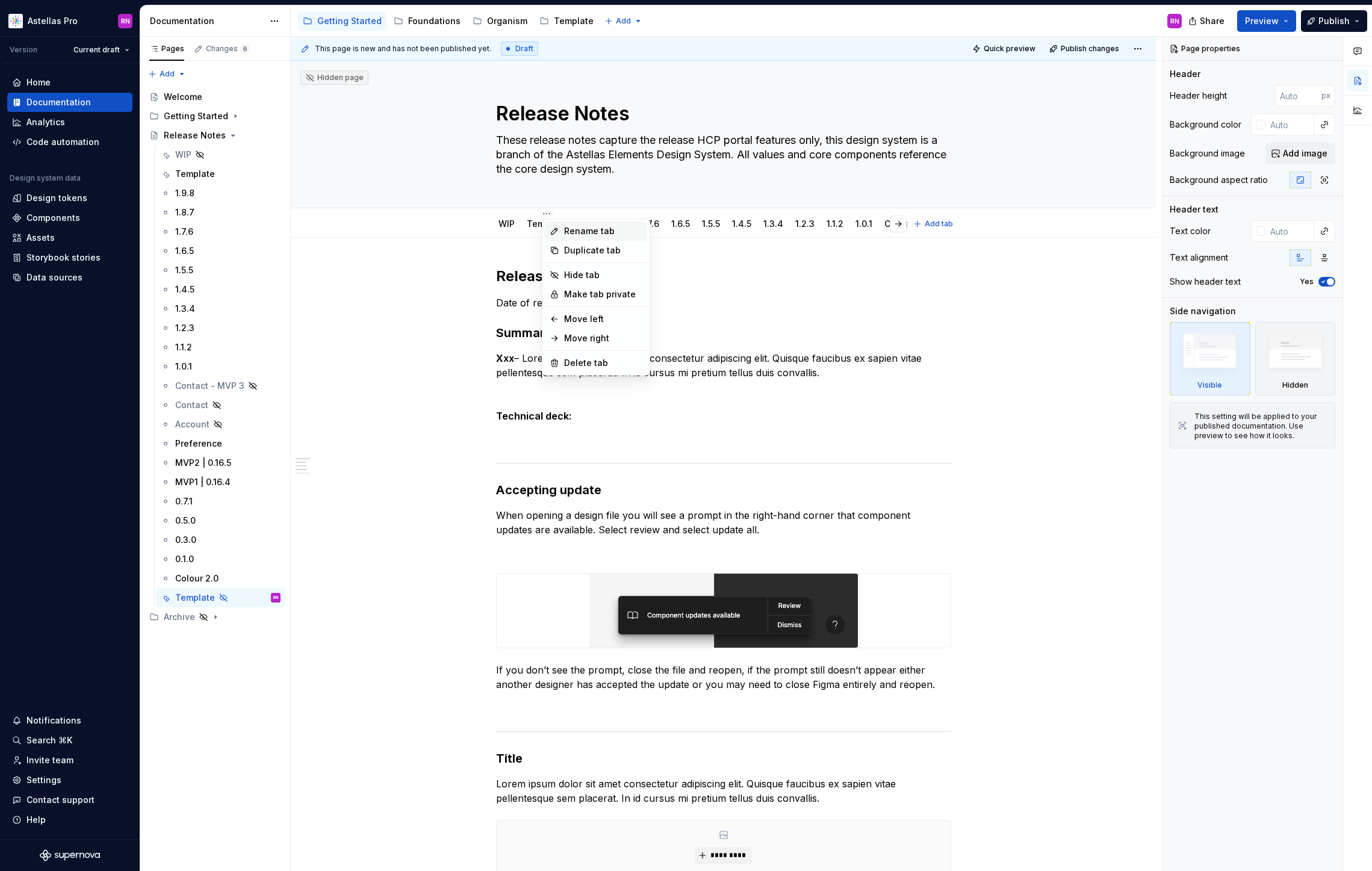
click at [591, 229] on div "Rename tab" at bounding box center [603, 231] width 78 height 12
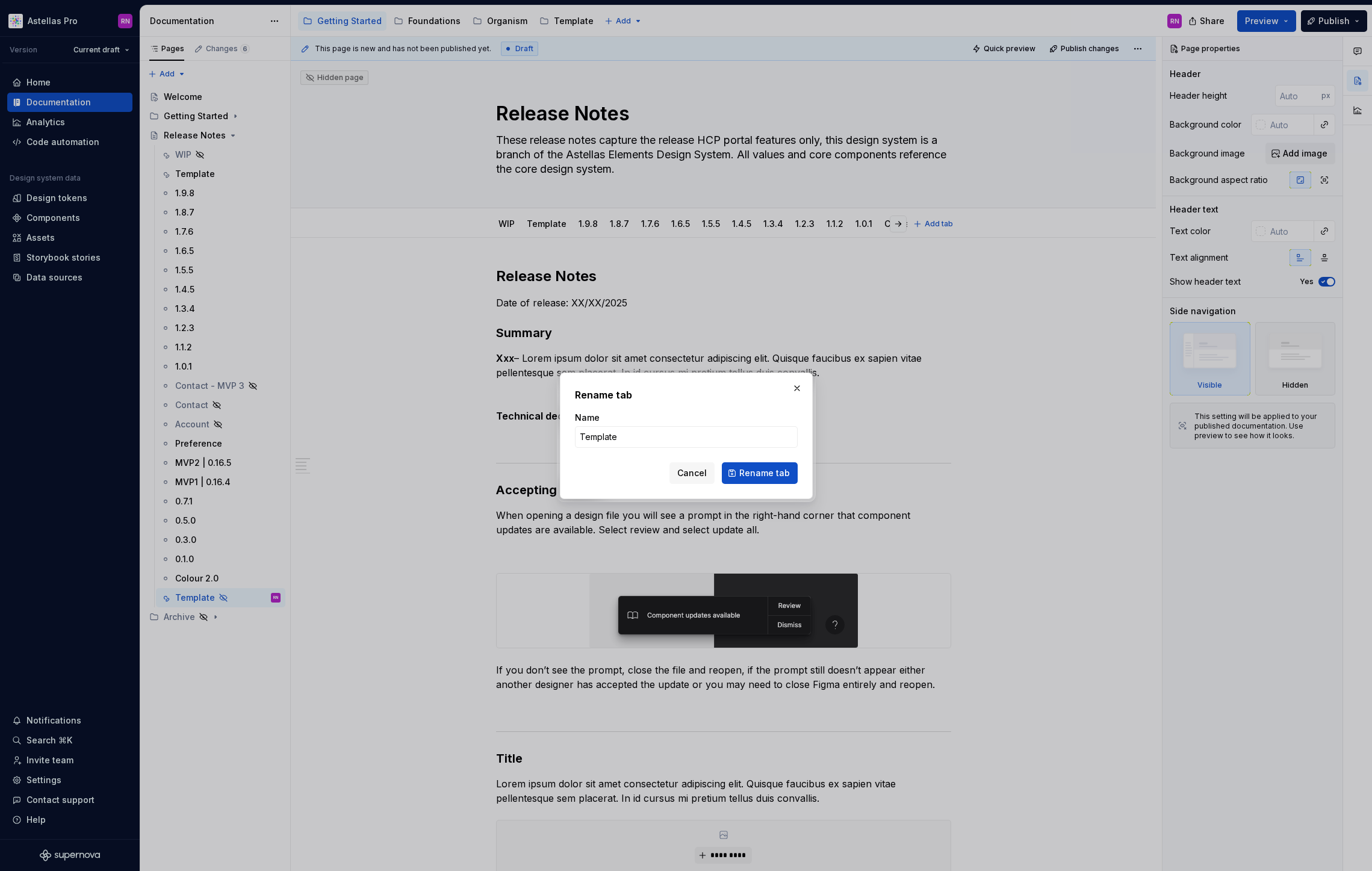
type textarea "*"
click at [611, 436] on input "Template" at bounding box center [686, 437] width 223 height 21
type input "Sprint 58"
click at [776, 475] on span "Rename tab" at bounding box center [765, 473] width 51 height 12
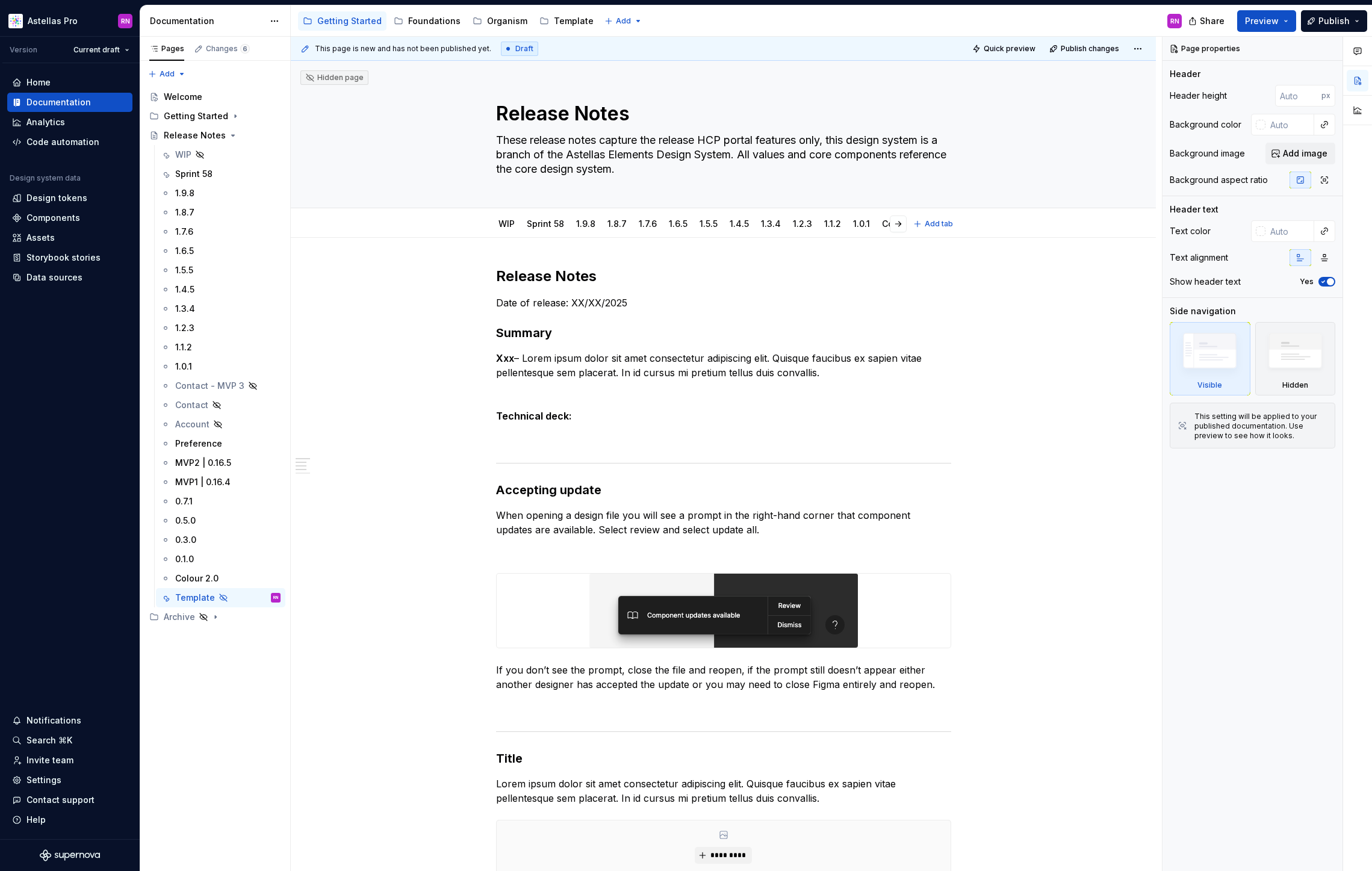
type textarea "*"
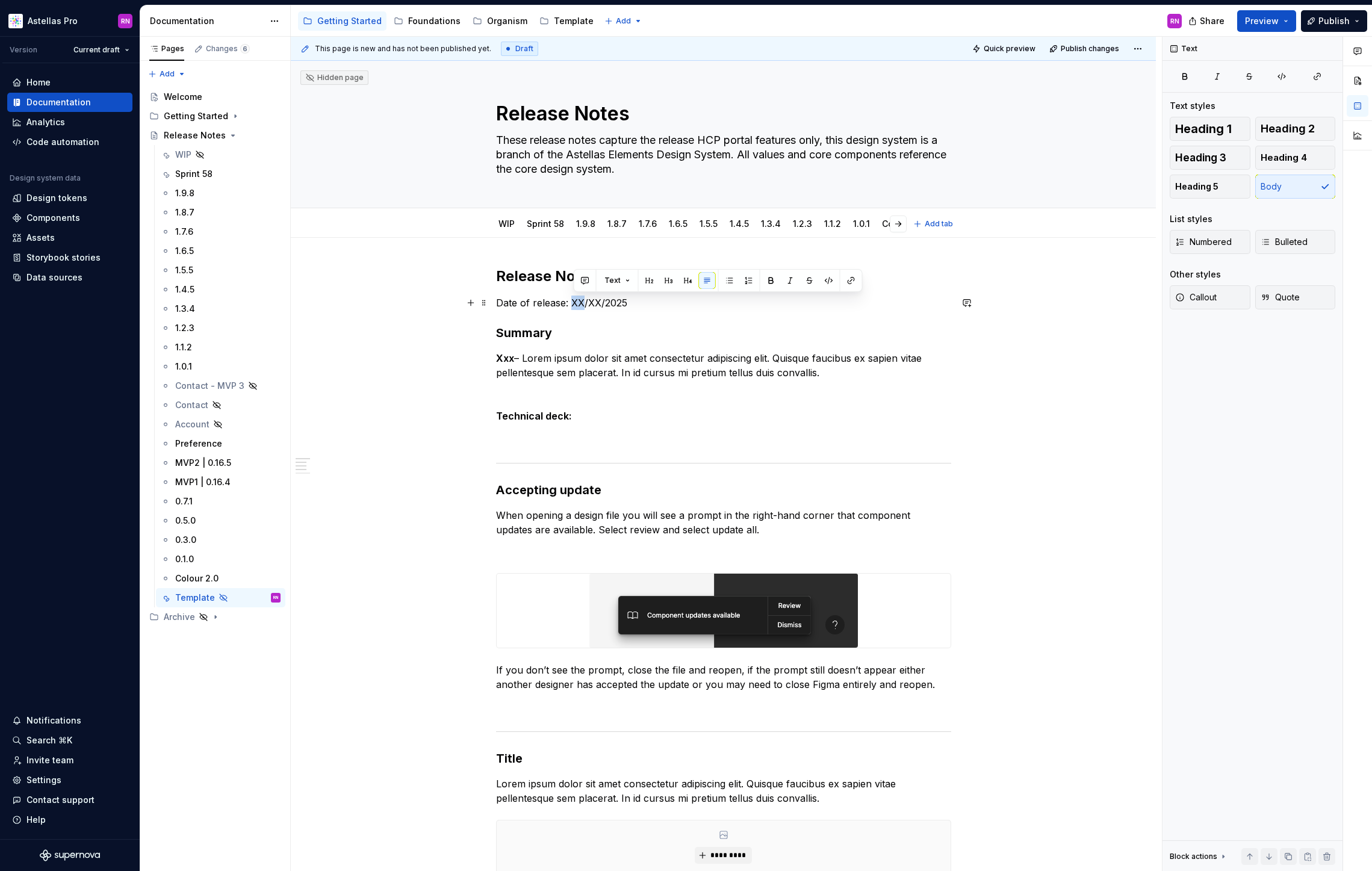
drag, startPoint x: 585, startPoint y: 305, endPoint x: 574, endPoint y: 304, distance: 11.0
click at [574, 304] on p "Date of release: XX/XX/2025" at bounding box center [724, 303] width 455 height 15
drag, startPoint x: 603, startPoint y: 304, endPoint x: 588, endPoint y: 304, distance: 15.0
click at [588, 304] on p "Date of release: 29/XX/2025" at bounding box center [724, 303] width 455 height 15
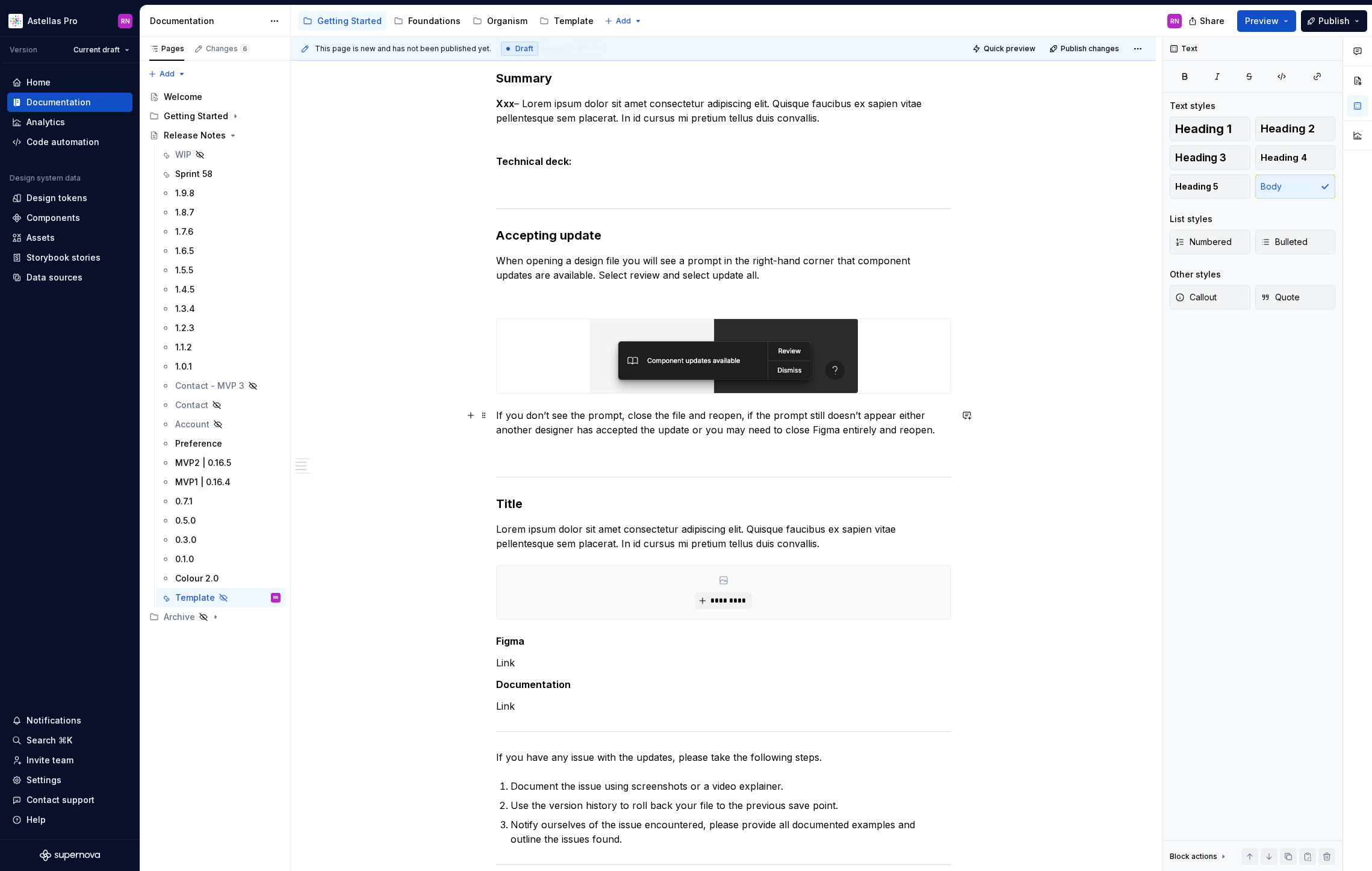
scroll to position [247, 0]
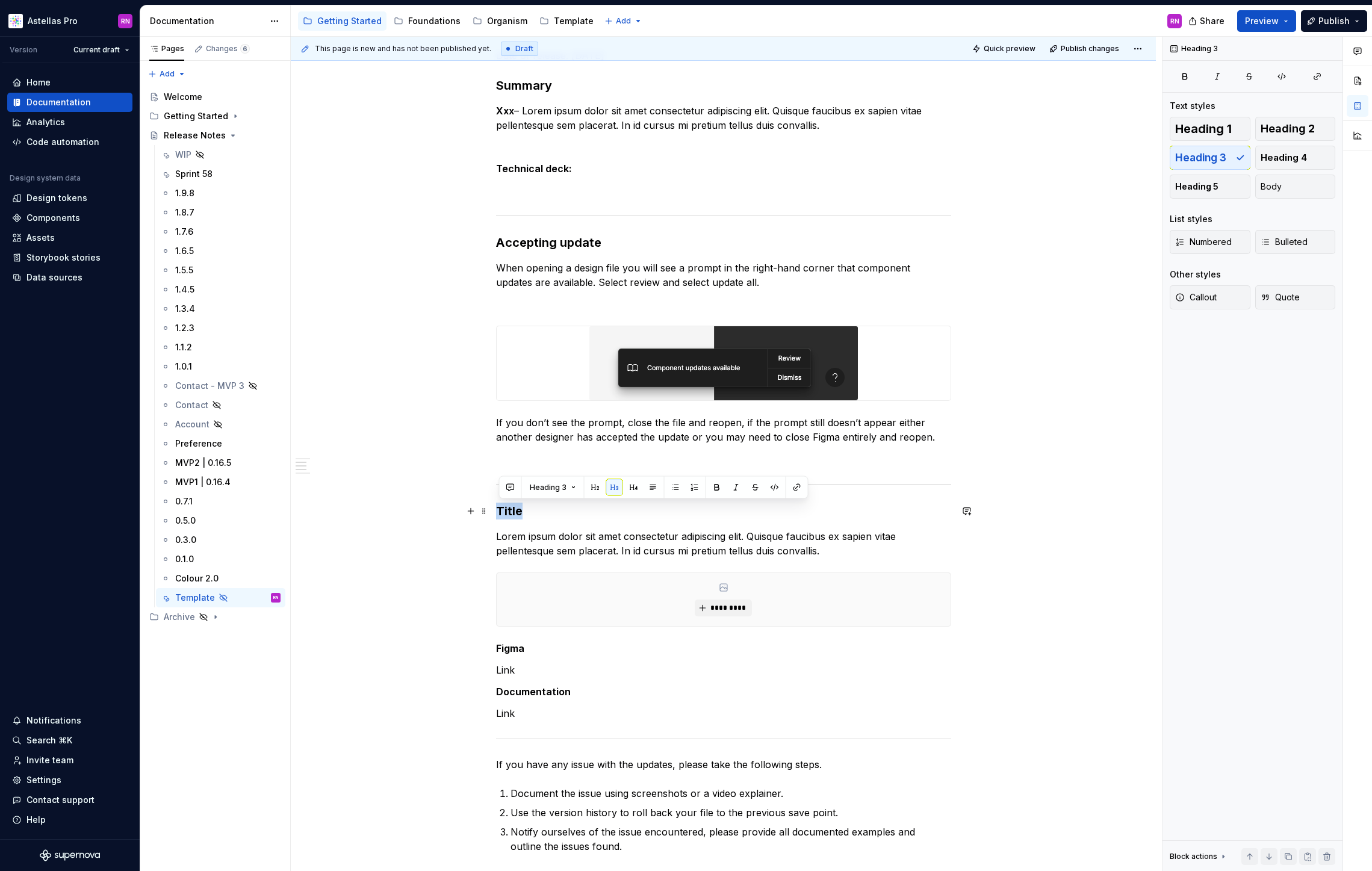
drag, startPoint x: 523, startPoint y: 516, endPoint x: 493, endPoint y: 513, distance: 30.1
click at [493, 513] on div "Release Notes Date of release: 29/08/2025 Summary Xxx – Lorem ipsum dolor sit a…" at bounding box center [724, 614] width 865 height 1248
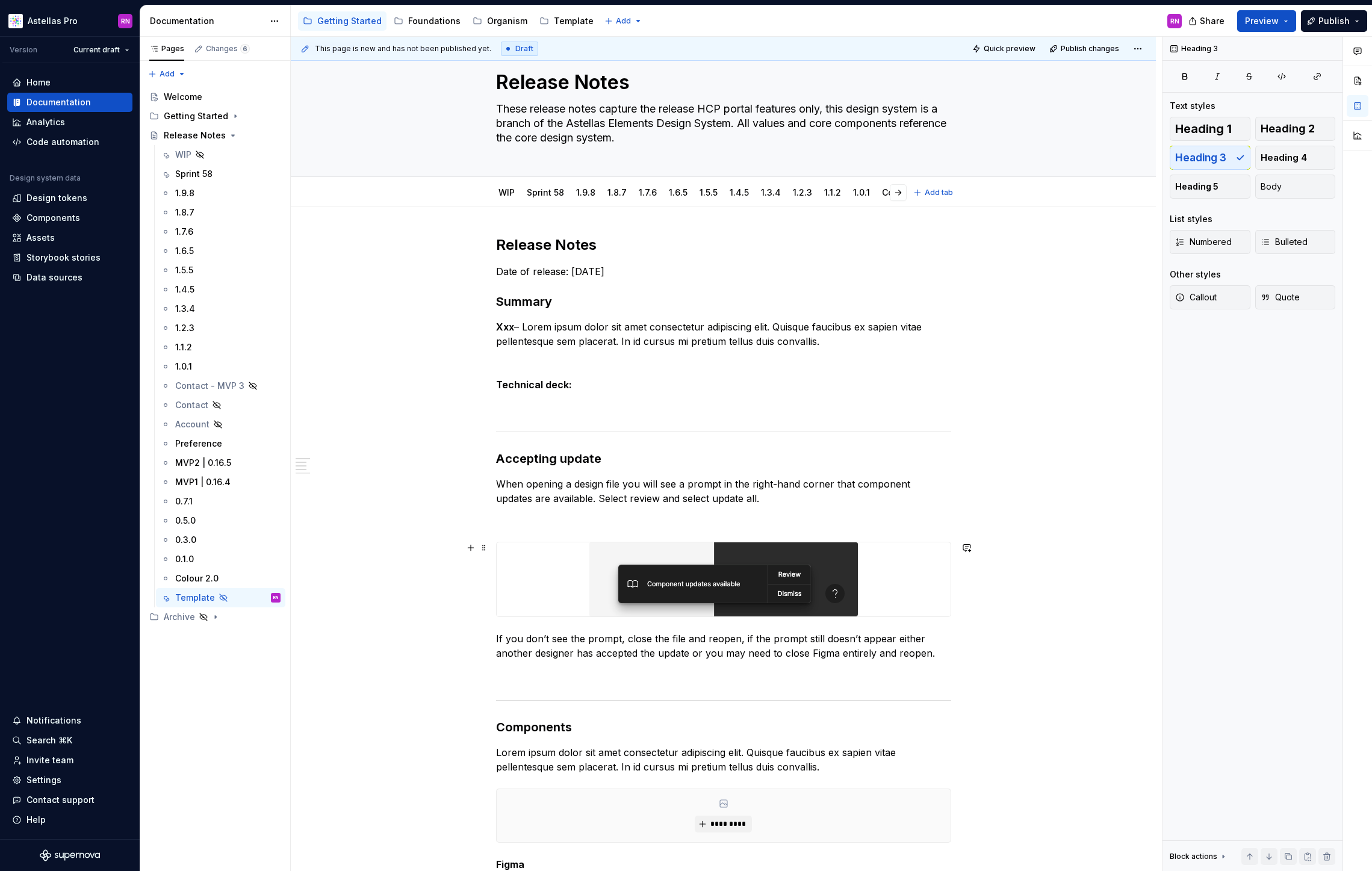
scroll to position [0, 0]
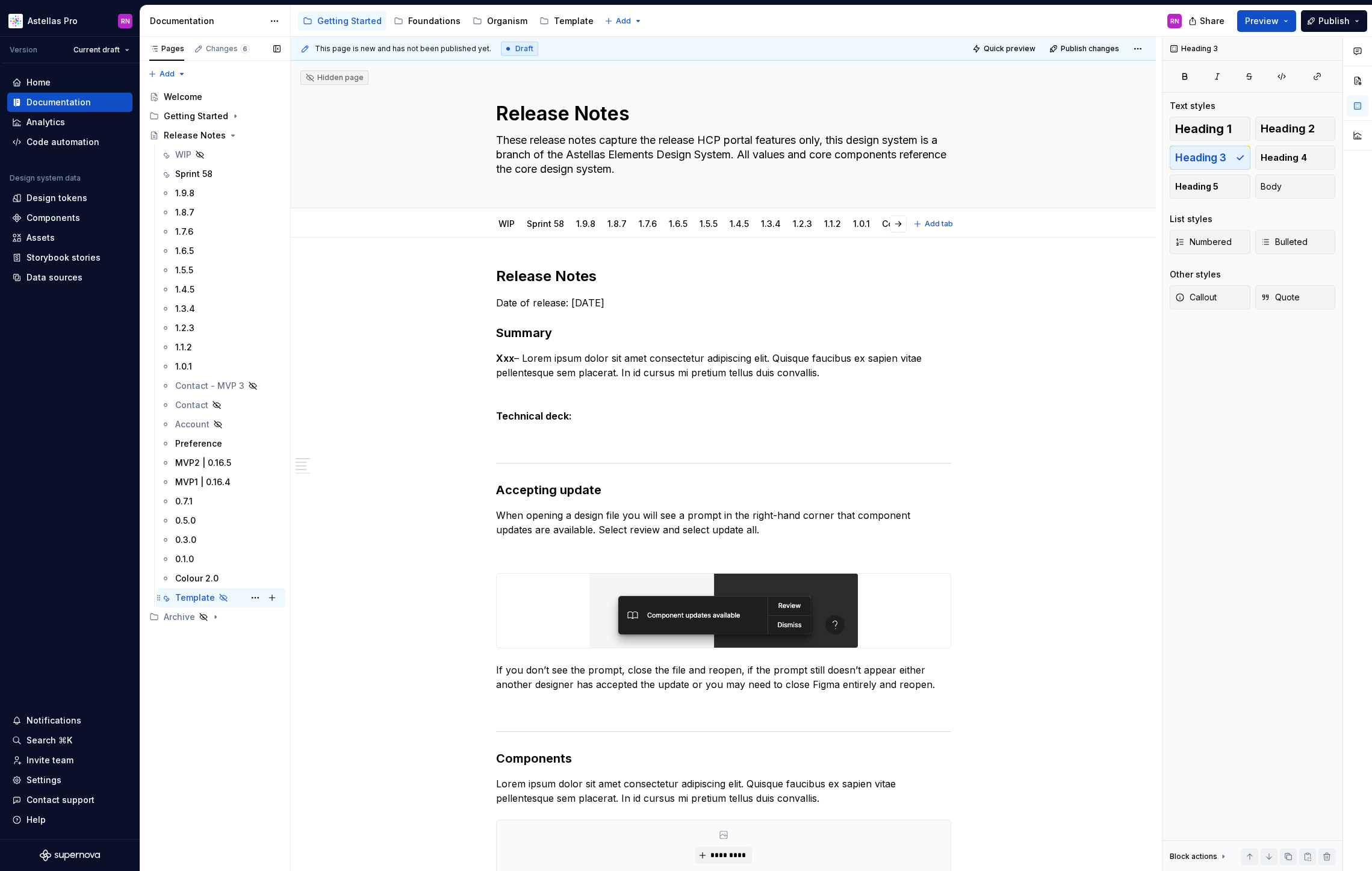
click at [229, 598] on div "Template RN" at bounding box center [228, 598] width 105 height 17
click at [191, 171] on div "Sprint 58" at bounding box center [193, 174] width 37 height 12
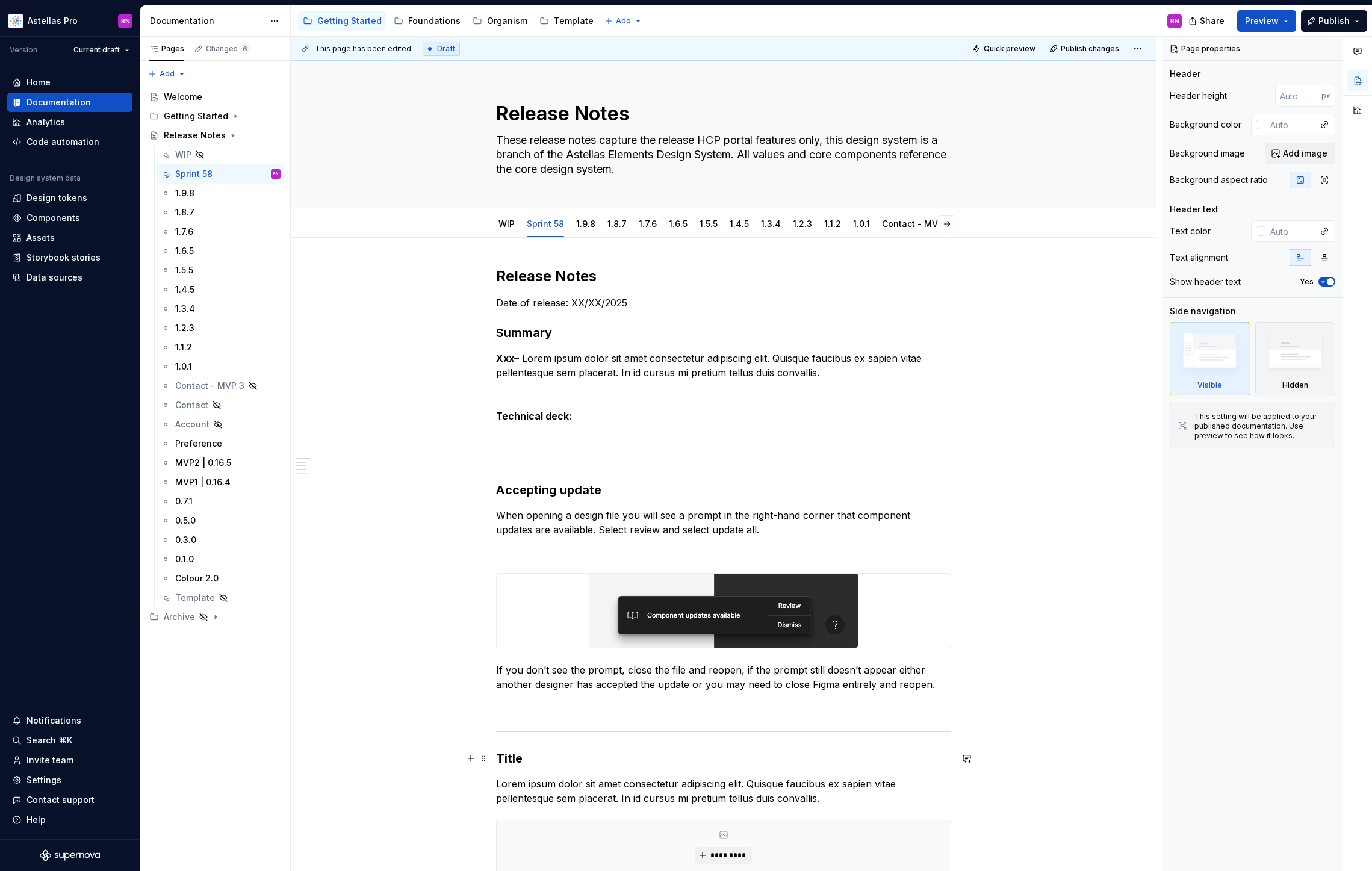
type textarea "*"
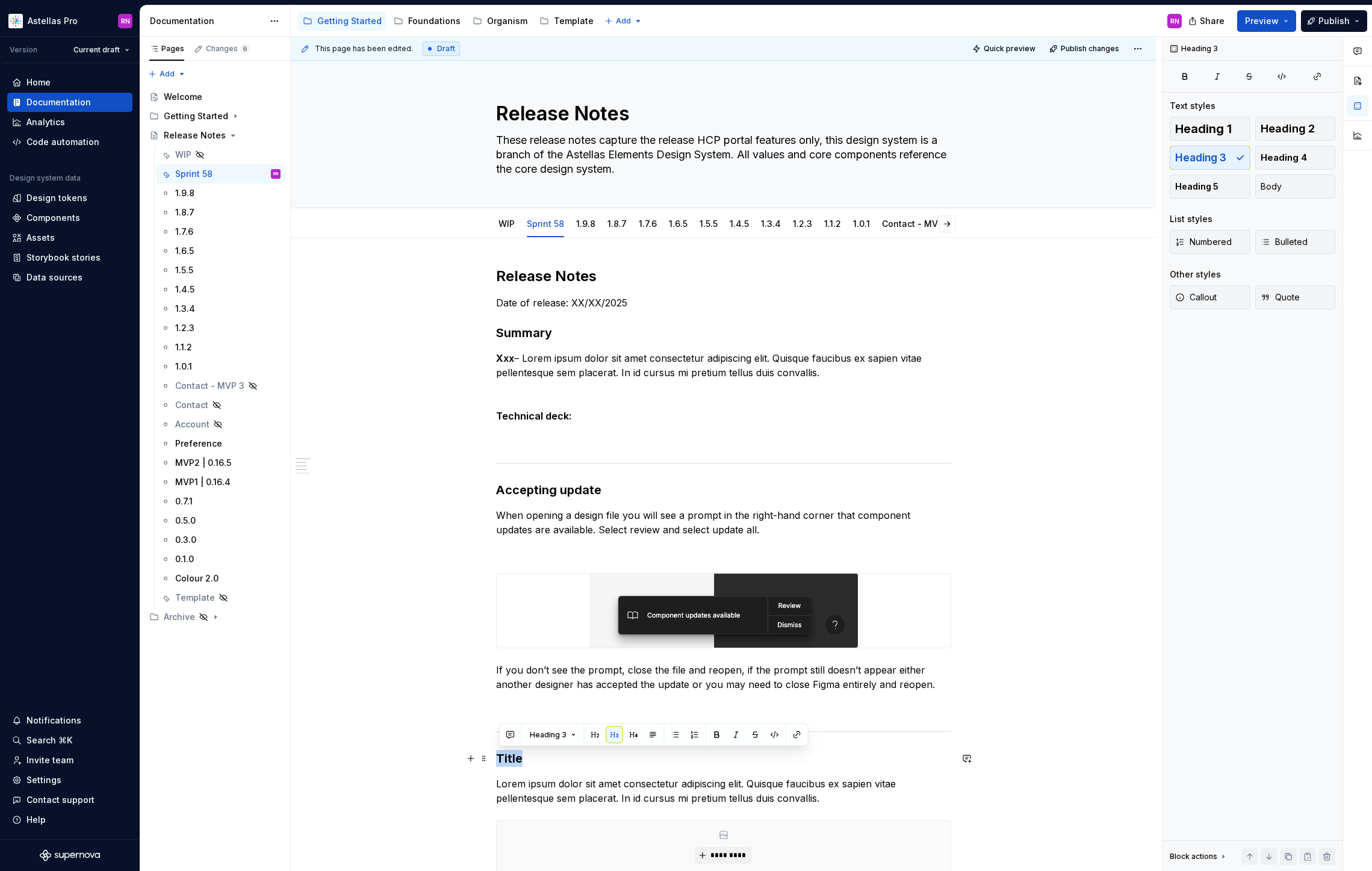
drag, startPoint x: 508, startPoint y: 759, endPoint x: 500, endPoint y: 759, distance: 8.0
click at [500, 759] on h3 "Title" at bounding box center [724, 758] width 455 height 17
click at [202, 596] on div "Template" at bounding box center [194, 598] width 40 height 12
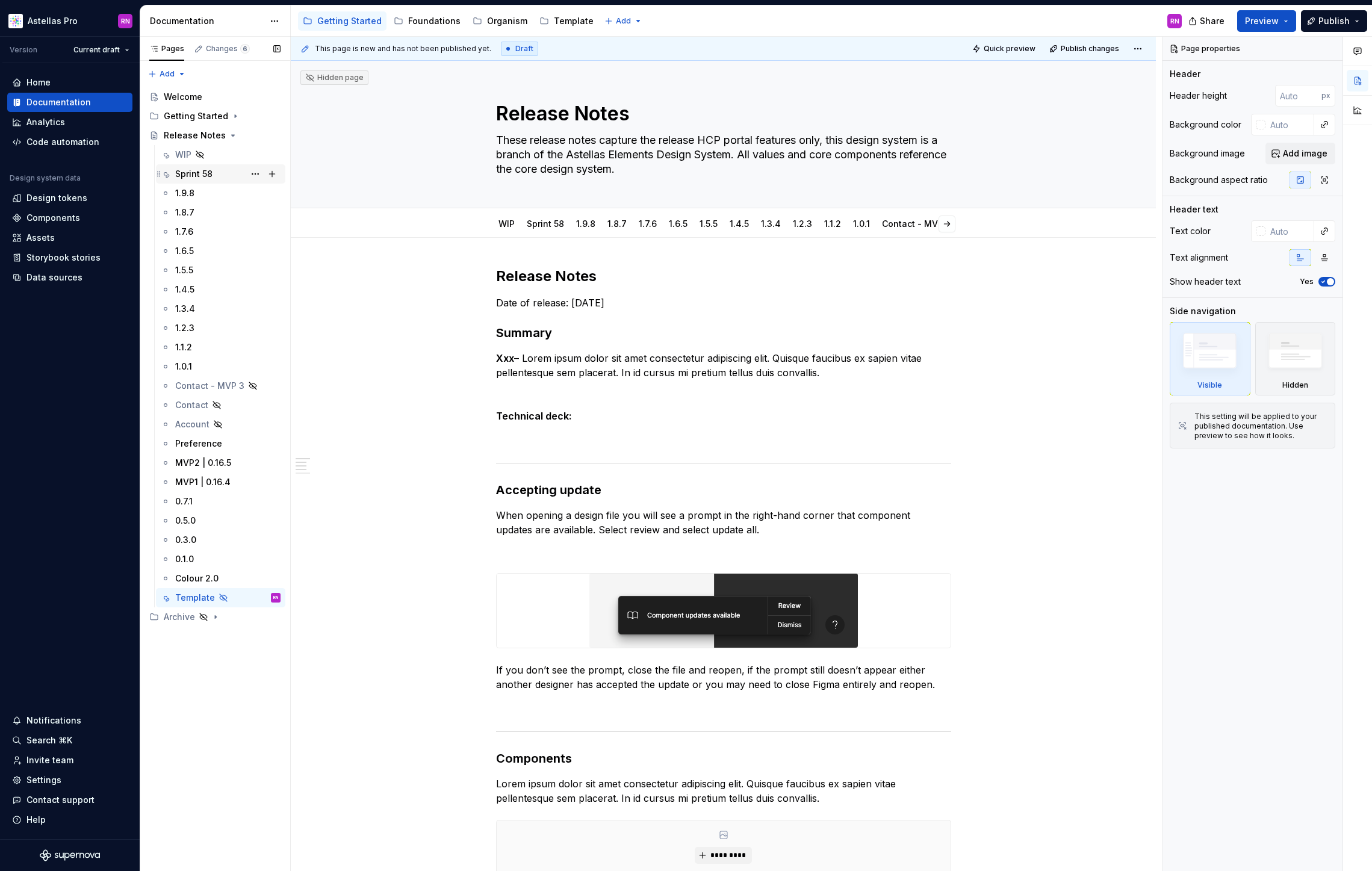
click at [187, 170] on div "Sprint 58" at bounding box center [193, 174] width 37 height 12
type textarea "*"
click at [567, 760] on h3 "Component" at bounding box center [724, 758] width 455 height 17
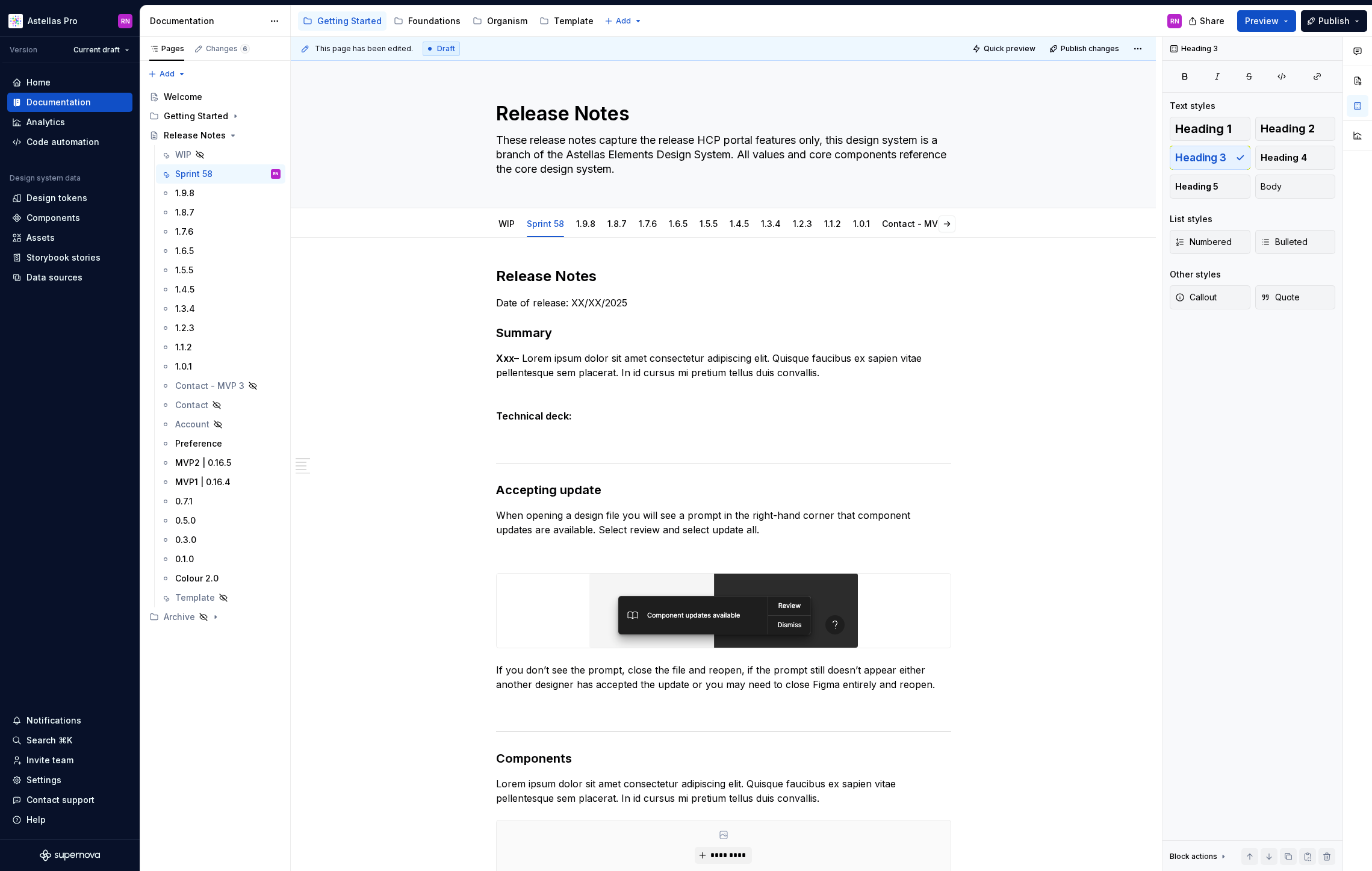
type textarea "*"
